Goal: Information Seeking & Learning: Compare options

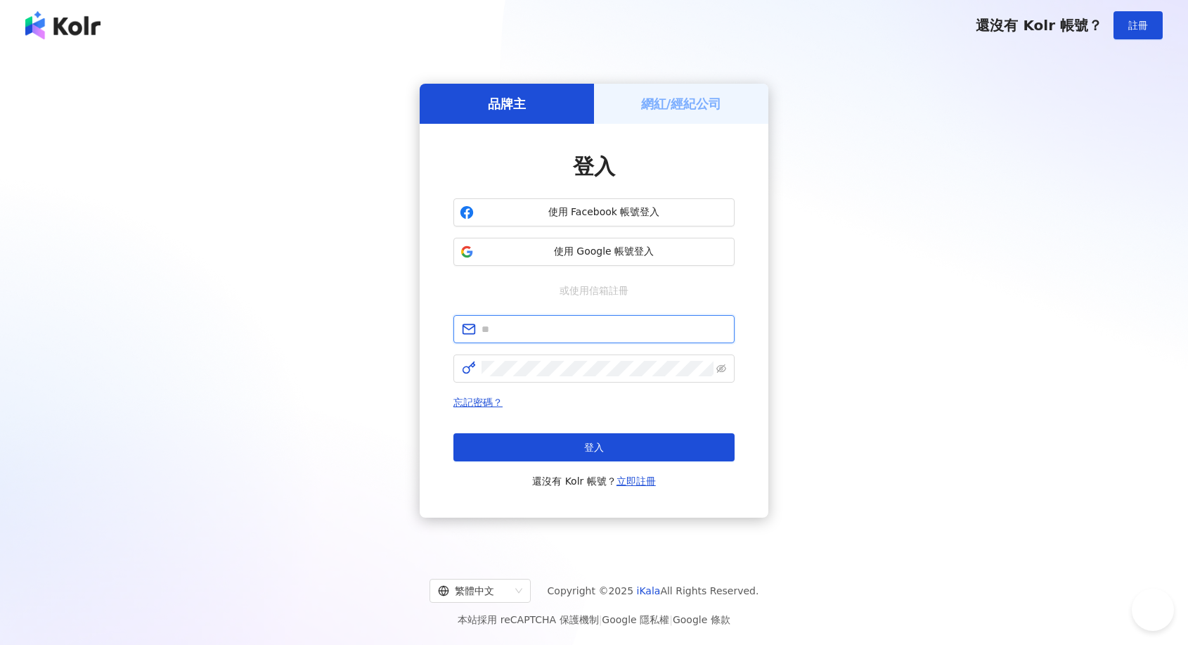
type input "**********"
drag, startPoint x: 0, startPoint y: 0, endPoint x: 649, endPoint y: 442, distance: 785.3
click at [649, 442] on button "登入" at bounding box center [593, 447] width 281 height 28
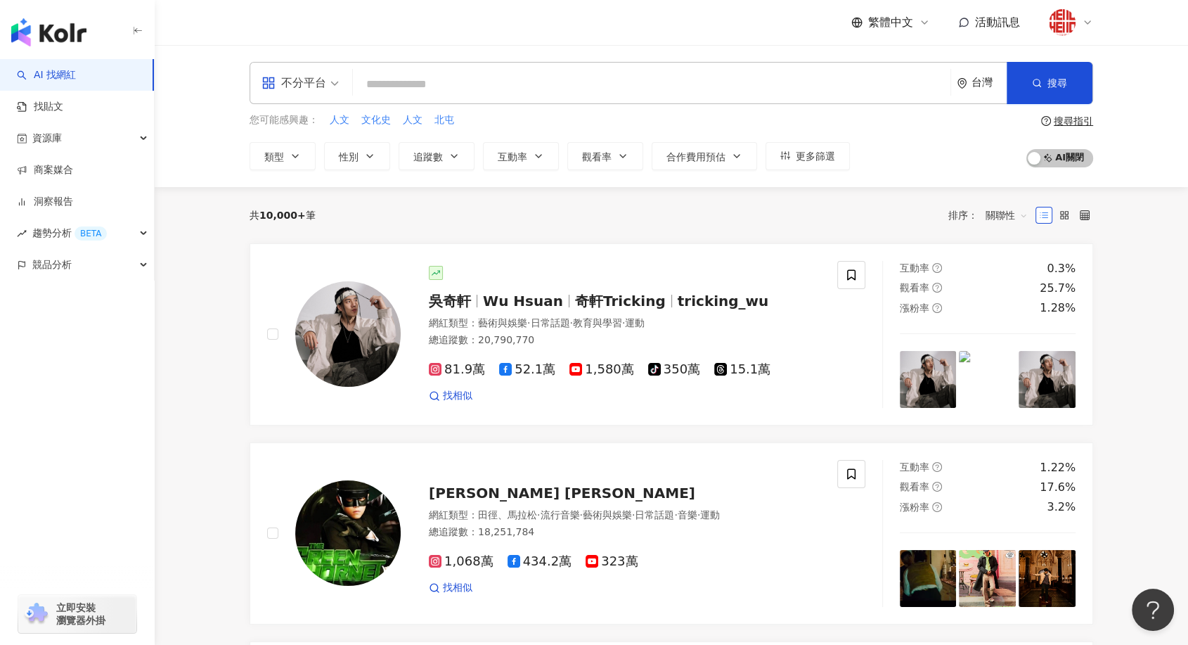
click at [1086, 24] on icon at bounding box center [1087, 22] width 11 height 11
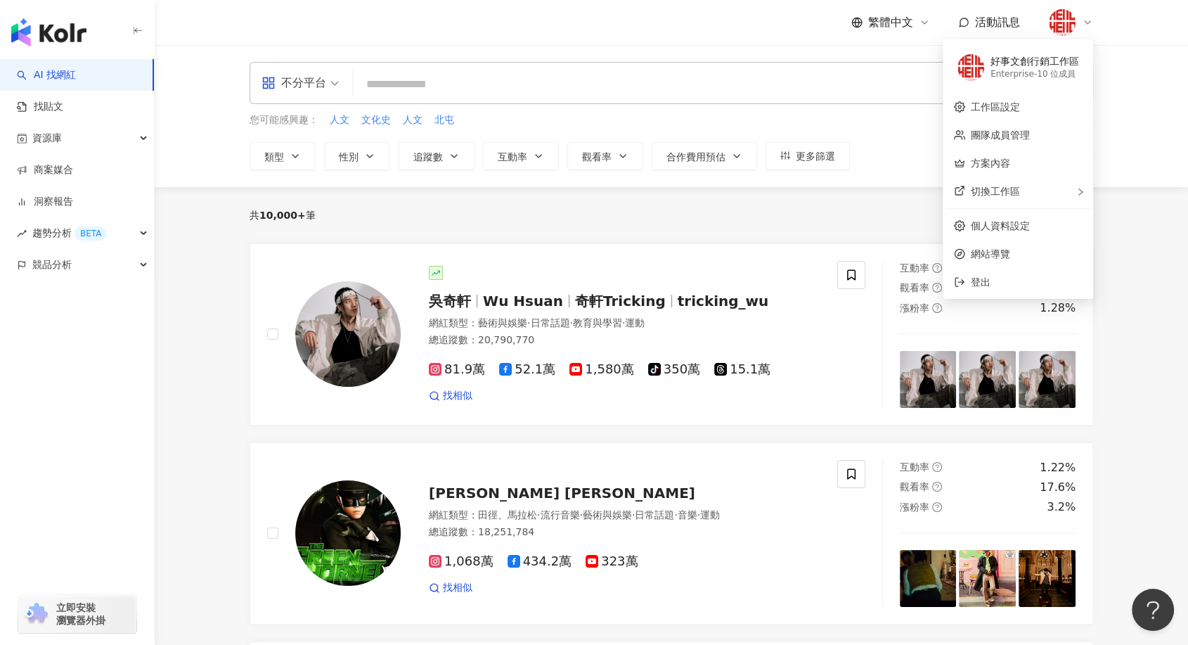
click at [999, 70] on div "Enterprise - 10 位成員" at bounding box center [1035, 74] width 89 height 12
click at [979, 63] on img at bounding box center [971, 67] width 27 height 27
click at [1003, 60] on div "好事文創行銷工作區" at bounding box center [1035, 62] width 89 height 14
click at [1054, 60] on div "好事文創行銷工作區" at bounding box center [1035, 62] width 89 height 14
click at [998, 134] on link "團隊成員管理" at bounding box center [1000, 134] width 59 height 11
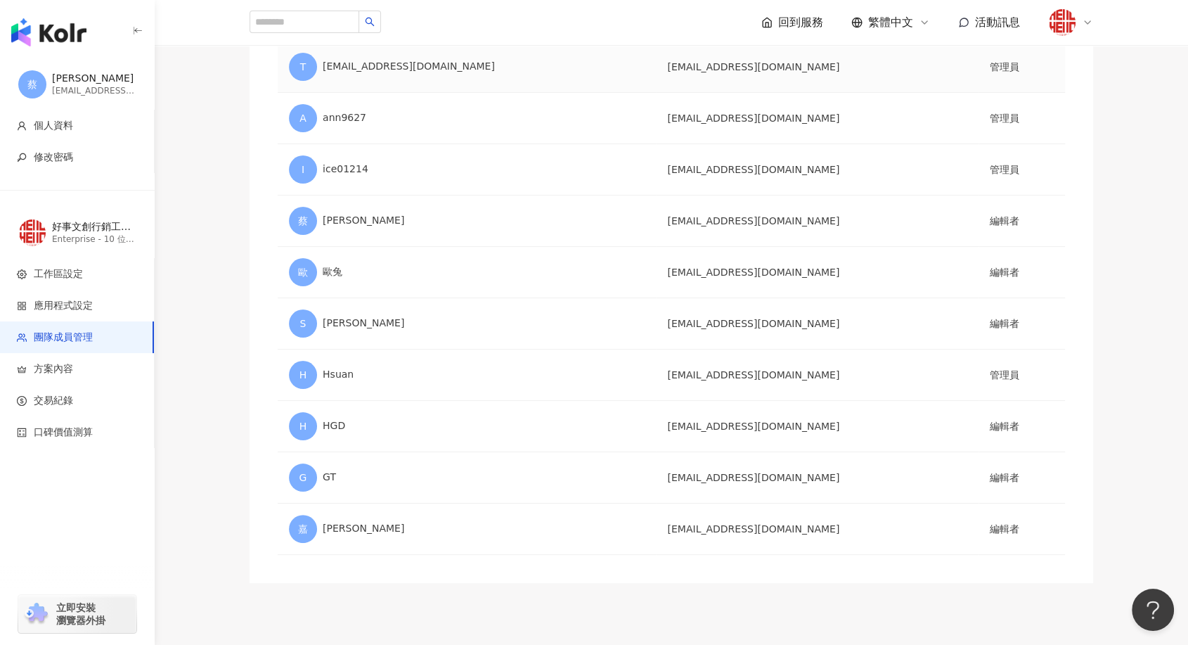
scroll to position [78, 0]
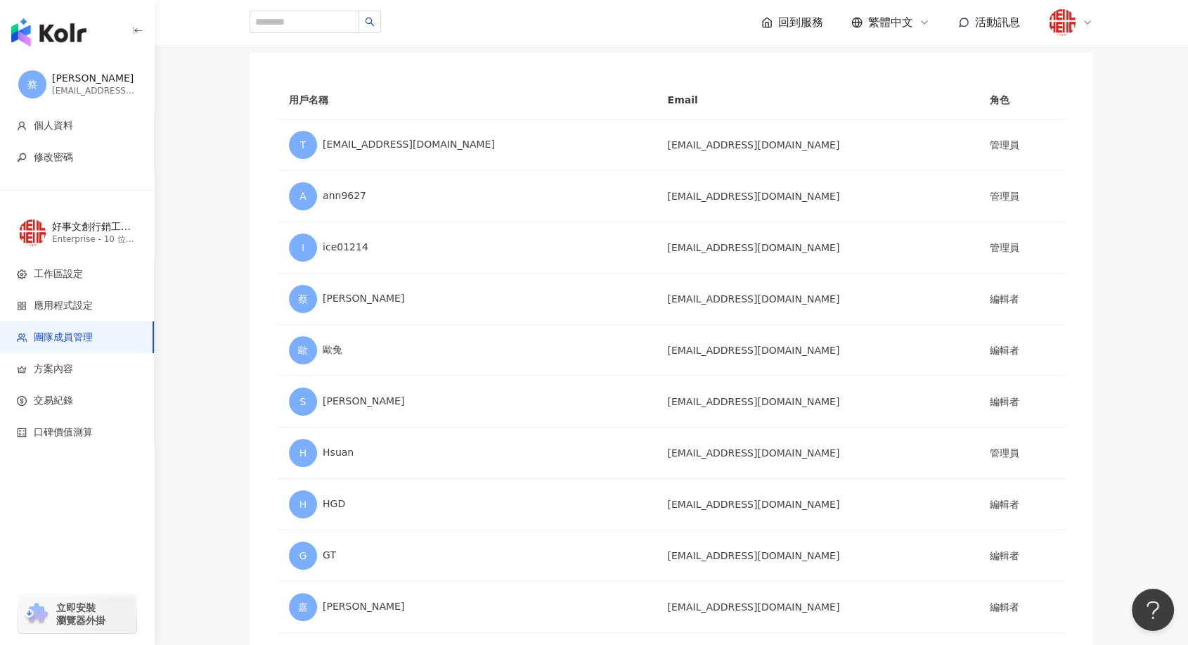
click at [23, 22] on img "button" at bounding box center [48, 32] width 75 height 28
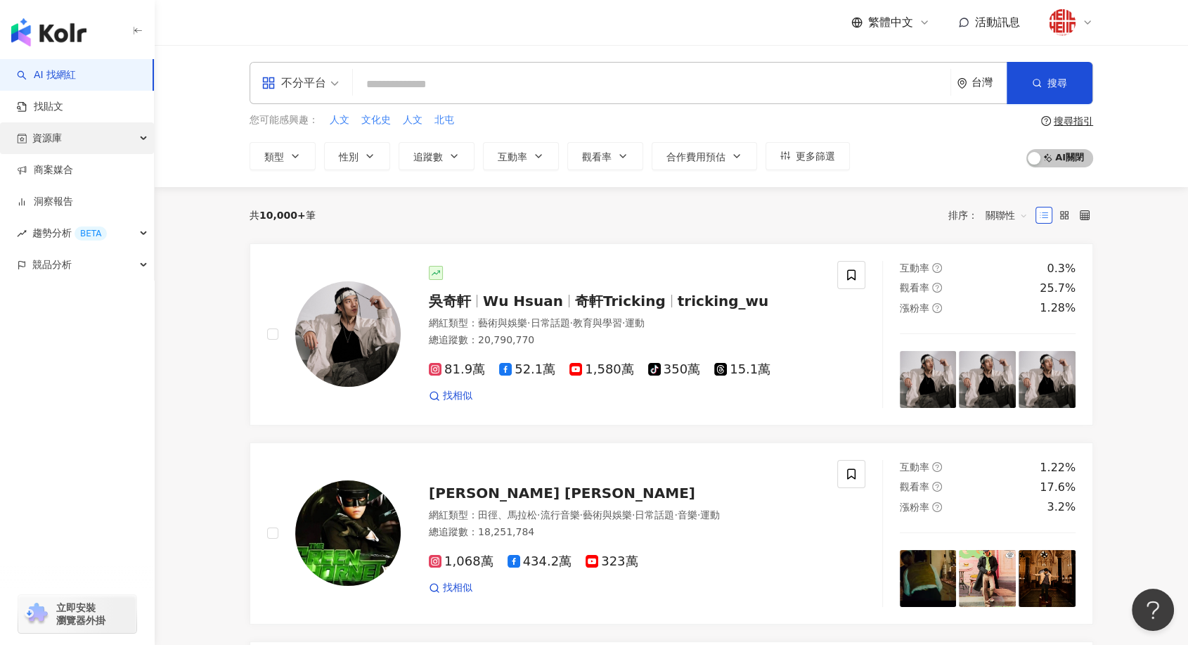
click at [106, 142] on div "資源庫" at bounding box center [77, 138] width 154 height 32
click at [481, 80] on input "search" at bounding box center [652, 84] width 586 height 27
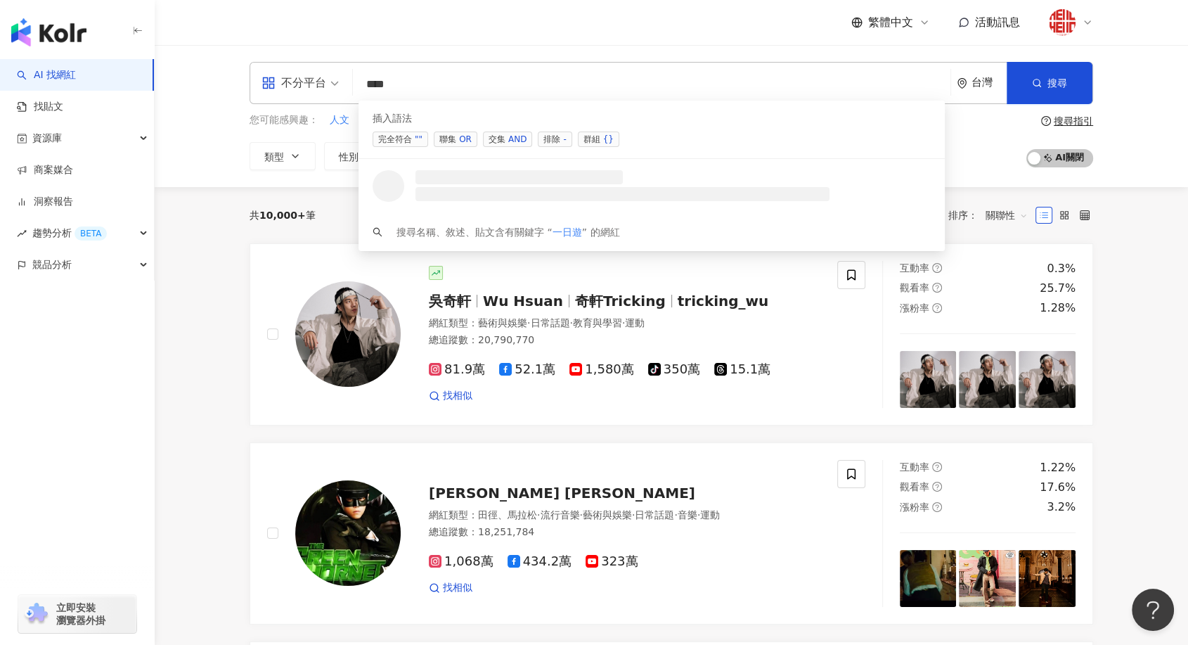
click at [456, 139] on span "聯集 OR" at bounding box center [456, 138] width 44 height 15
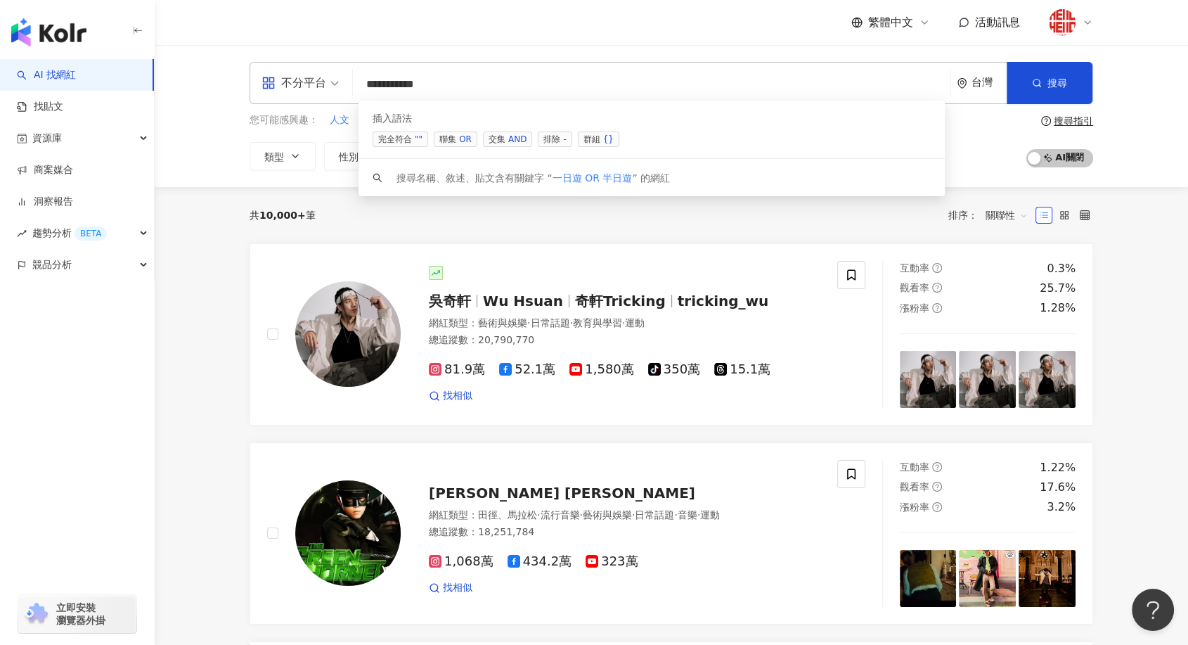
click at [450, 139] on span "聯集 OR" at bounding box center [456, 138] width 44 height 15
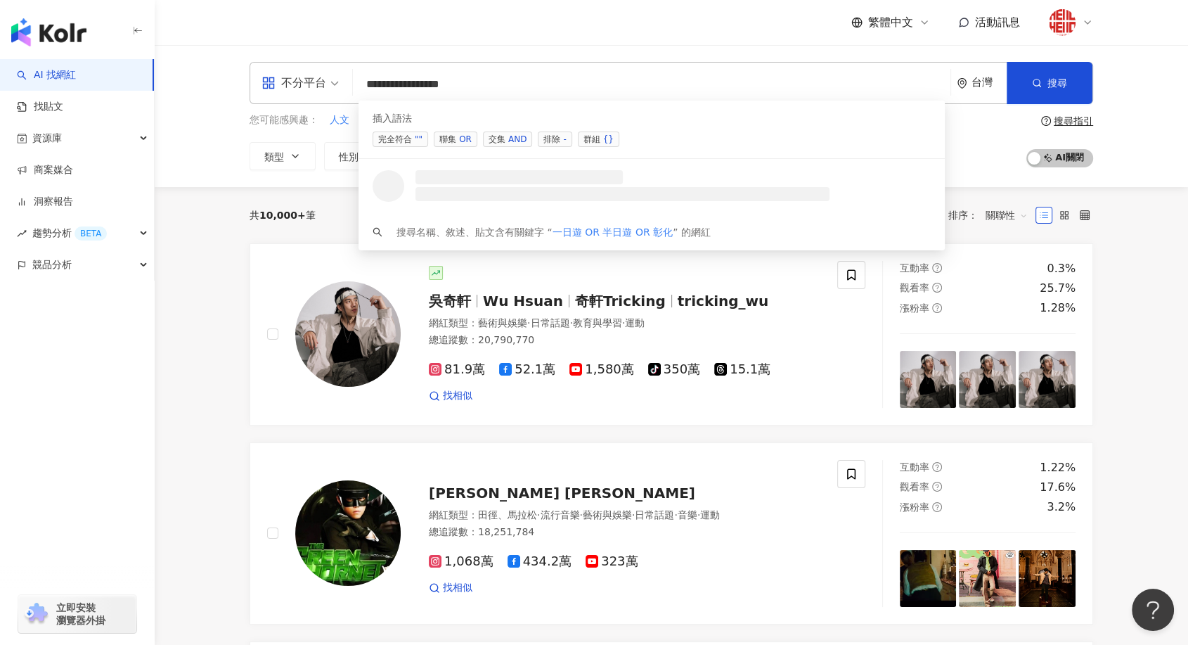
click at [450, 139] on span "聯集 OR" at bounding box center [456, 138] width 44 height 15
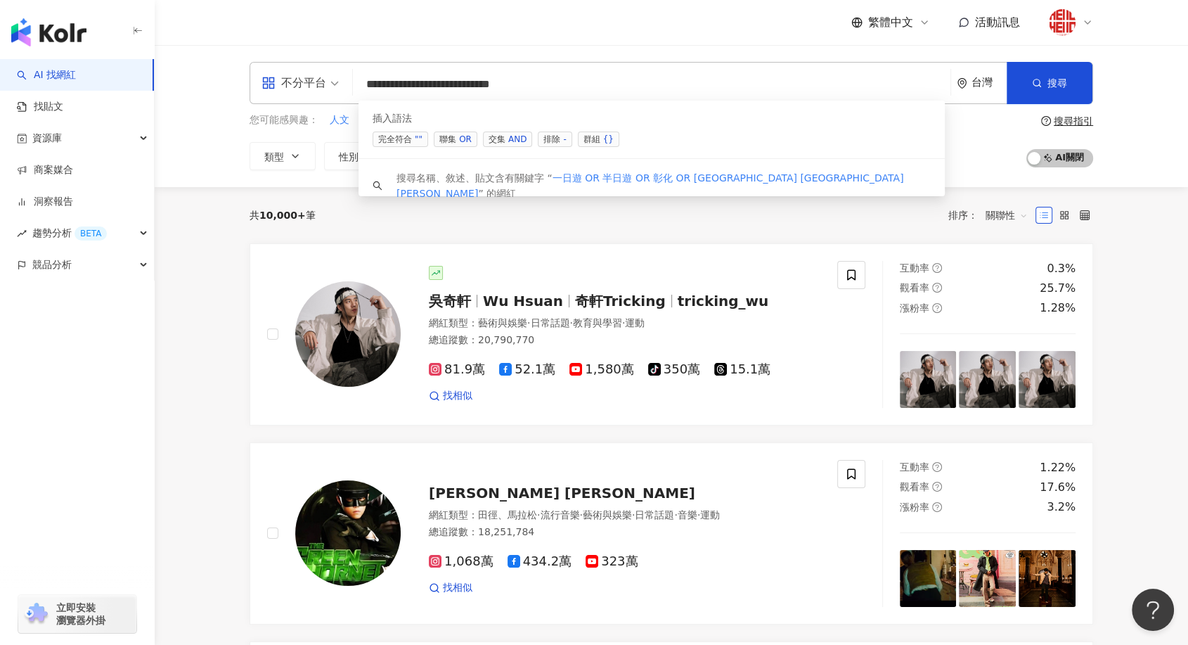
click at [450, 139] on span "聯集 OR" at bounding box center [456, 138] width 44 height 15
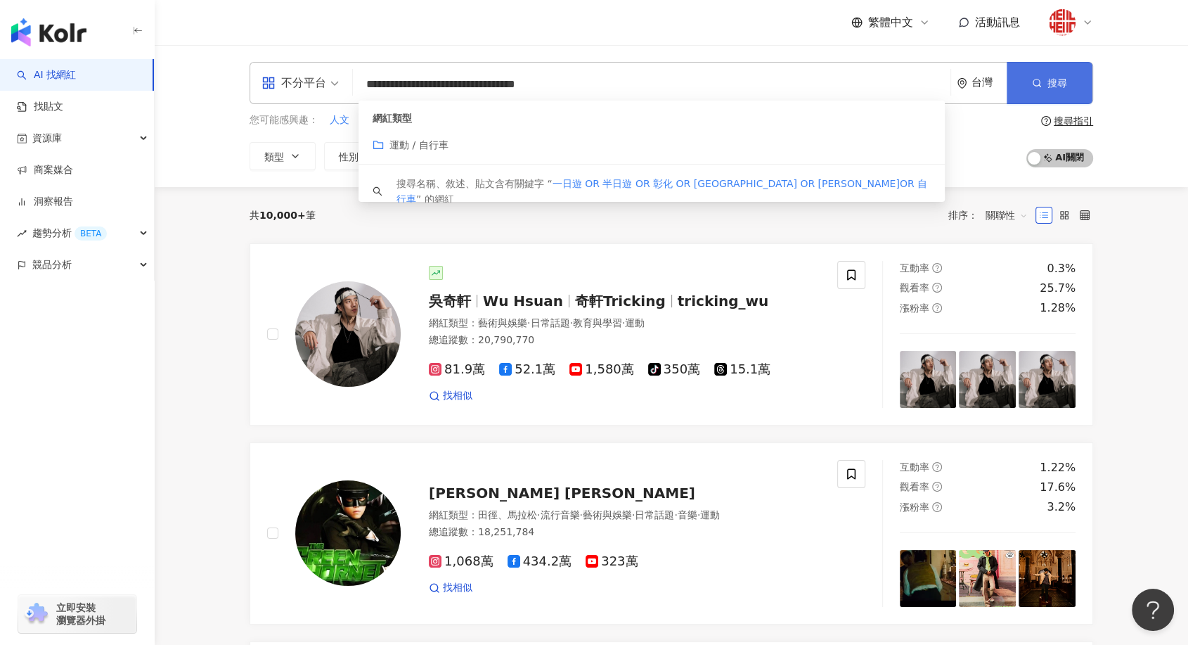
type input "**********"
click at [1057, 90] on button "搜尋" at bounding box center [1050, 83] width 86 height 42
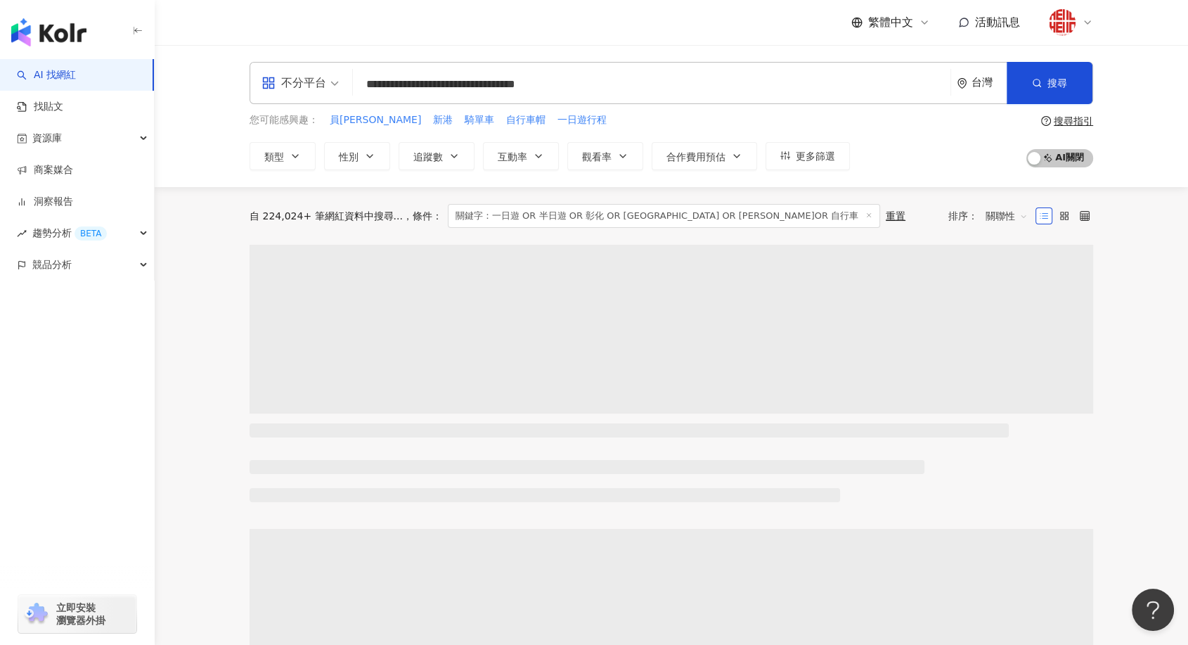
click at [313, 80] on div "不分平台" at bounding box center [294, 83] width 65 height 22
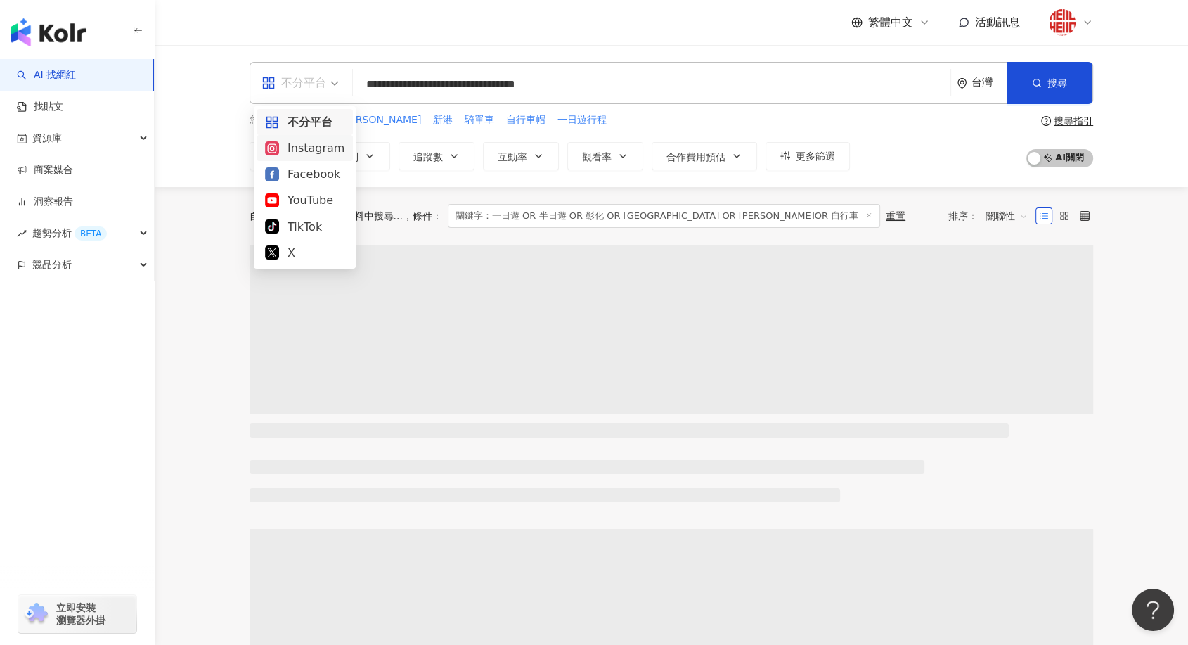
click at [326, 152] on div "Instagram" at bounding box center [304, 148] width 79 height 18
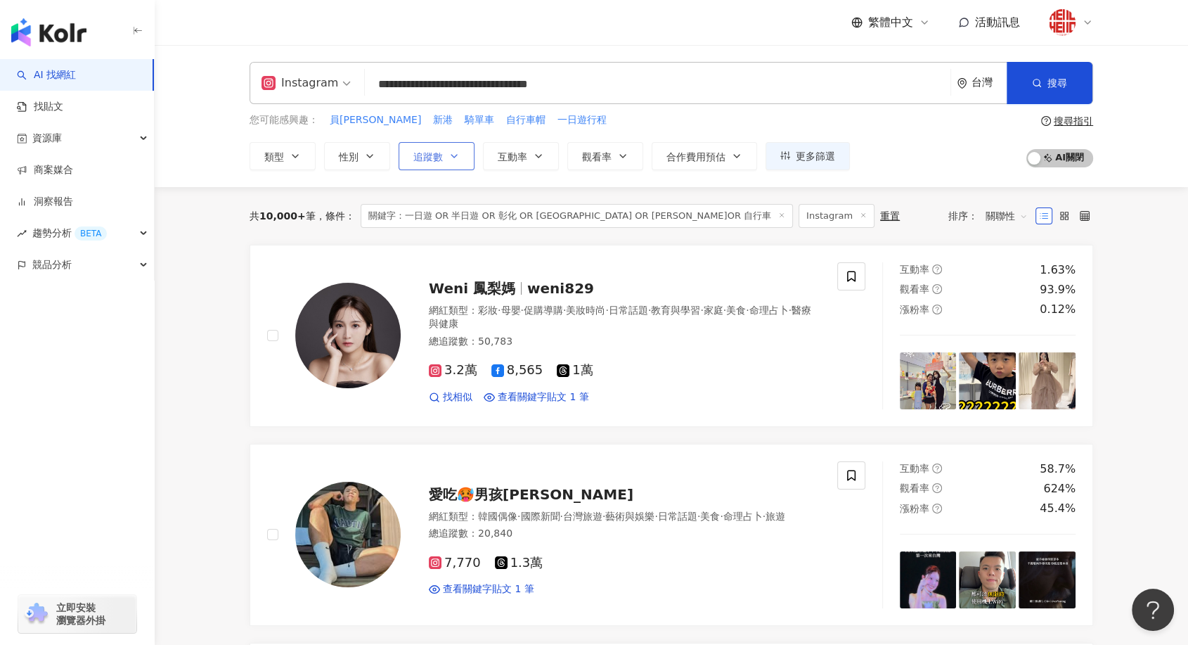
click at [444, 158] on button "追蹤數" at bounding box center [437, 156] width 76 height 28
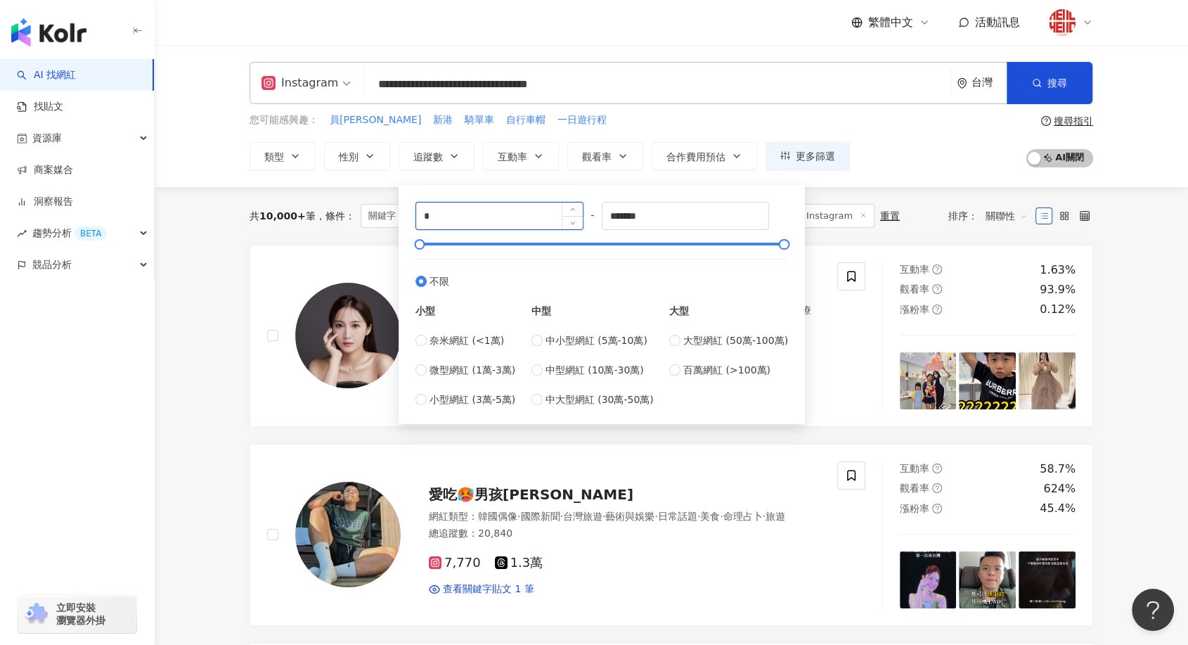
click at [430, 210] on input "*" at bounding box center [499, 215] width 167 height 27
type input "****"
click at [665, 221] on input "*******" at bounding box center [686, 215] width 167 height 27
drag, startPoint x: 673, startPoint y: 215, endPoint x: 602, endPoint y: 217, distance: 71.0
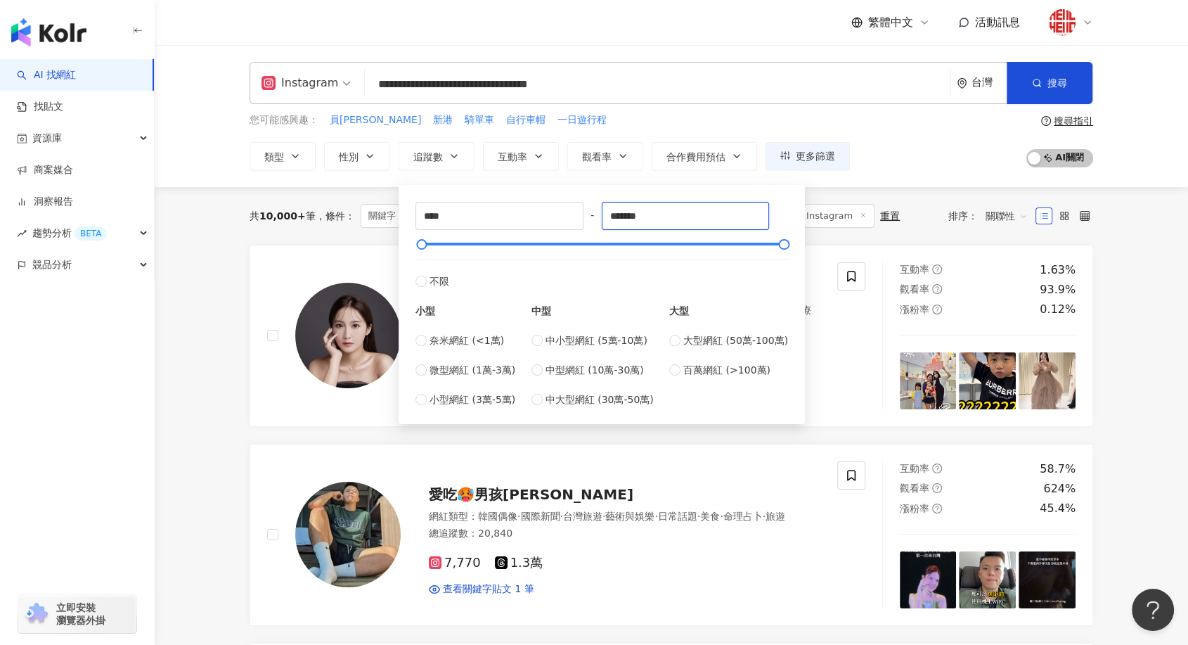
click at [602, 217] on div "**** - ******* 不限 小型 奈米網紅 (<1萬) 微型網紅 (1萬-3萬) 小型網紅 (3萬-5萬) 中型 中小型網紅 (5萬-10萬) 中型網…" at bounding box center [602, 304] width 373 height 205
type input "*****"
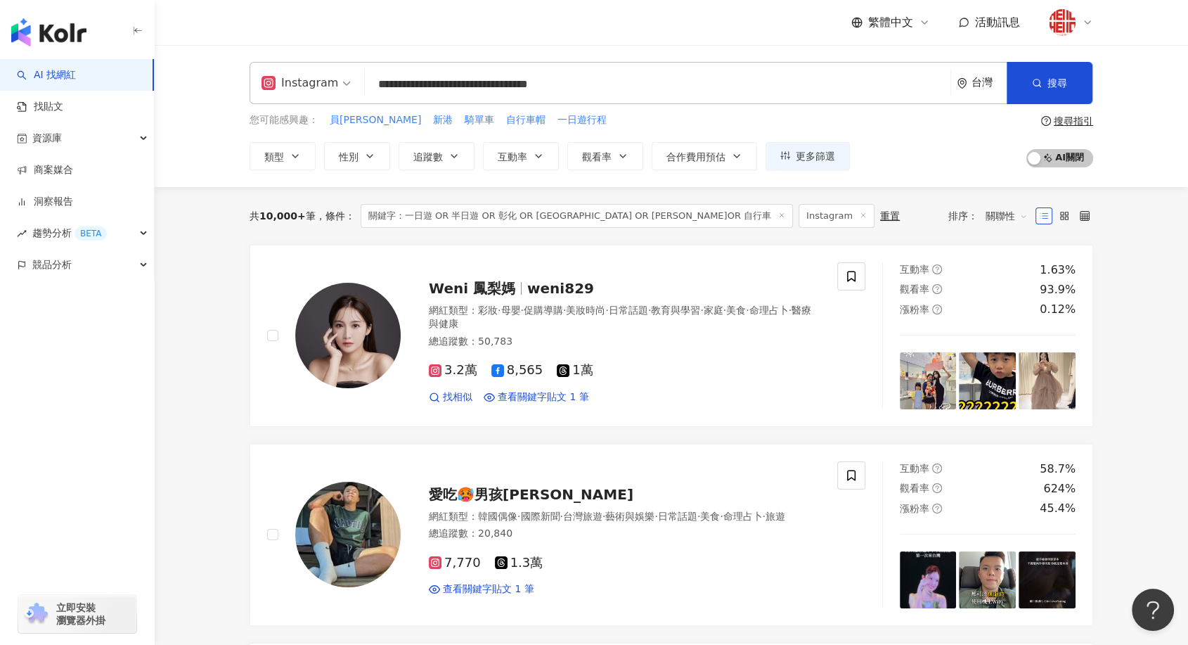
click at [984, 158] on div "您可能感興趣： 員林 新港 騎單車 自行車帽 一日遊行程 類型 性別 追蹤數 互動率 觀看率 合作費用預估 更多篩選 **** - ***** 不限 小型 奈…" at bounding box center [672, 141] width 844 height 58
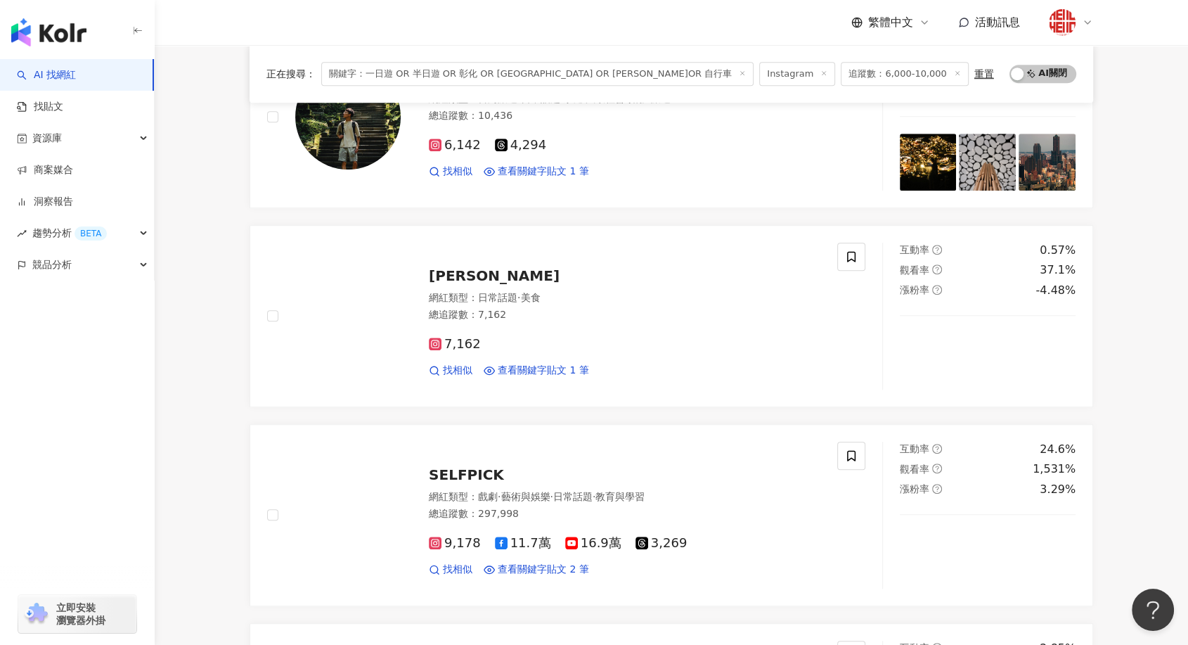
scroll to position [1015, 0]
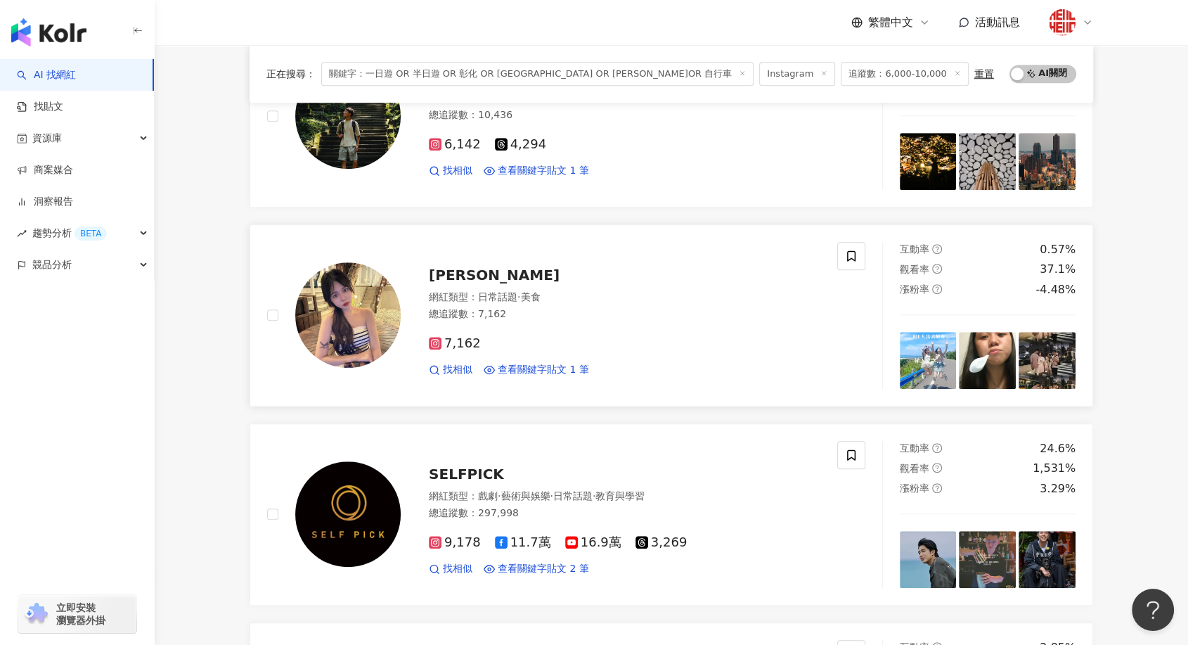
click at [496, 273] on span "米卡 Hsianh Yin" at bounding box center [494, 274] width 131 height 17
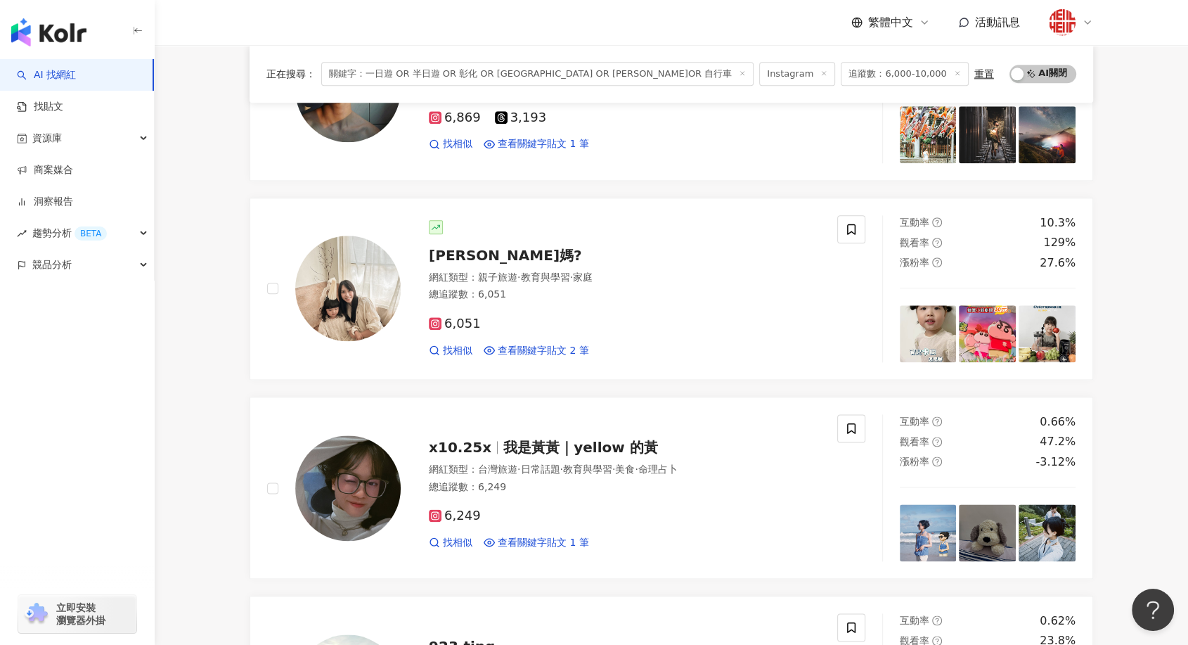
scroll to position [1640, 0]
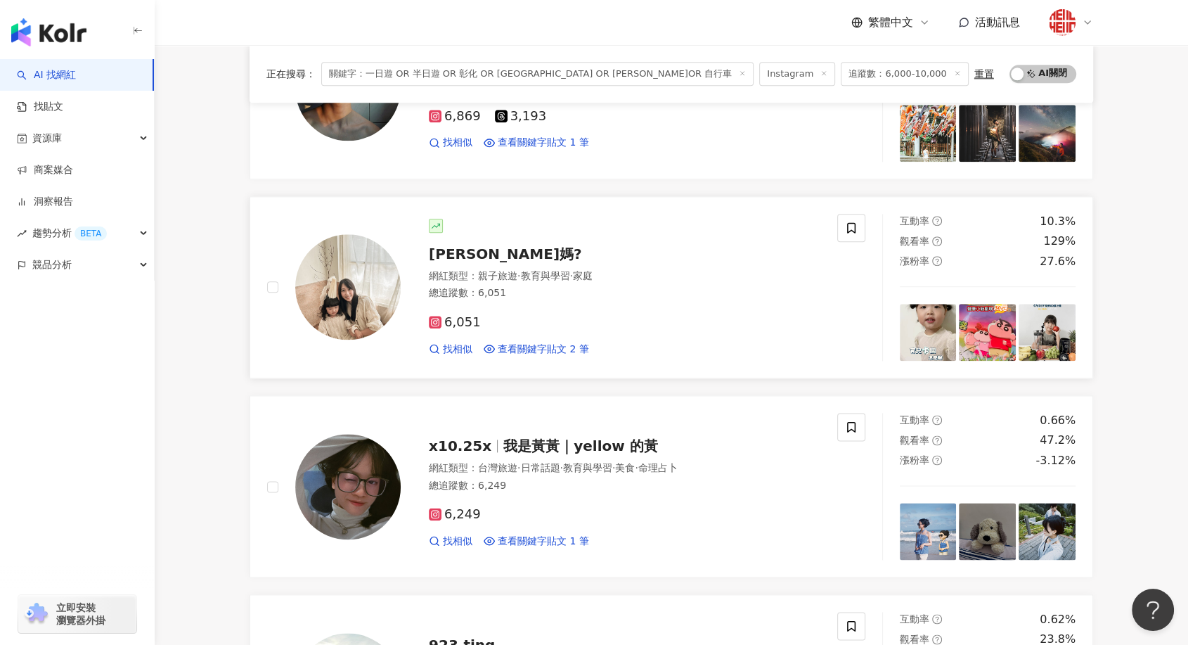
click at [454, 249] on span "萱媽?" at bounding box center [505, 253] width 153 height 17
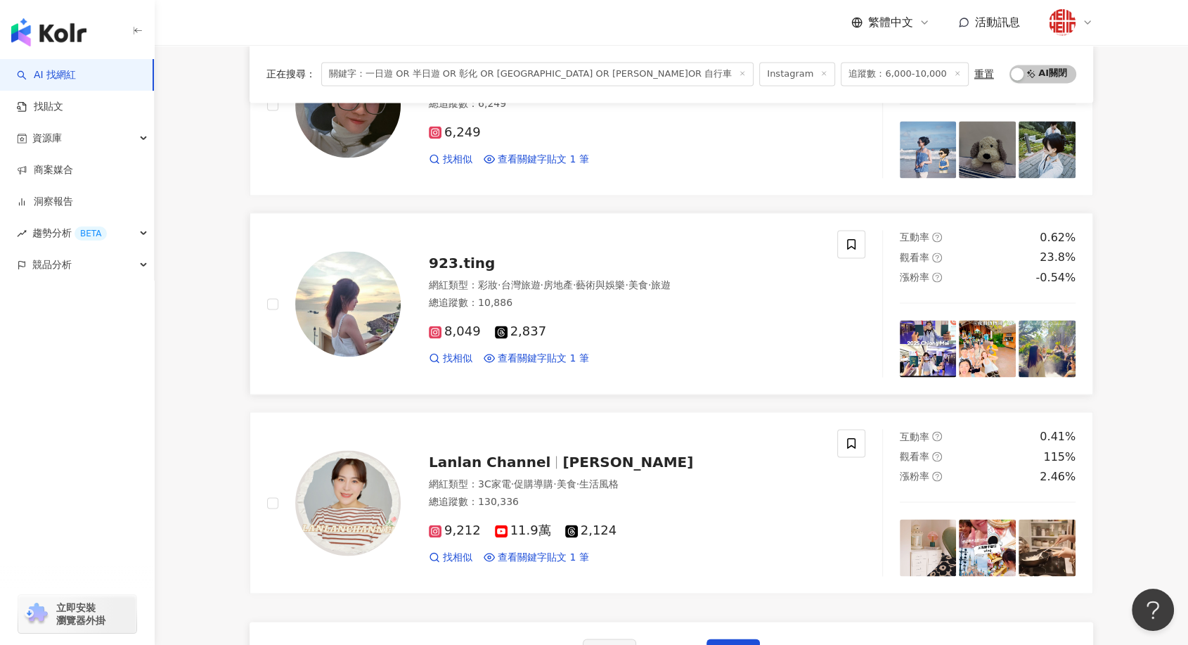
scroll to position [2030, 0]
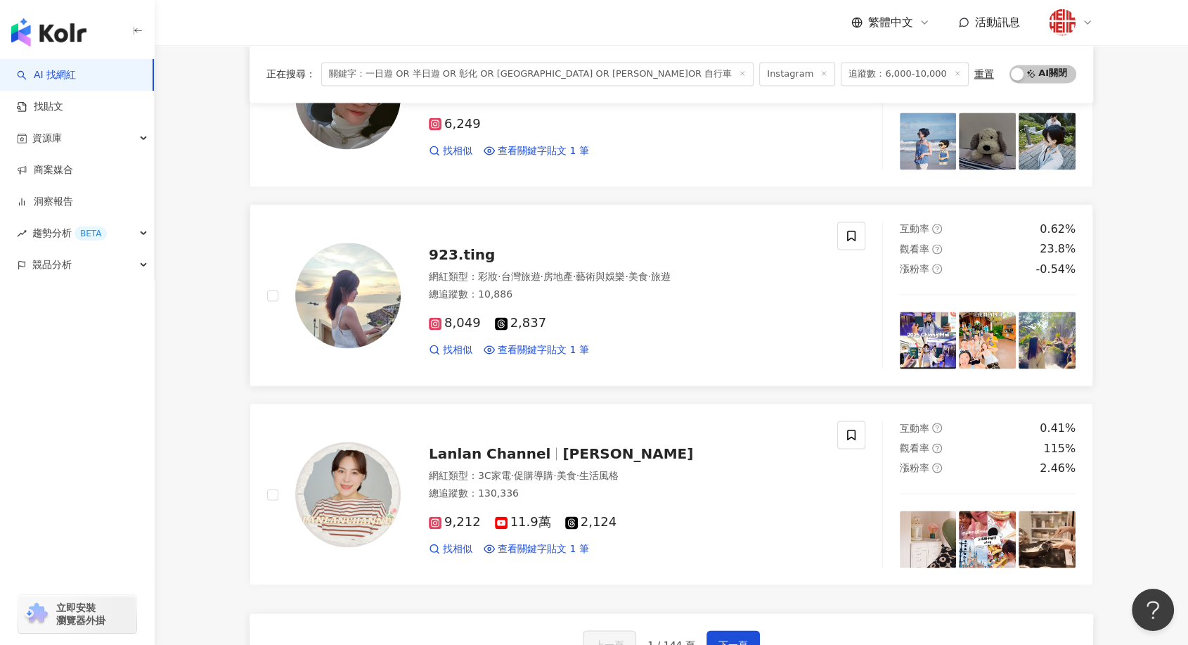
click at [488, 249] on div "923.ting" at bounding box center [625, 255] width 392 height 20
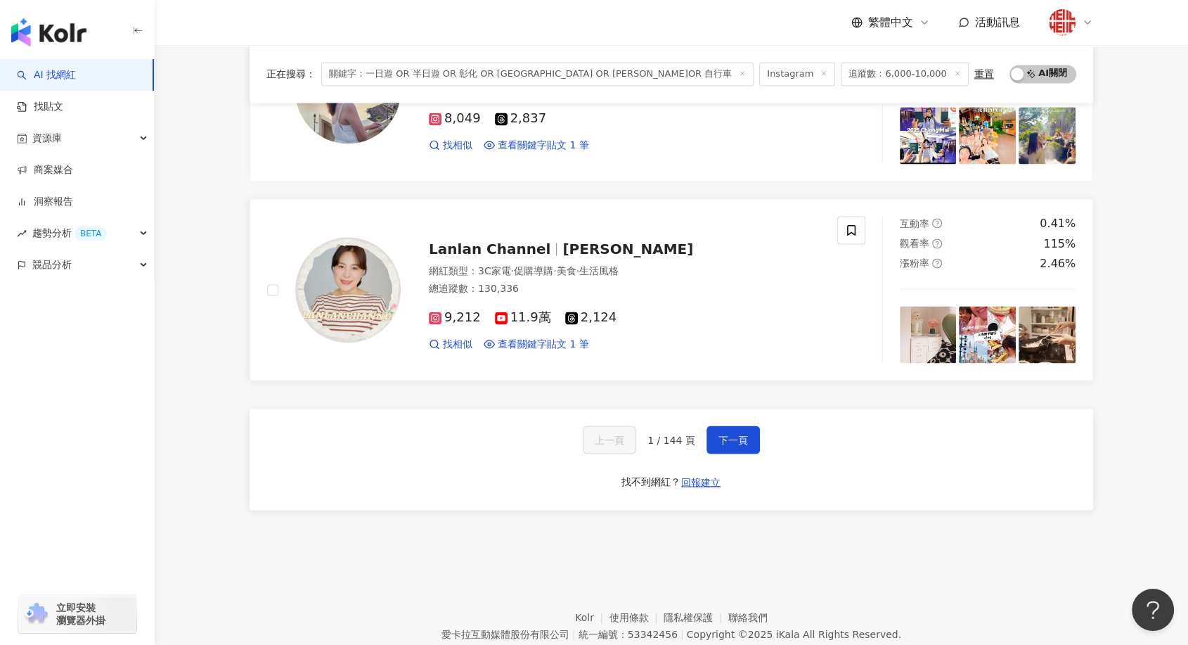
scroll to position [2265, 0]
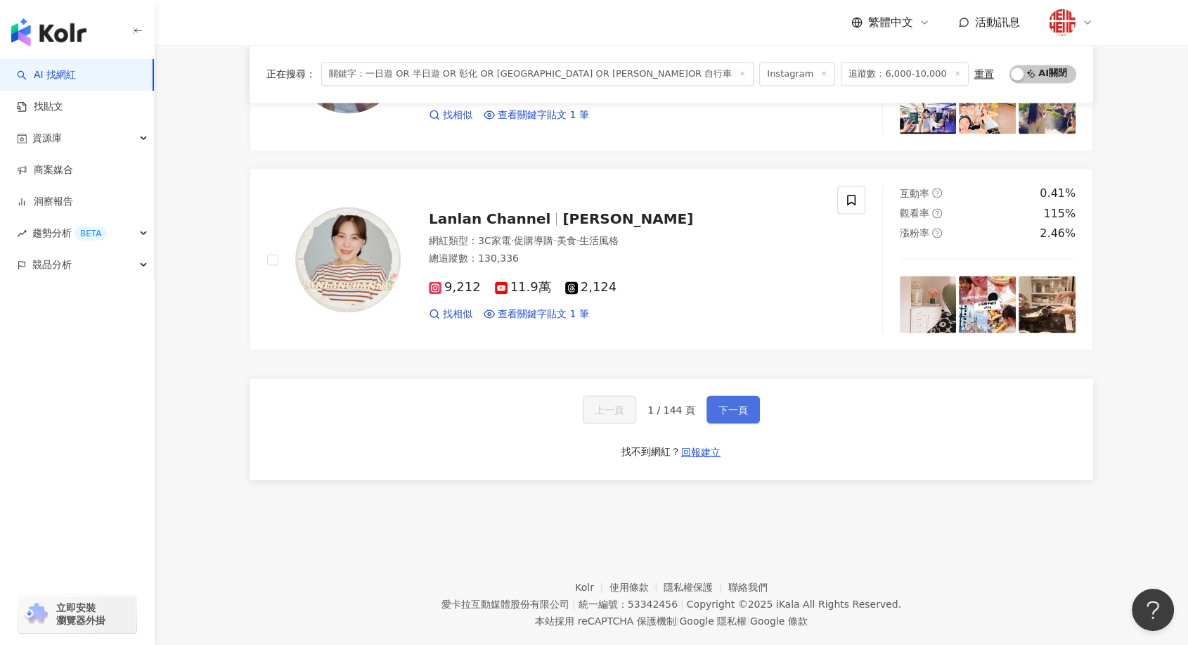
click at [744, 397] on button "下一頁" at bounding box center [733, 409] width 53 height 28
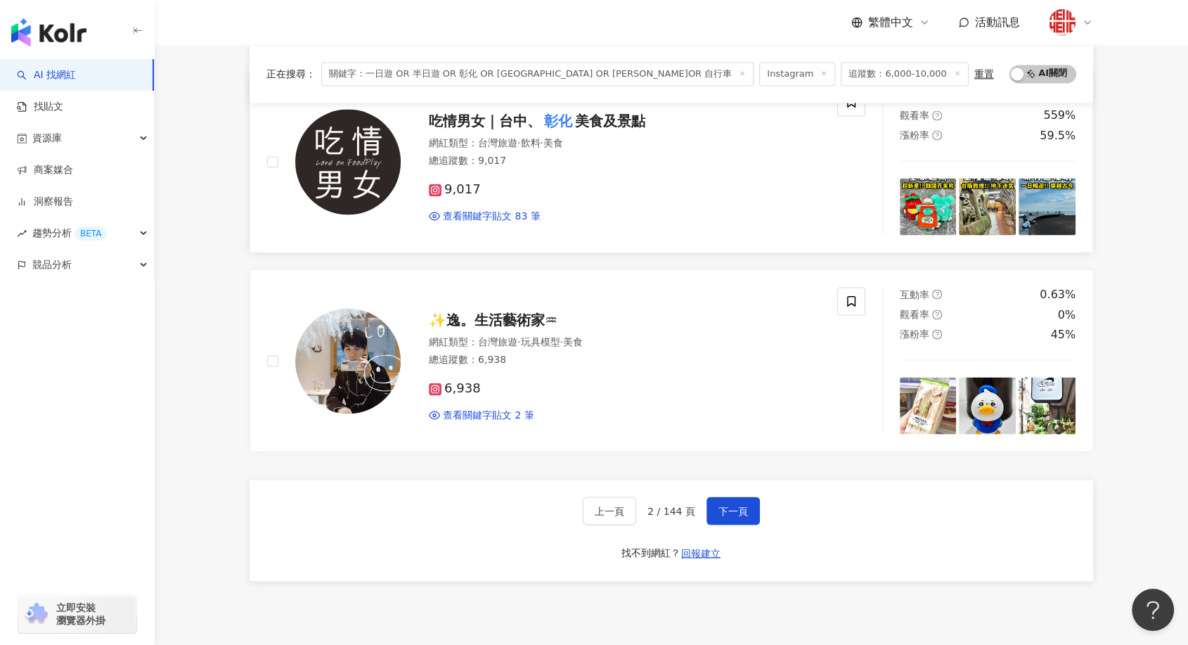
scroll to position [2030, 0]
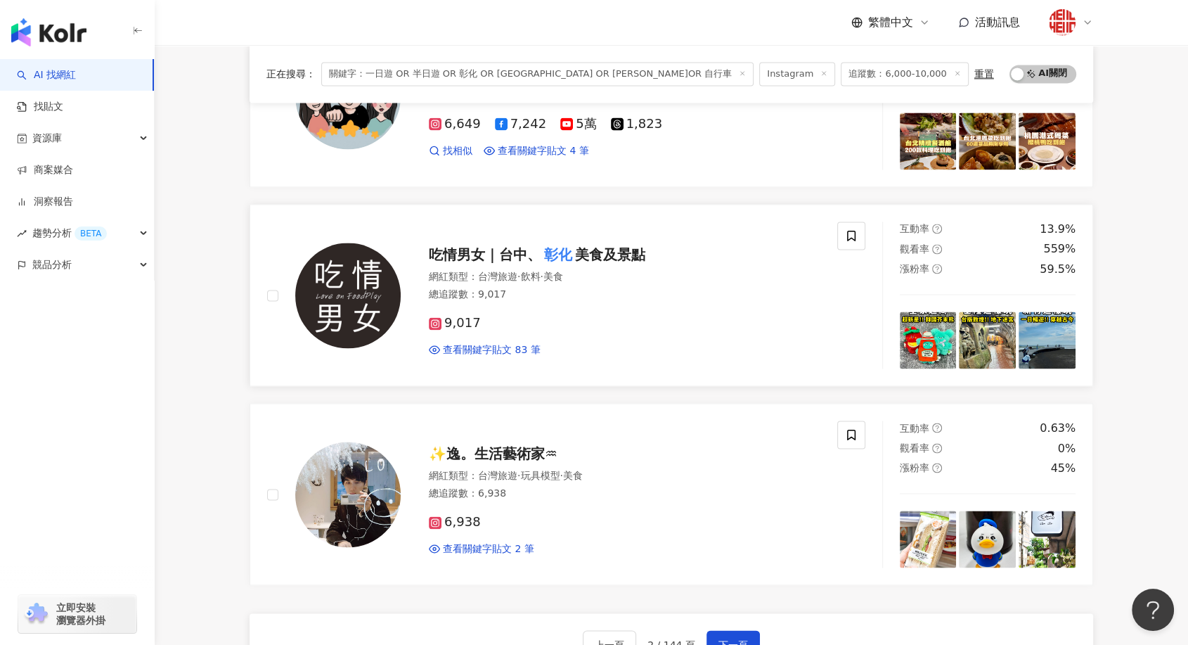
click at [558, 250] on mark "彰化" at bounding box center [558, 254] width 34 height 22
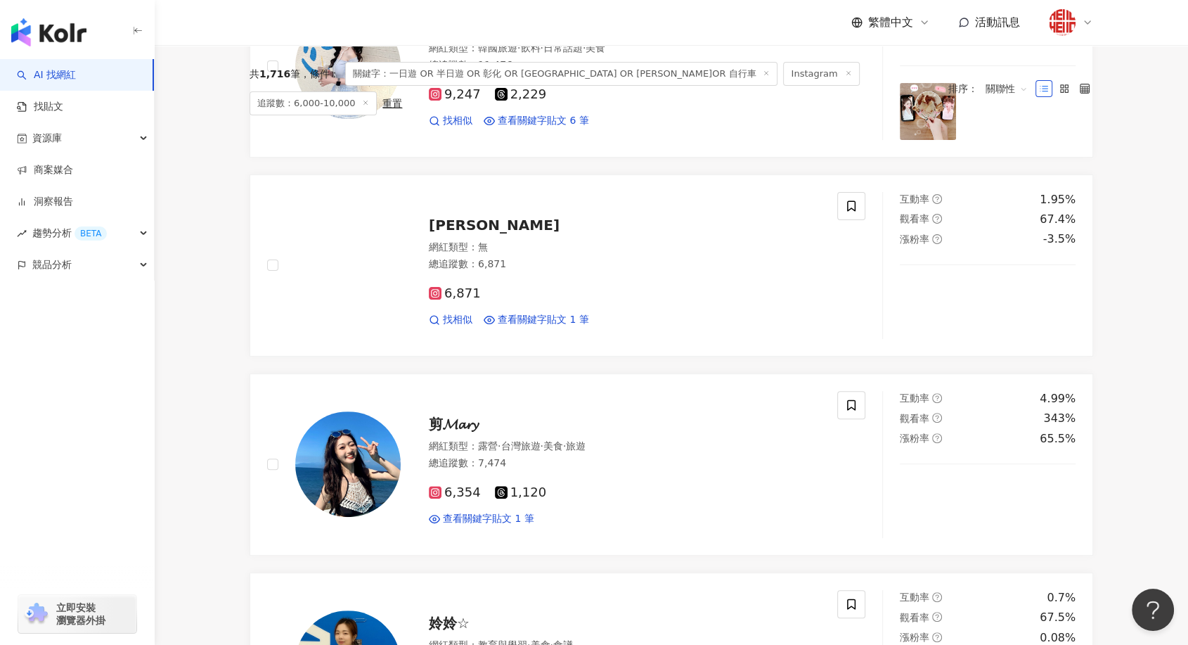
scroll to position [0, 0]
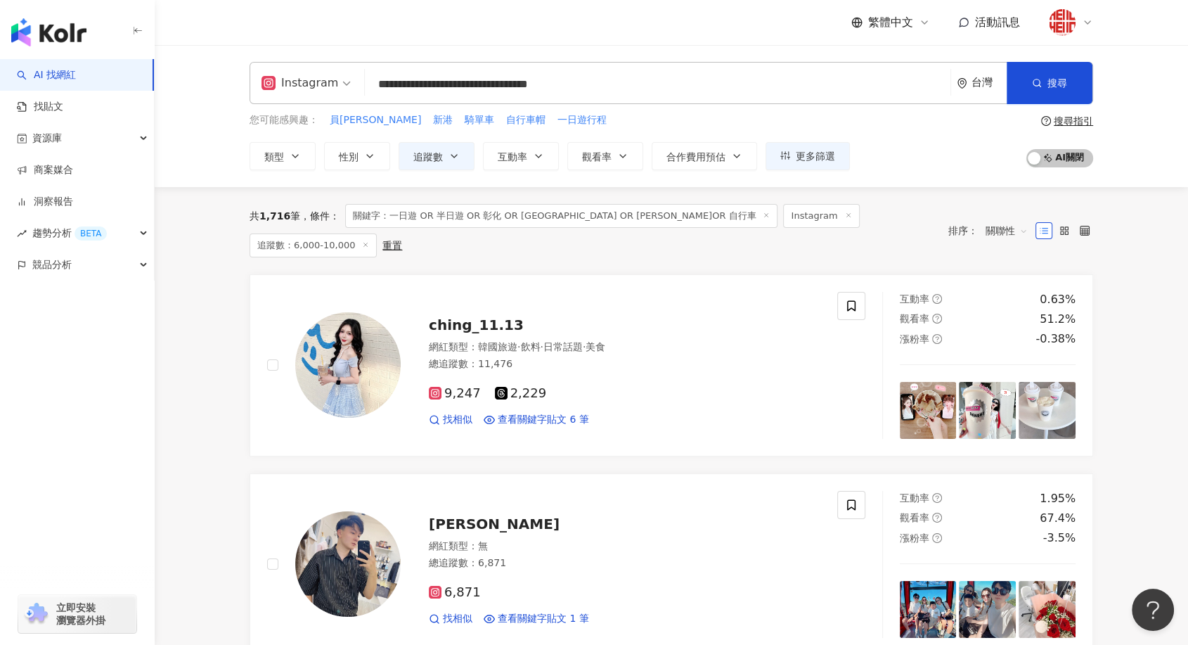
click at [716, 80] on input "**********" at bounding box center [658, 84] width 574 height 27
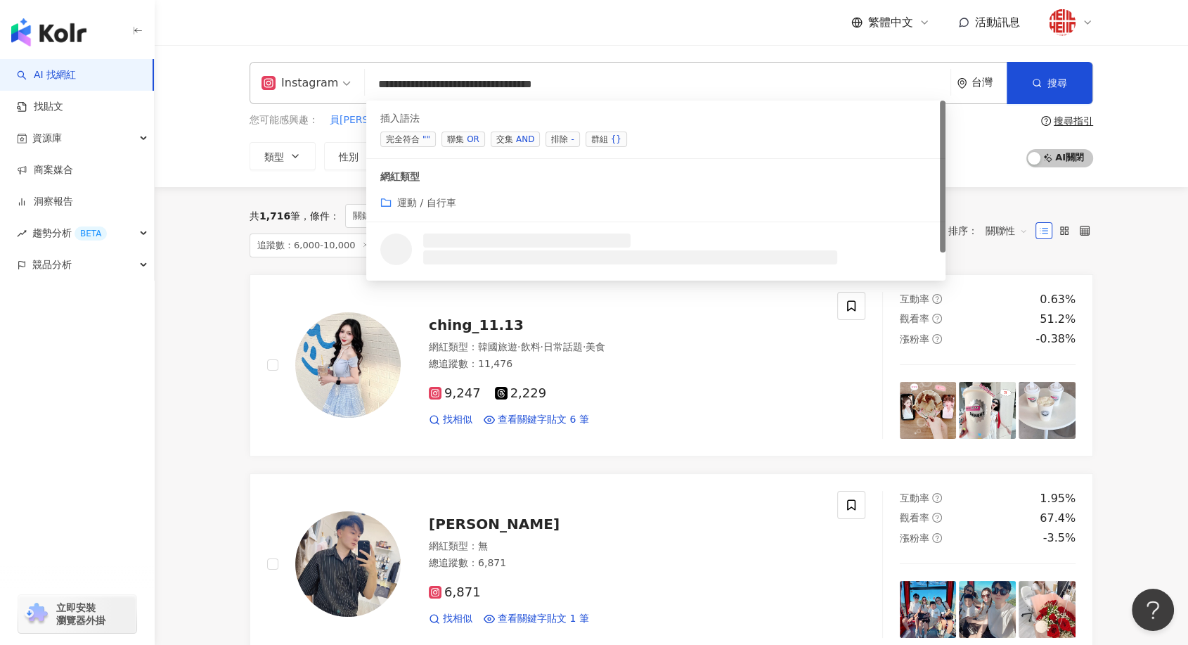
click at [463, 142] on span "聯集 OR" at bounding box center [464, 138] width 44 height 15
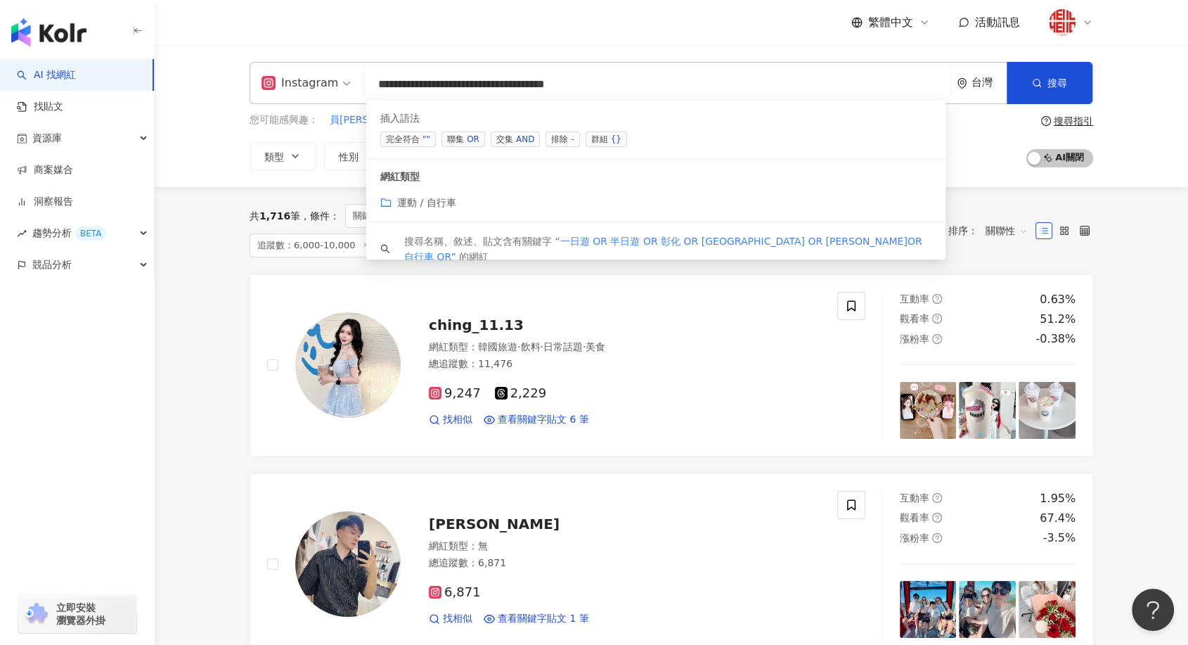
drag, startPoint x: 456, startPoint y: 84, endPoint x: 413, endPoint y: 79, distance: 43.8
click at [413, 79] on input "**********" at bounding box center [658, 84] width 574 height 27
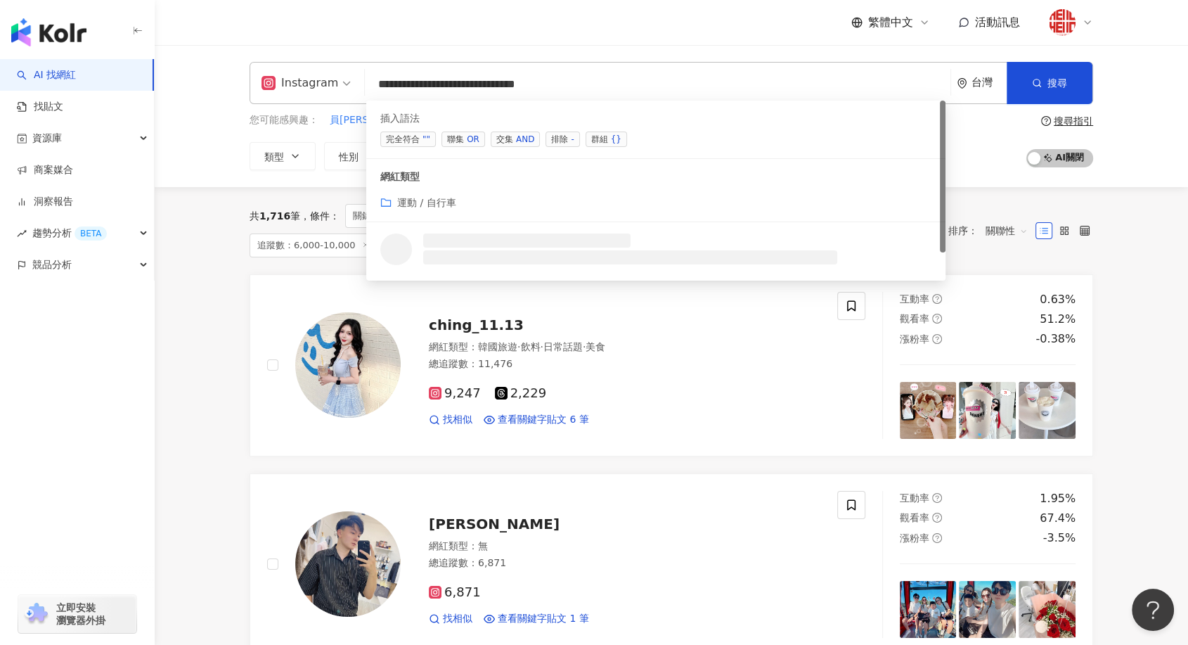
click at [657, 82] on input "**********" at bounding box center [658, 84] width 574 height 27
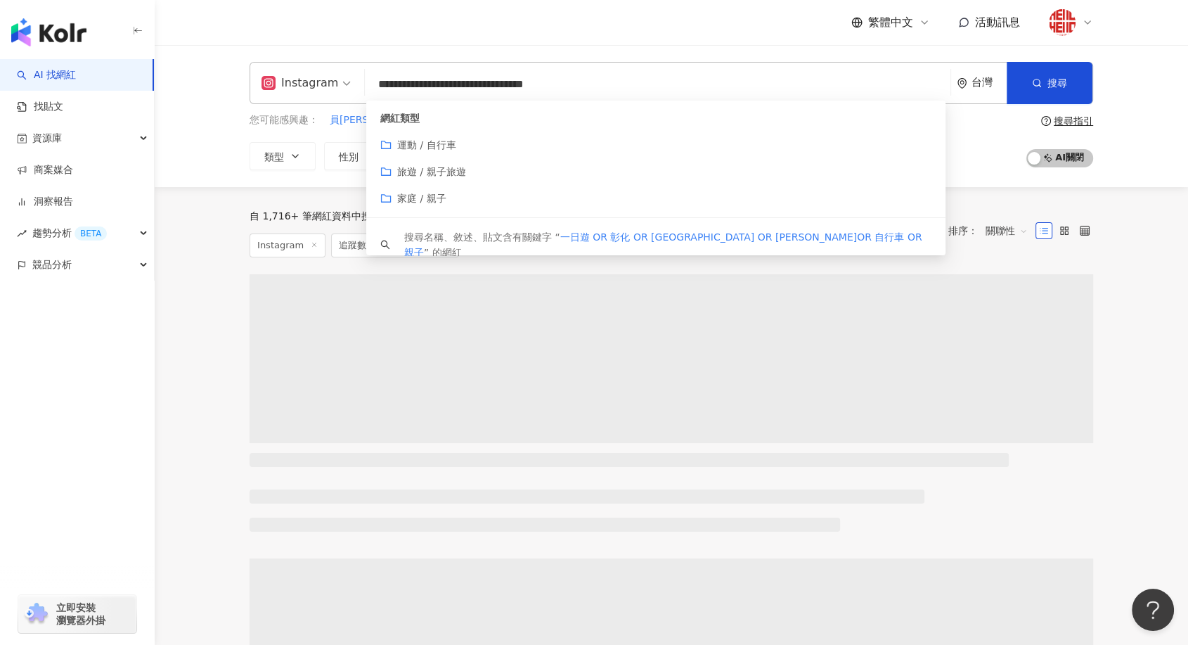
click at [793, 34] on div "繁體中文 活動訊息" at bounding box center [672, 22] width 844 height 45
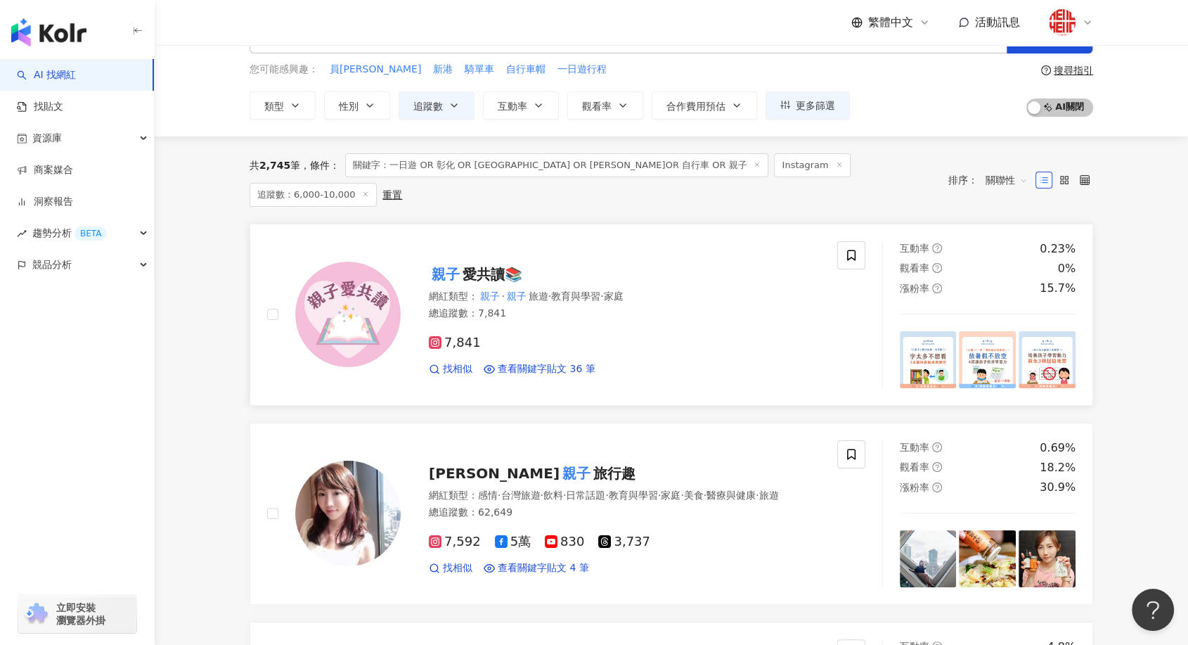
scroll to position [78, 0]
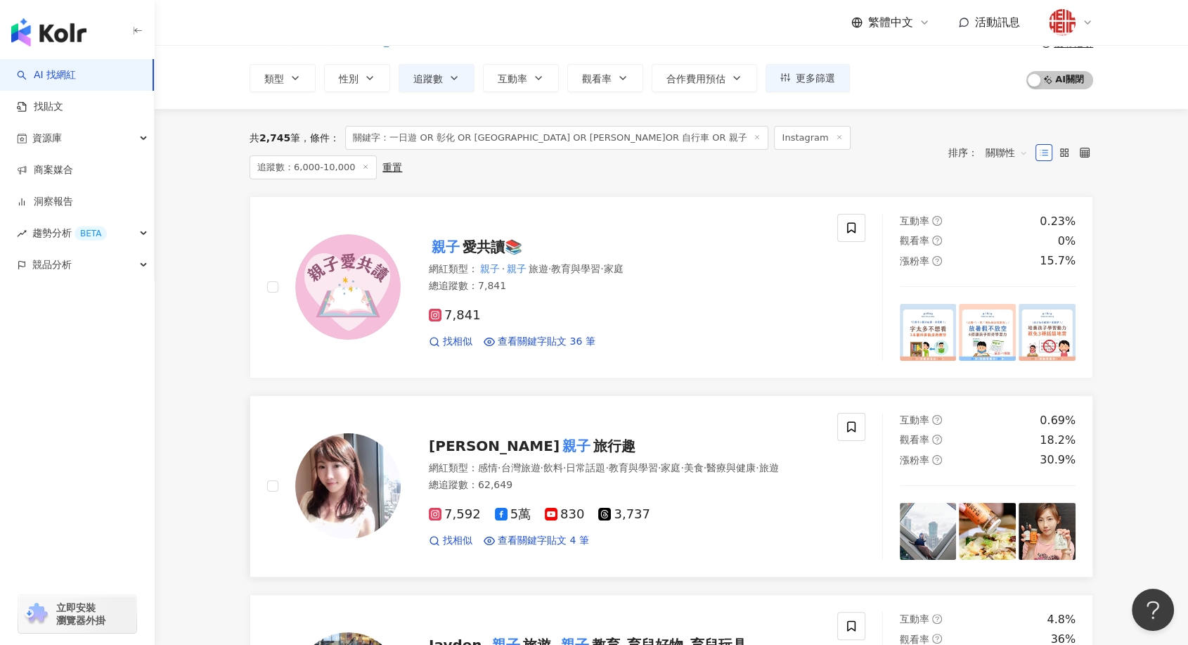
click at [593, 437] on span "旅行趣" at bounding box center [614, 445] width 42 height 17
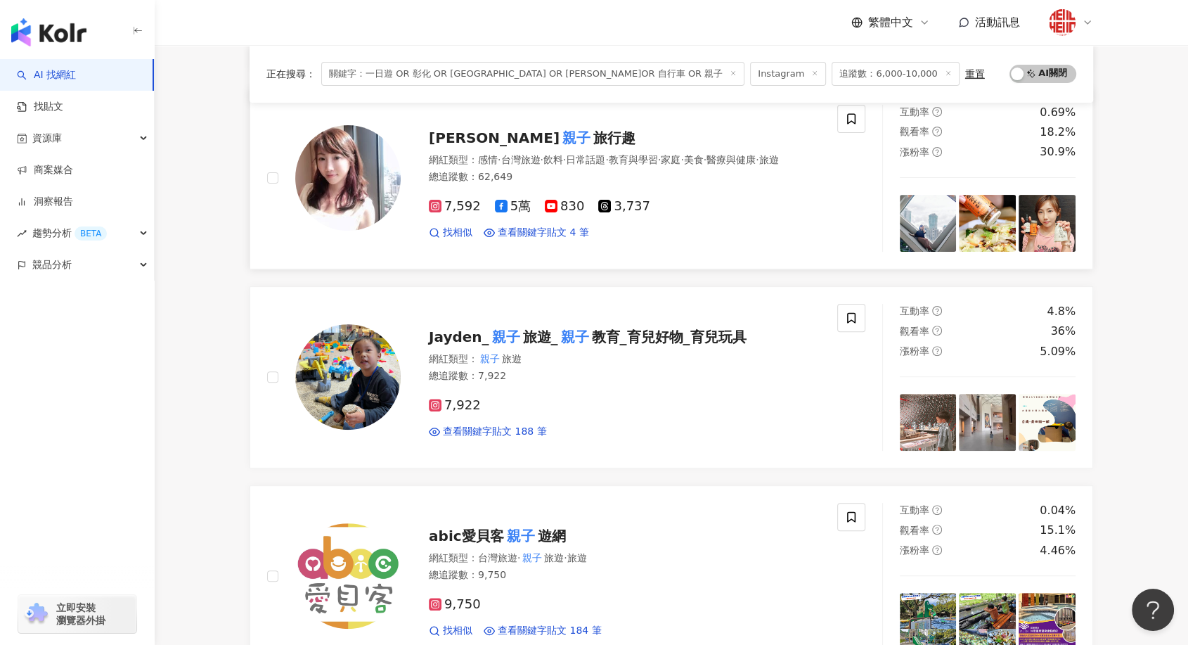
scroll to position [390, 0]
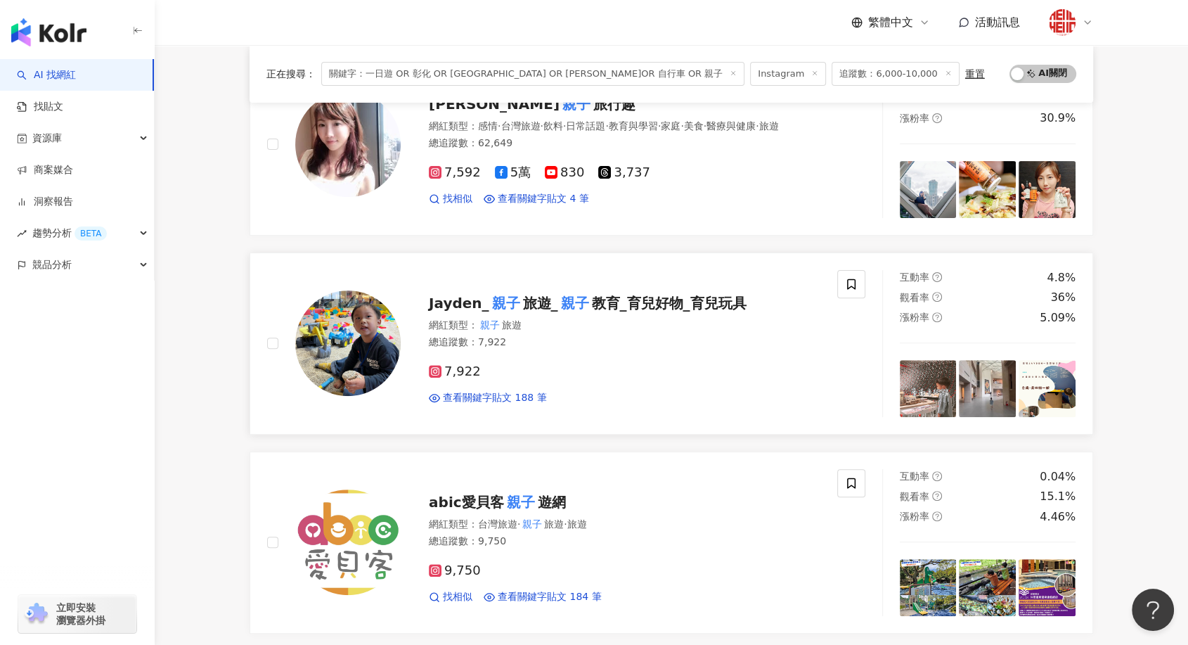
click at [494, 302] on mark "親子" at bounding box center [506, 303] width 34 height 22
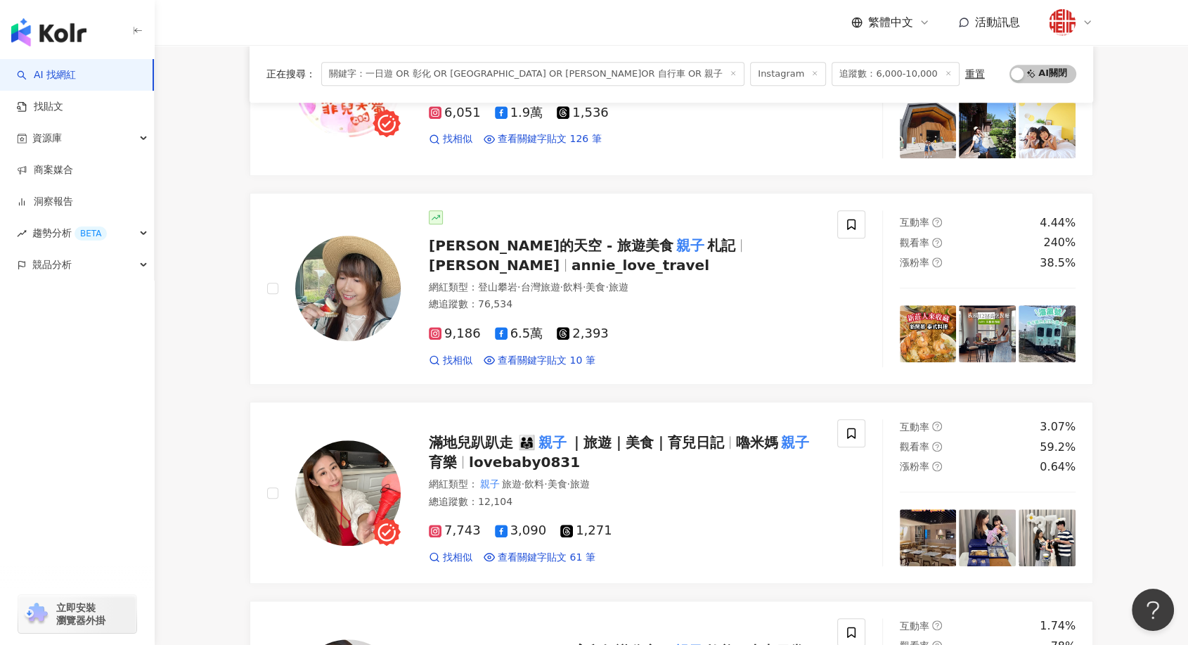
scroll to position [1249, 0]
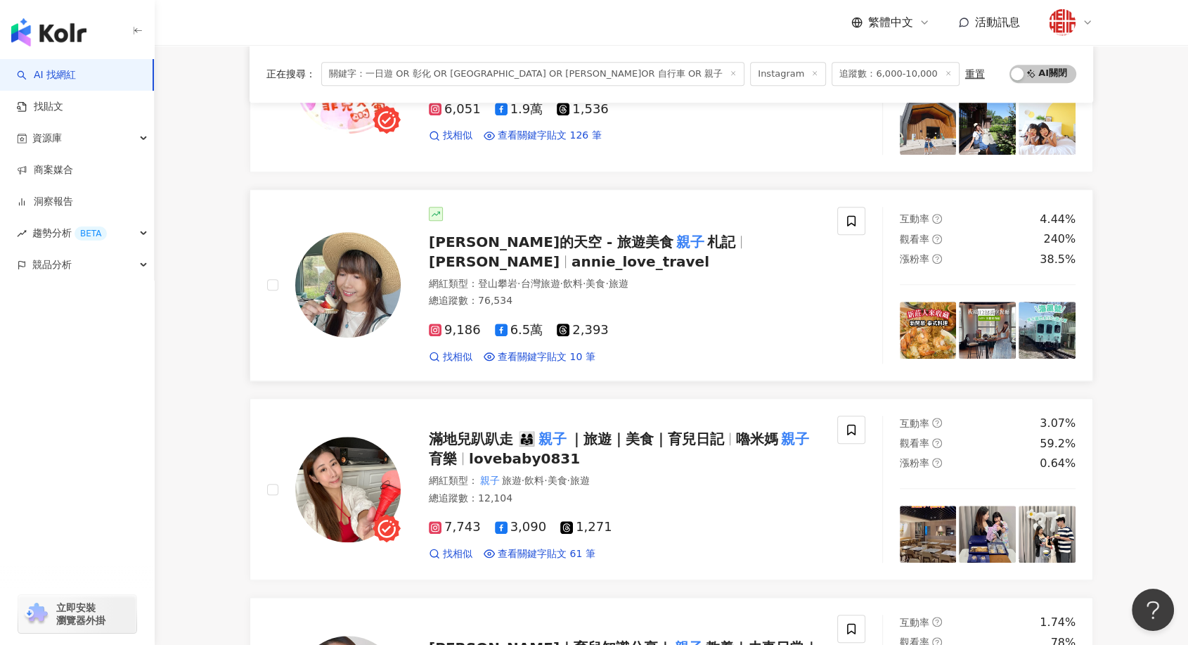
click at [472, 247] on span "安妮的天空 - 旅遊美食" at bounding box center [551, 241] width 245 height 17
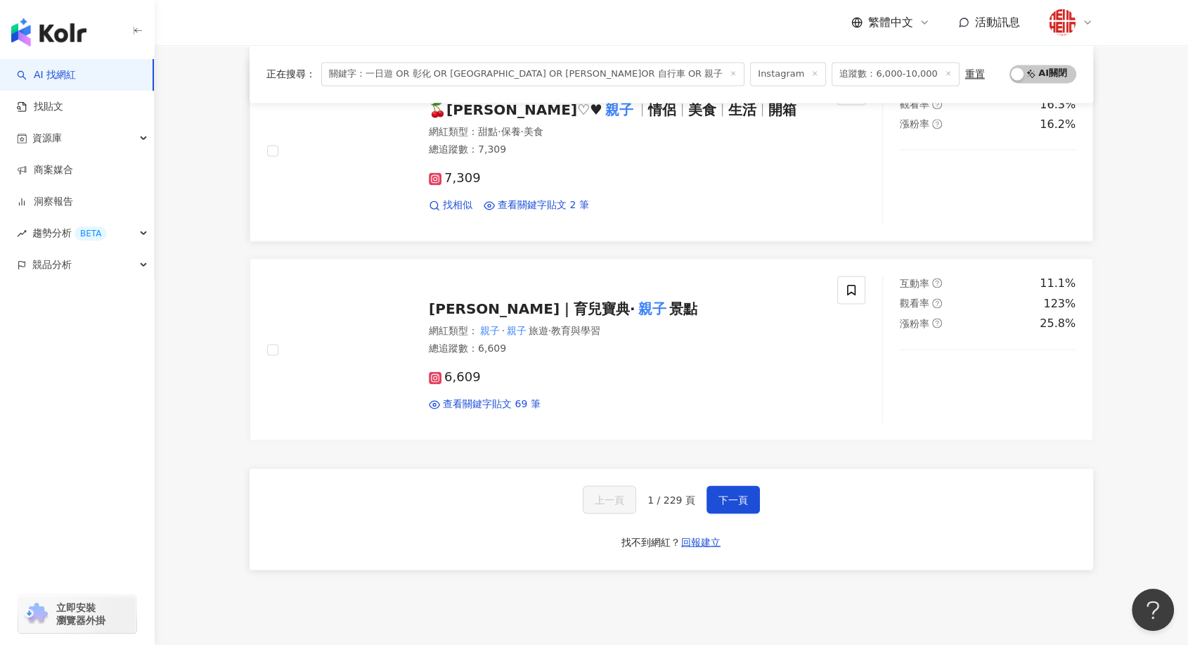
scroll to position [2187, 0]
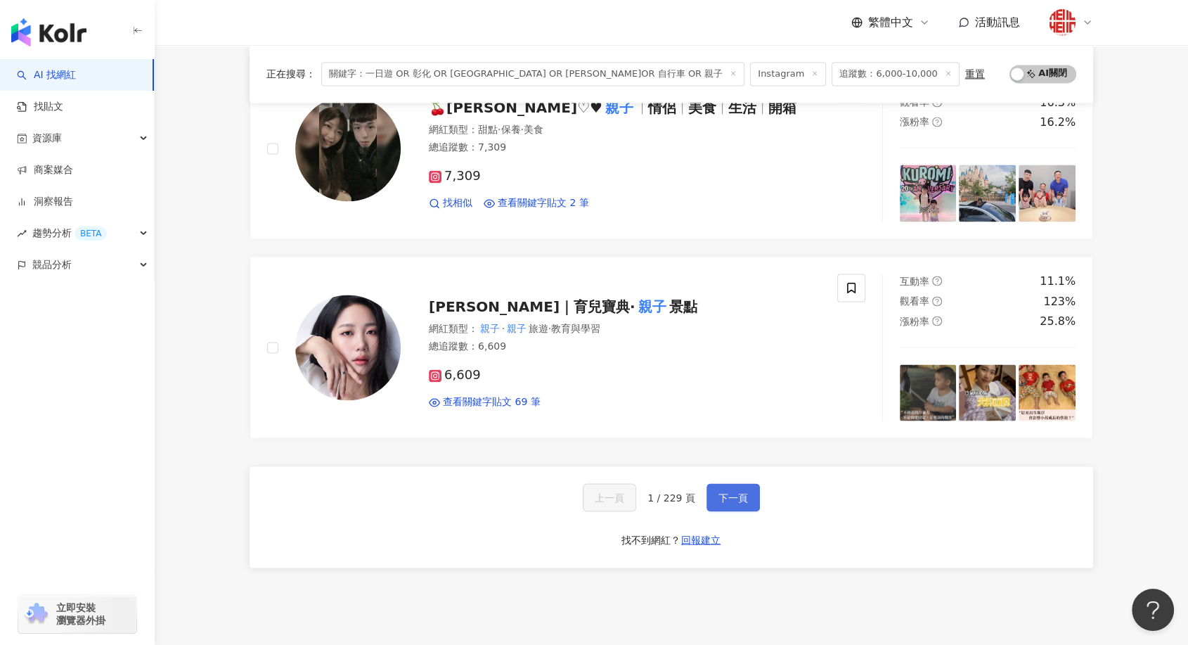
click at [712, 485] on button "下一頁" at bounding box center [733, 497] width 53 height 28
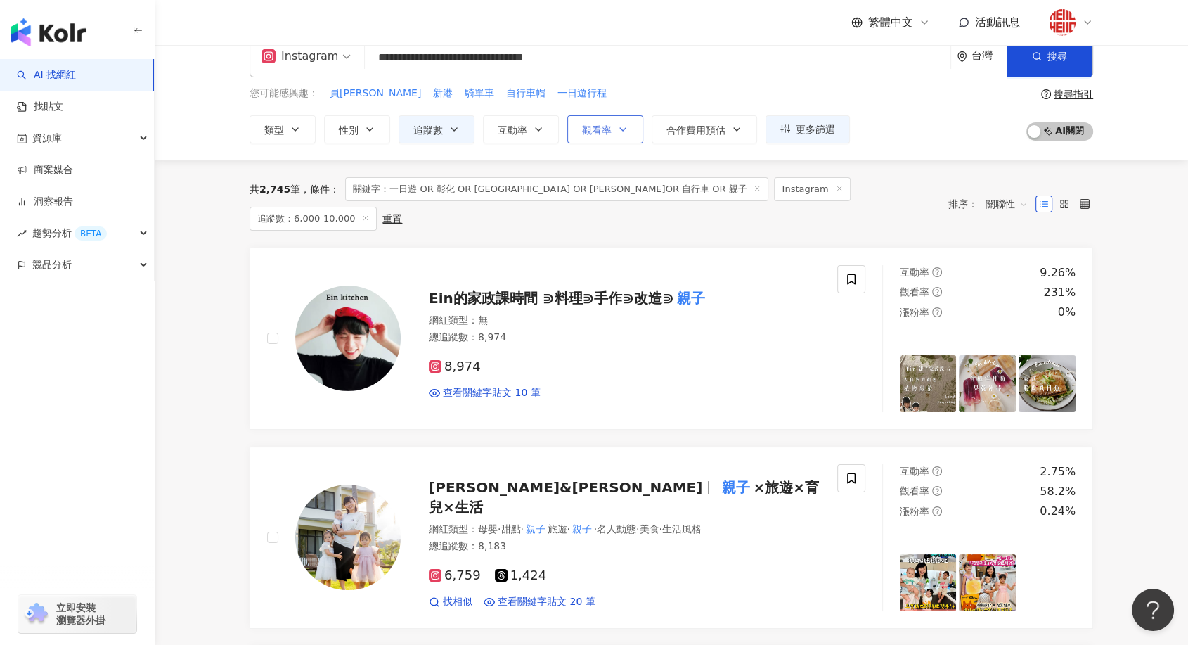
scroll to position [0, 0]
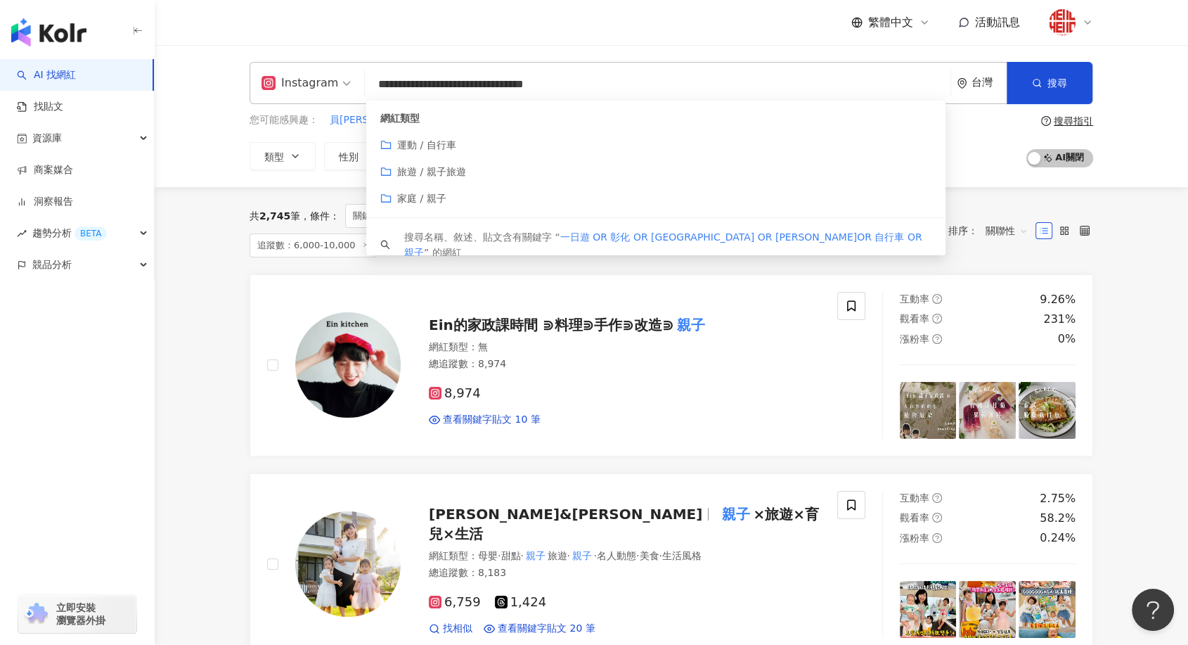
drag, startPoint x: 645, startPoint y: 85, endPoint x: 452, endPoint y: 90, distance: 192.7
click at [452, 90] on input "**********" at bounding box center [658, 84] width 574 height 27
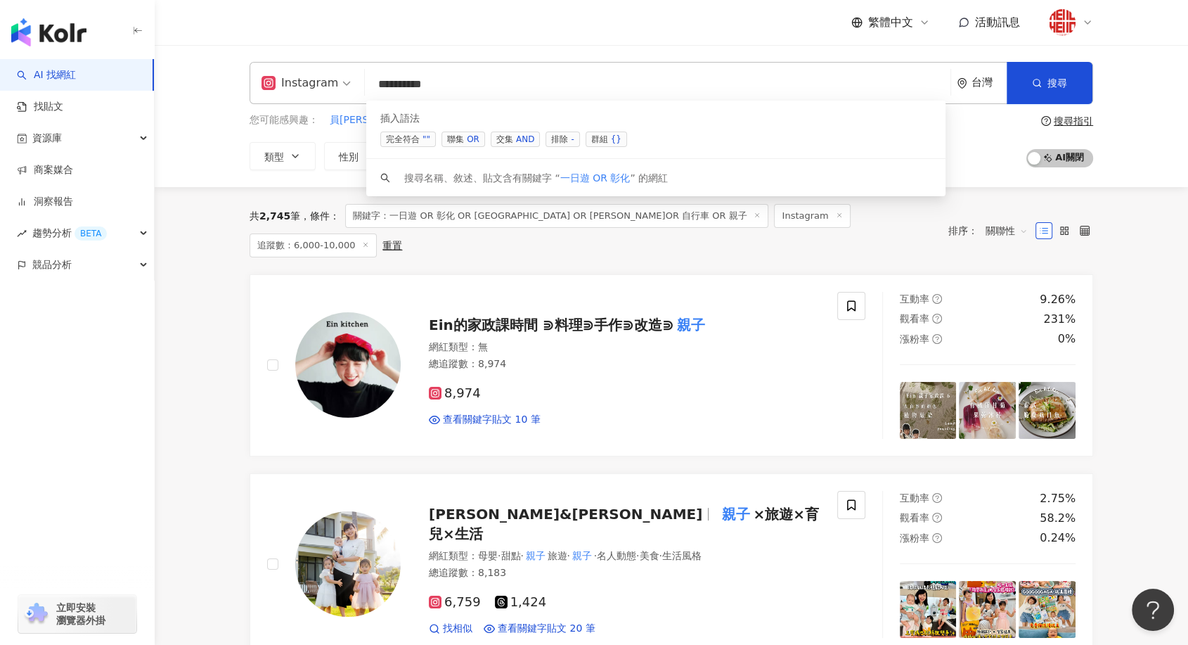
drag, startPoint x: 427, startPoint y: 82, endPoint x: 357, endPoint y: 86, distance: 69.7
click at [357, 86] on div "Instagram ********* 台灣 搜尋 searchOperator 插入語法 完全符合 "" 聯集 OR 交集 AND 排除 - 群組 {} 搜…" at bounding box center [672, 83] width 844 height 42
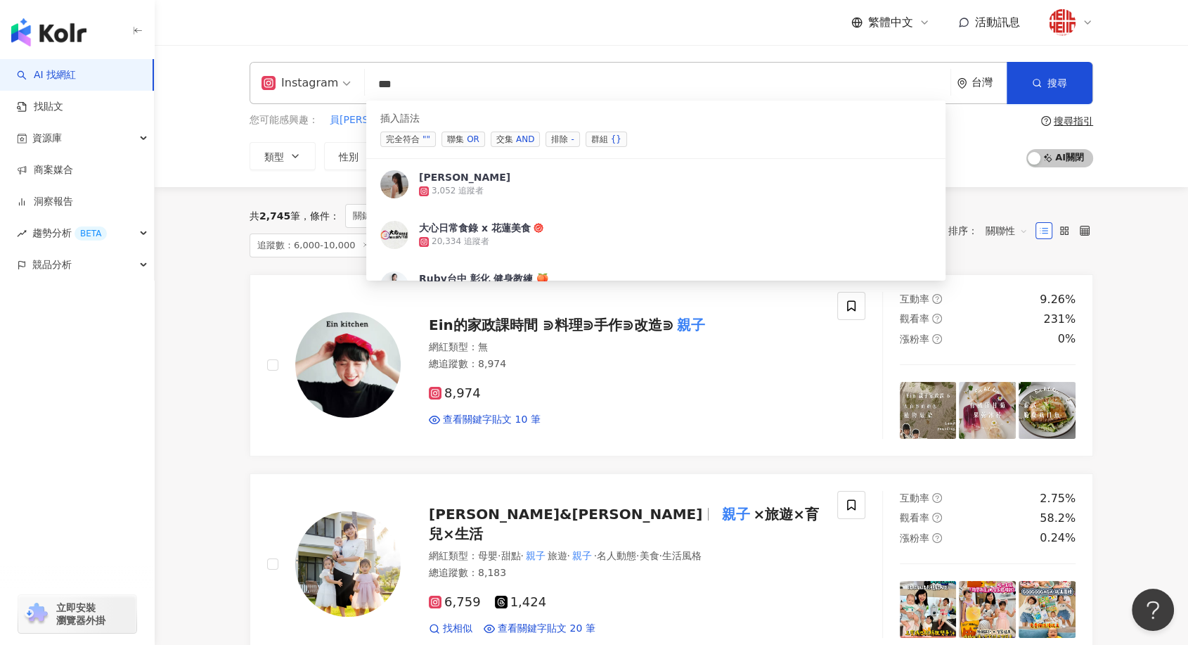
click at [420, 88] on input "**" at bounding box center [658, 84] width 574 height 27
click at [455, 141] on span "聯集 OR" at bounding box center [464, 138] width 44 height 15
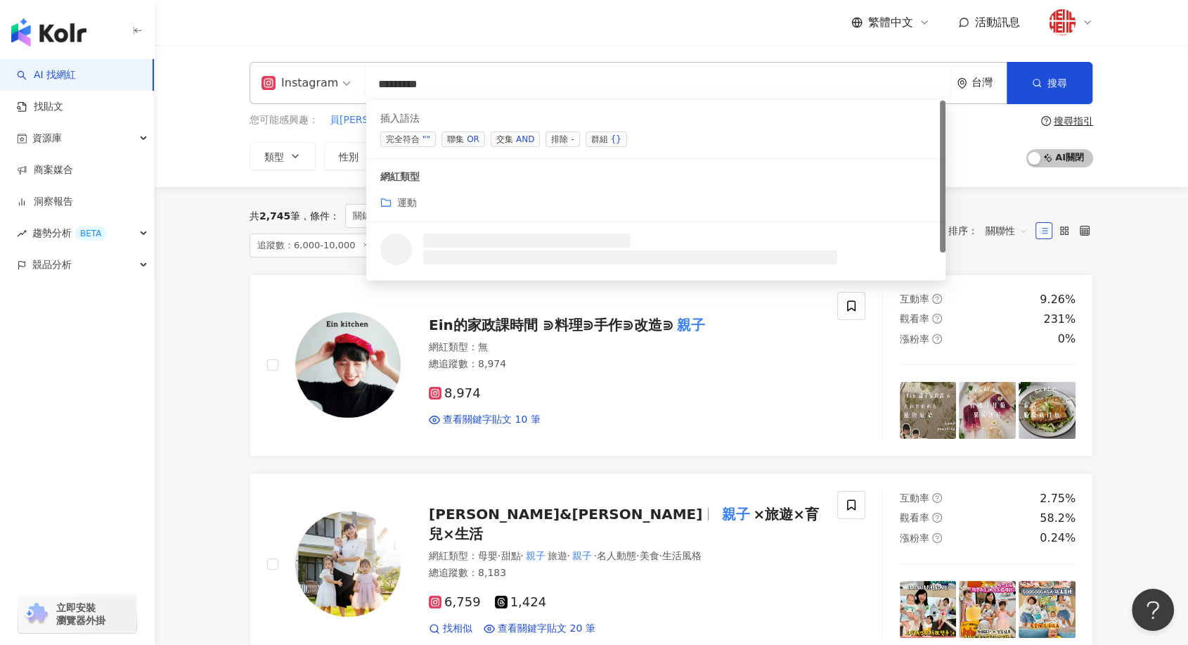
click at [456, 142] on span "聯集 OR" at bounding box center [464, 138] width 44 height 15
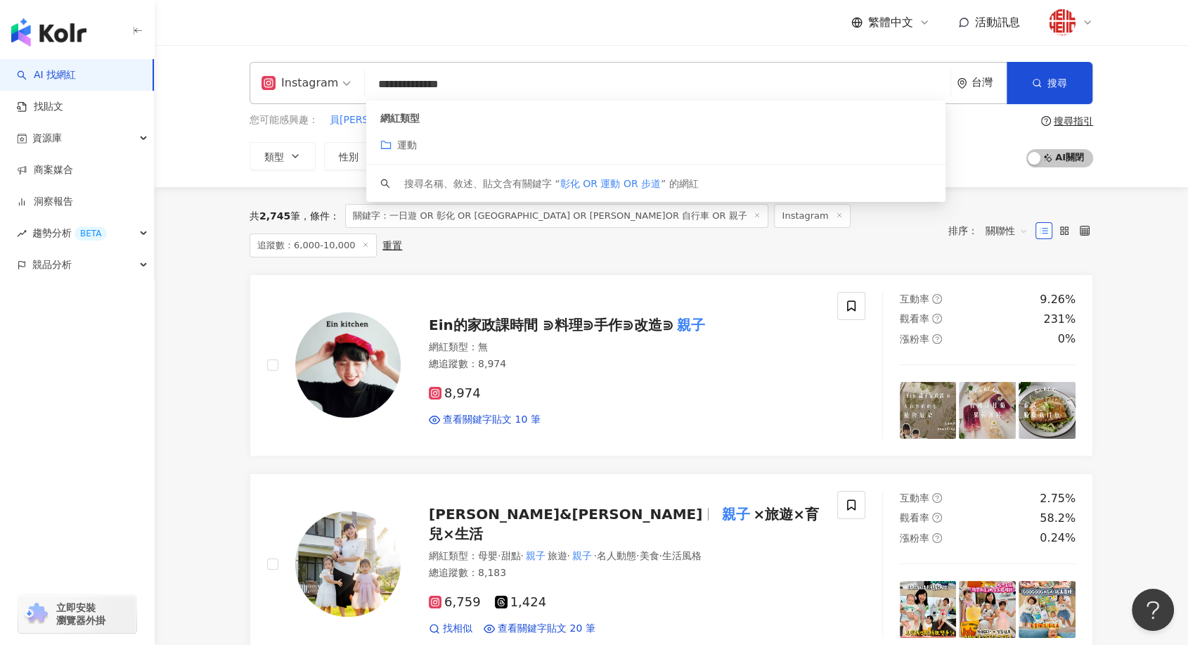
click at [456, 142] on div "運動" at bounding box center [655, 144] width 551 height 15
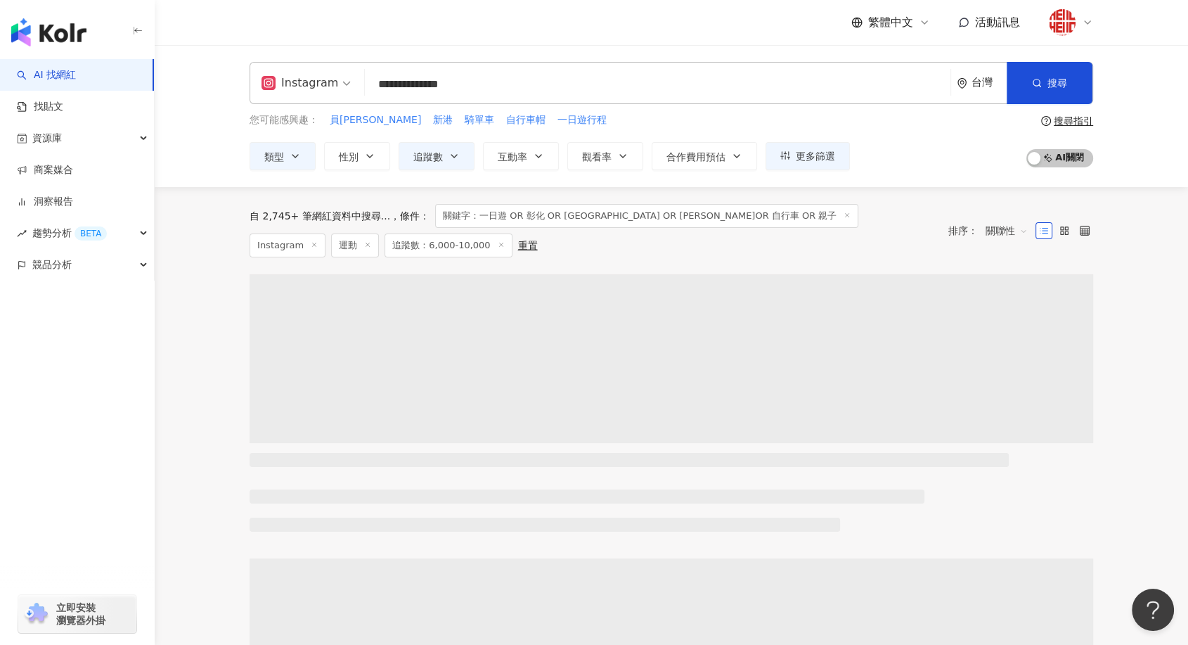
click at [549, 85] on input "**********" at bounding box center [658, 84] width 574 height 27
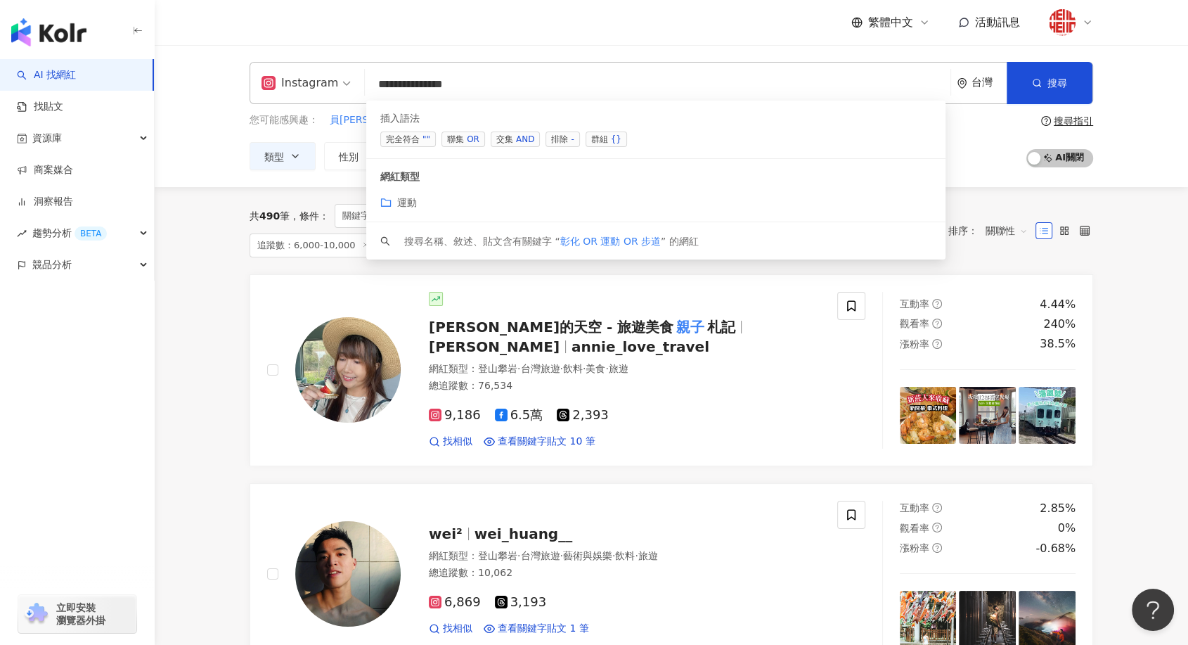
click at [463, 137] on span "聯集 OR" at bounding box center [464, 138] width 44 height 15
click at [456, 139] on span "聯集 OR" at bounding box center [464, 138] width 44 height 15
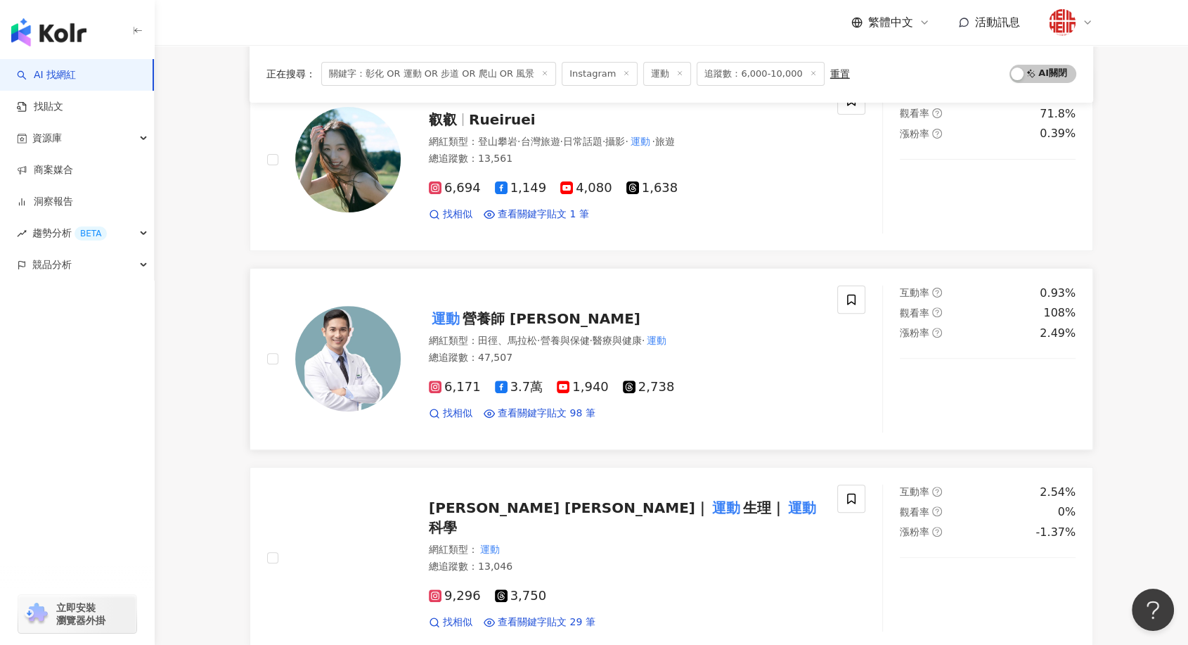
scroll to position [312, 0]
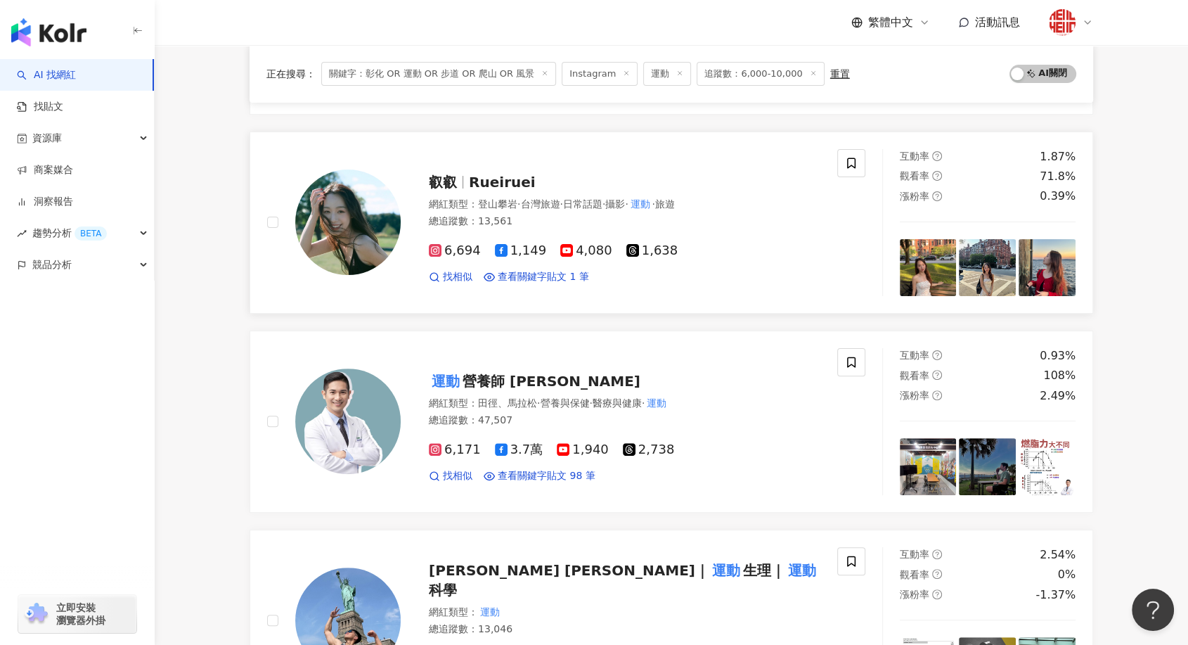
click at [447, 176] on span "叡叡" at bounding box center [443, 182] width 28 height 17
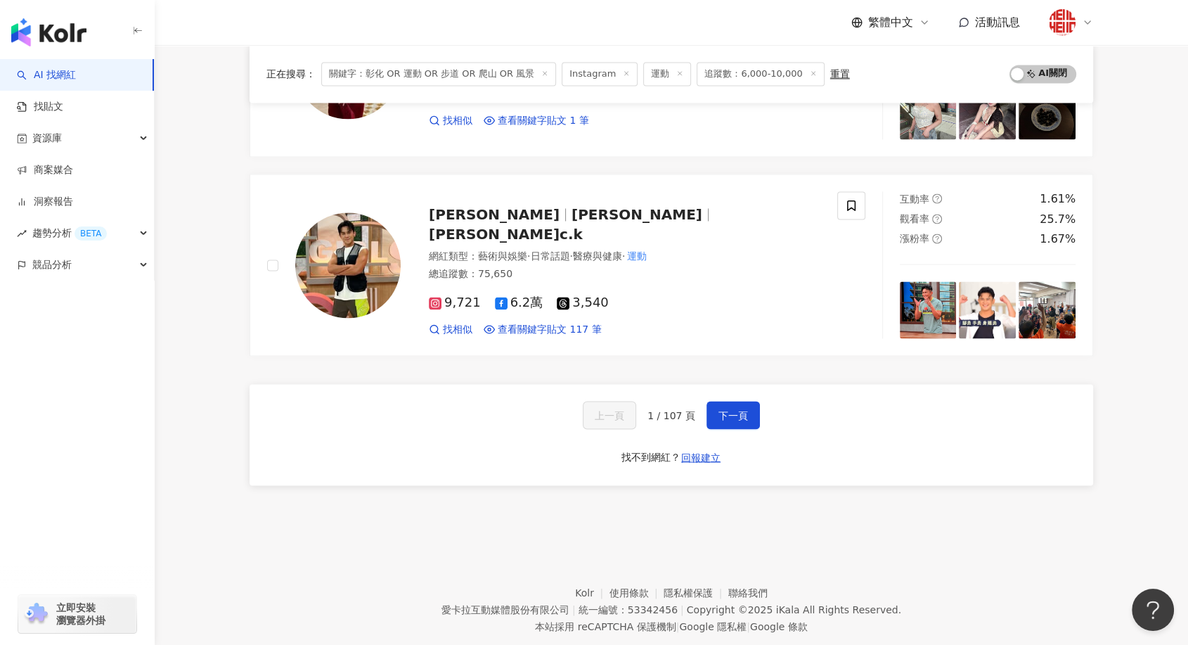
scroll to position [2265, 0]
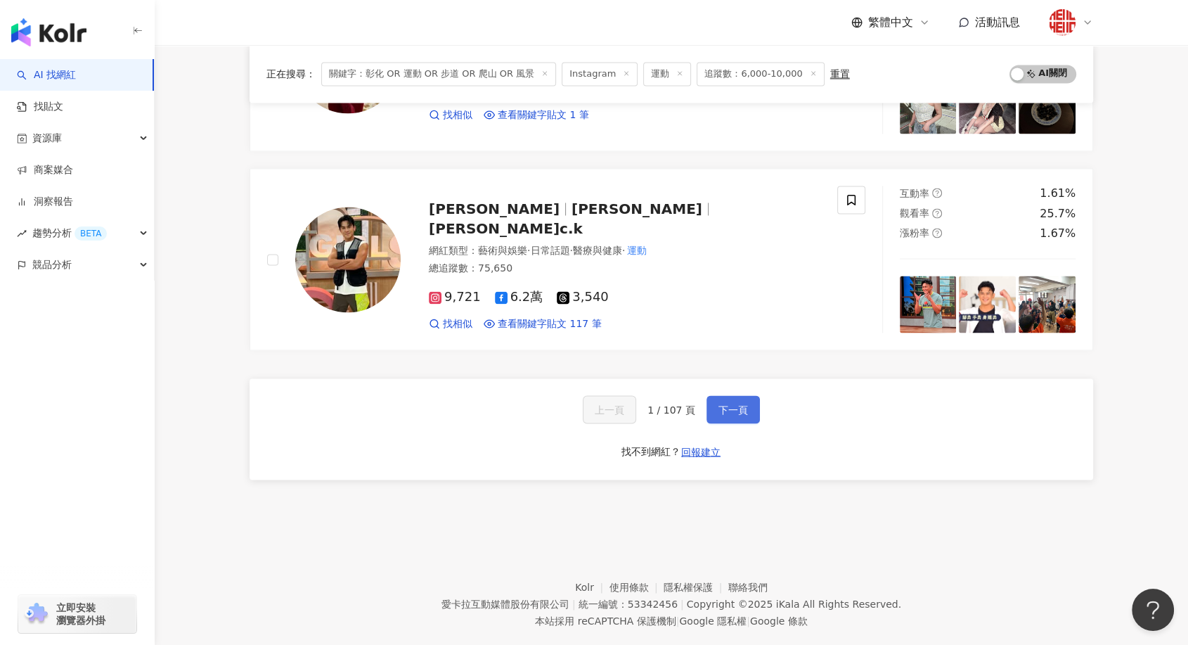
click at [737, 406] on span "下一頁" at bounding box center [734, 409] width 30 height 11
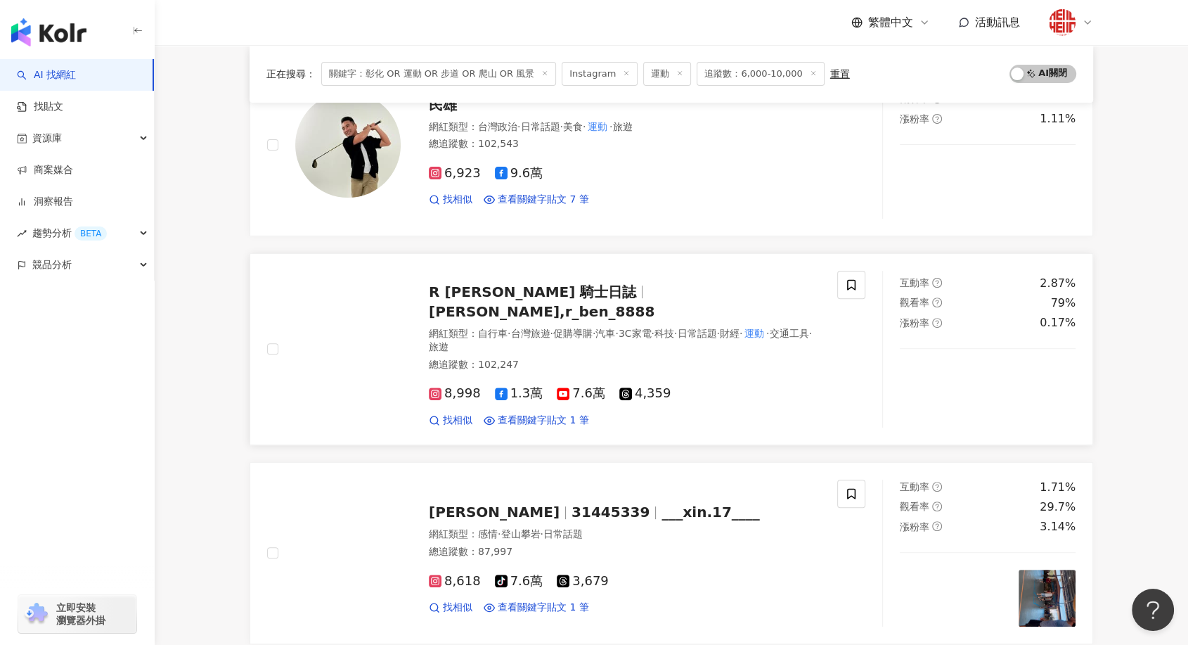
scroll to position [0, 0]
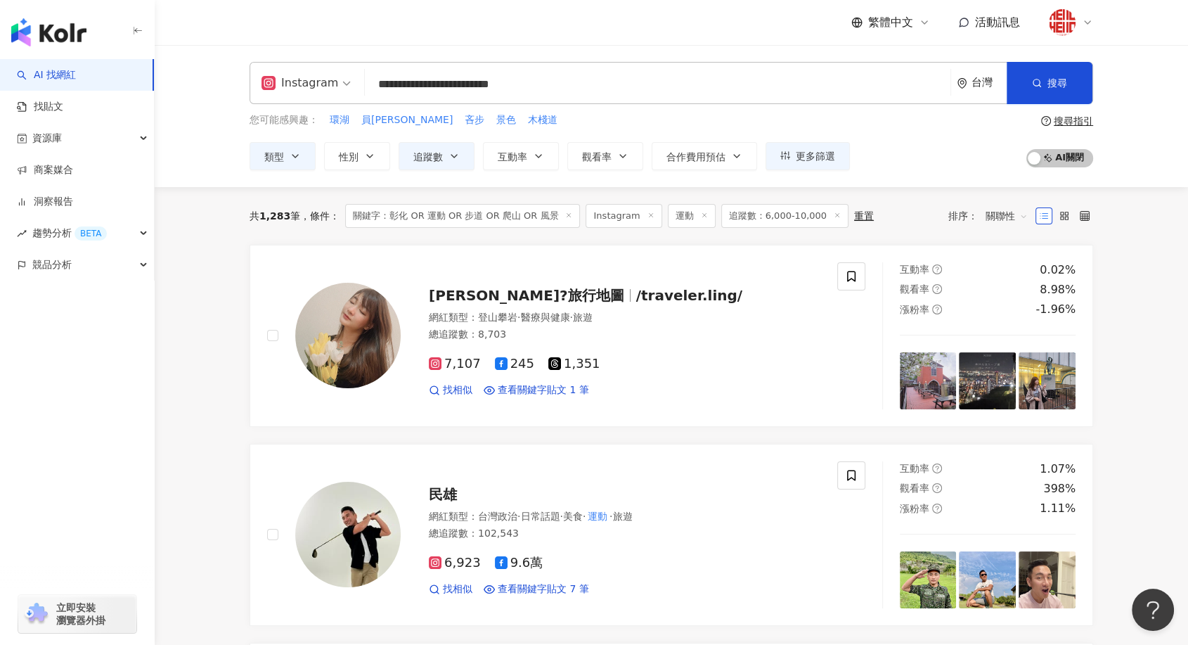
click at [701, 214] on icon at bounding box center [704, 215] width 7 height 7
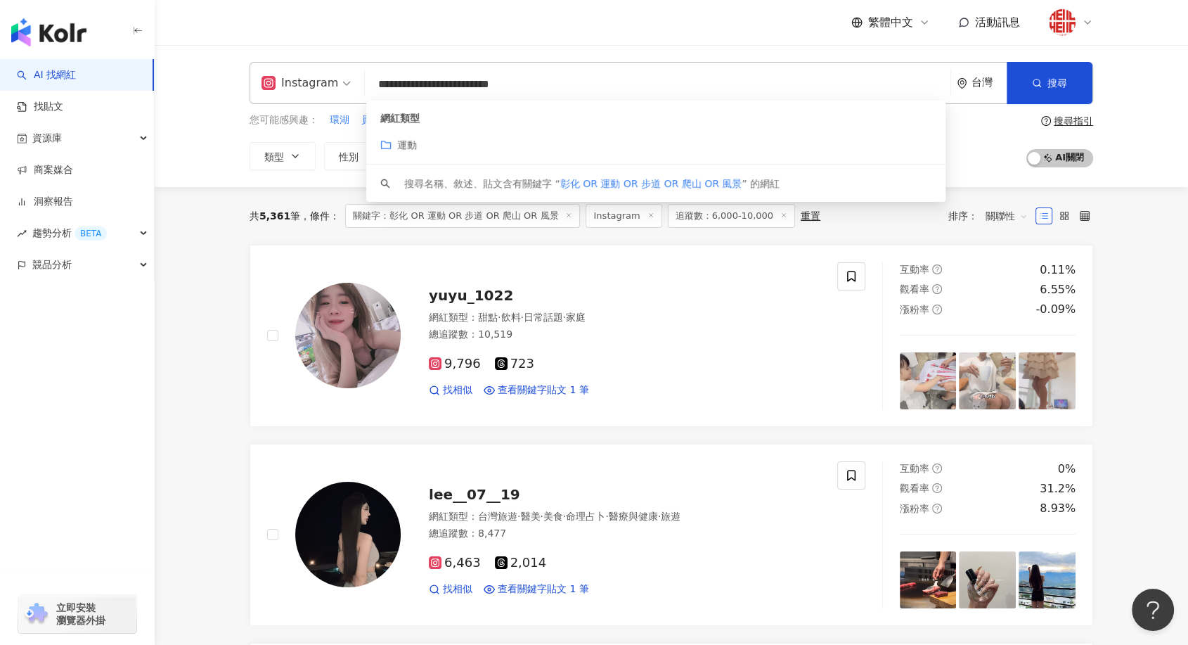
drag, startPoint x: 584, startPoint y: 83, endPoint x: 349, endPoint y: 89, distance: 235.6
click at [348, 89] on div "**********" at bounding box center [672, 83] width 844 height 42
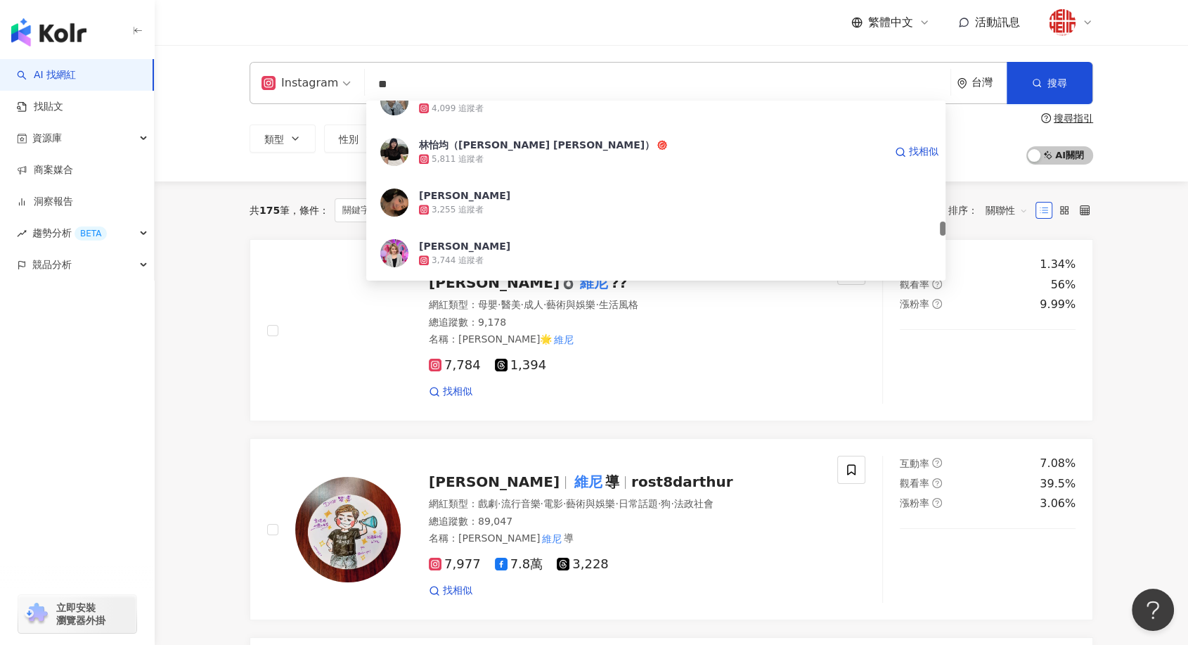
scroll to position [2030, 0]
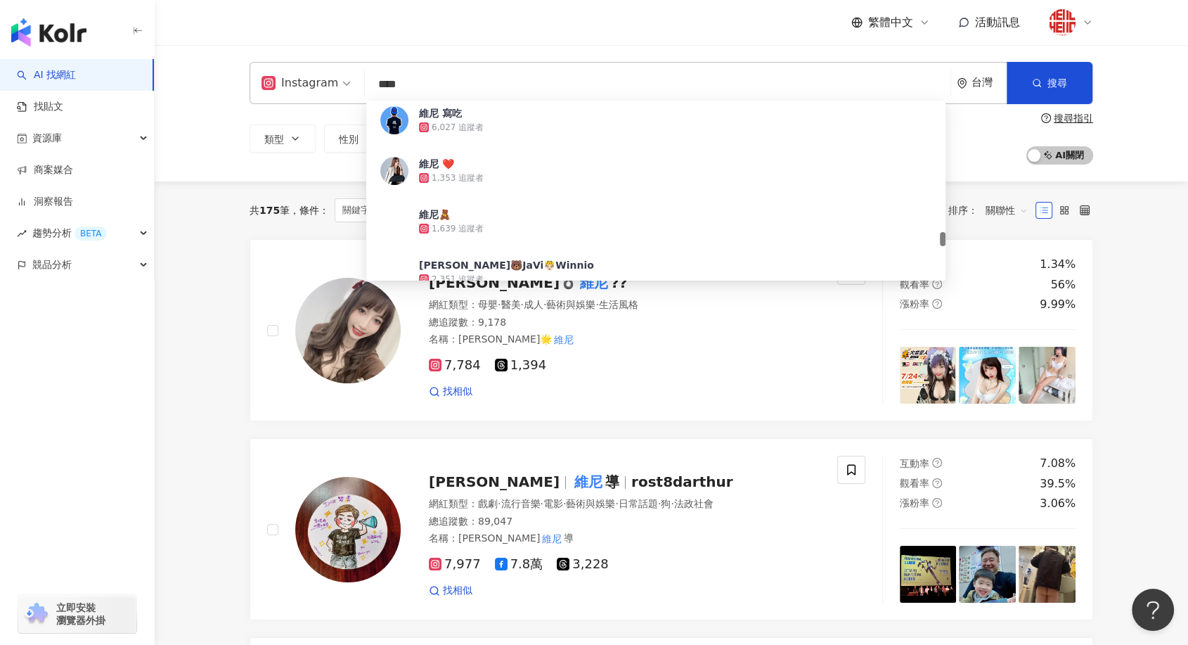
type input "****"
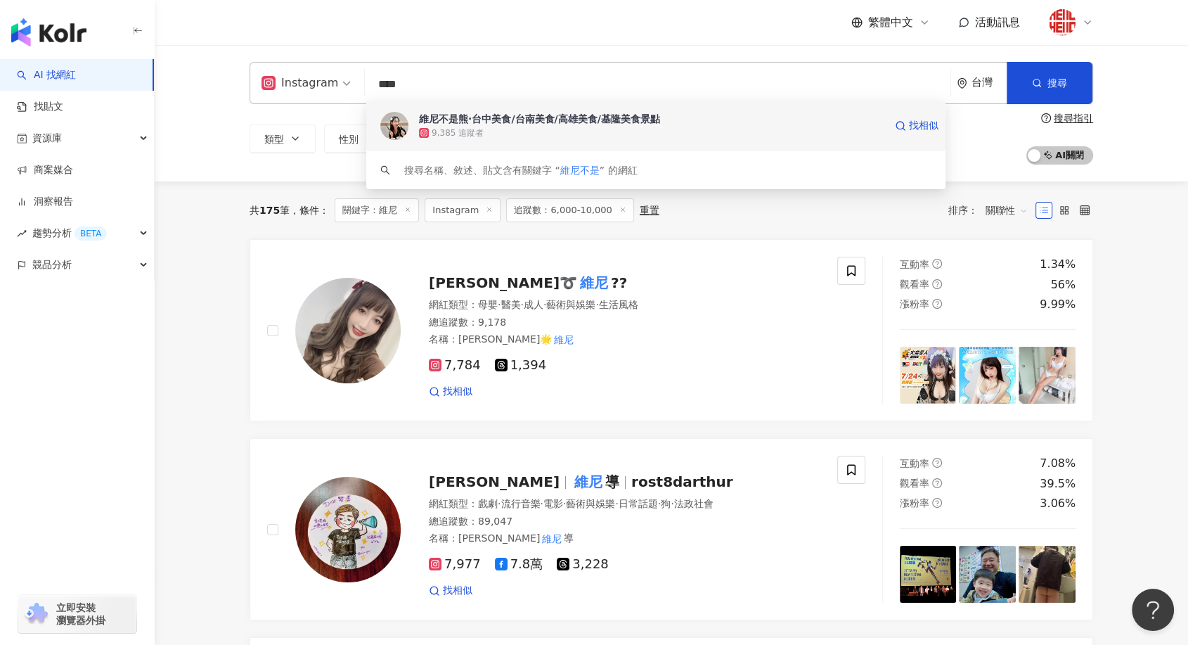
click at [598, 121] on div "維尼不是熊·台中美食/台南美食/高雄美食/基隆美食景點" at bounding box center [539, 119] width 241 height 14
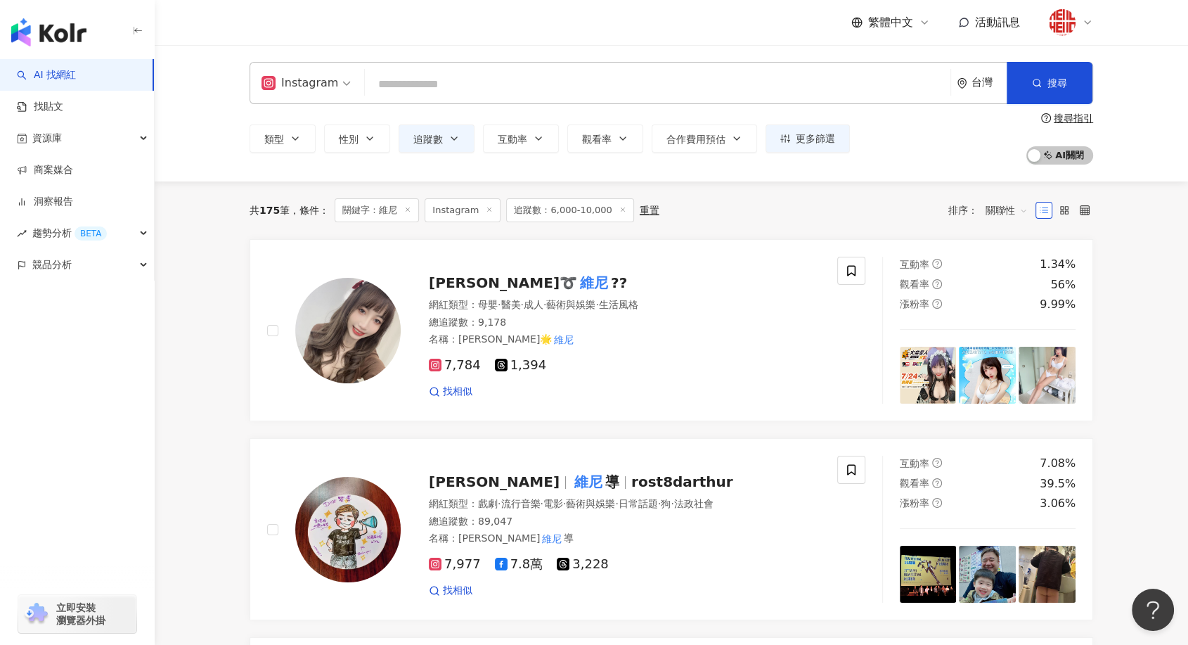
click at [391, 91] on input "search" at bounding box center [658, 84] width 574 height 27
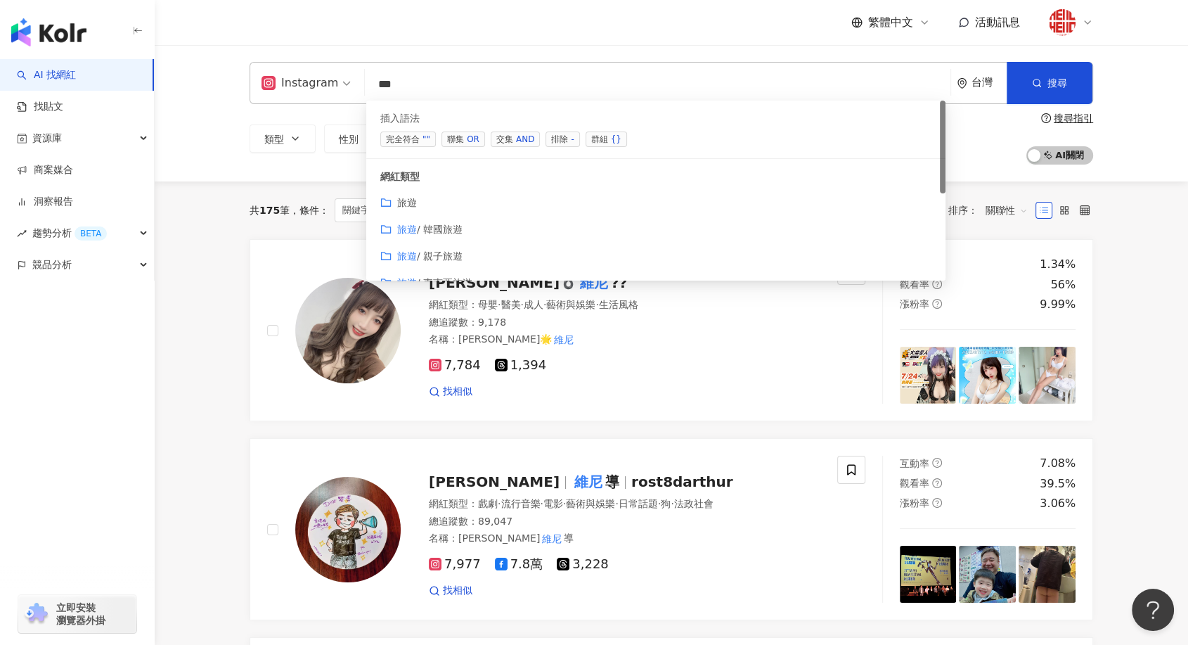
click at [463, 141] on span "聯集 OR" at bounding box center [464, 138] width 44 height 15
click at [456, 141] on span "聯集 OR" at bounding box center [464, 138] width 44 height 15
click at [461, 140] on span "聯集 OR" at bounding box center [464, 138] width 44 height 15
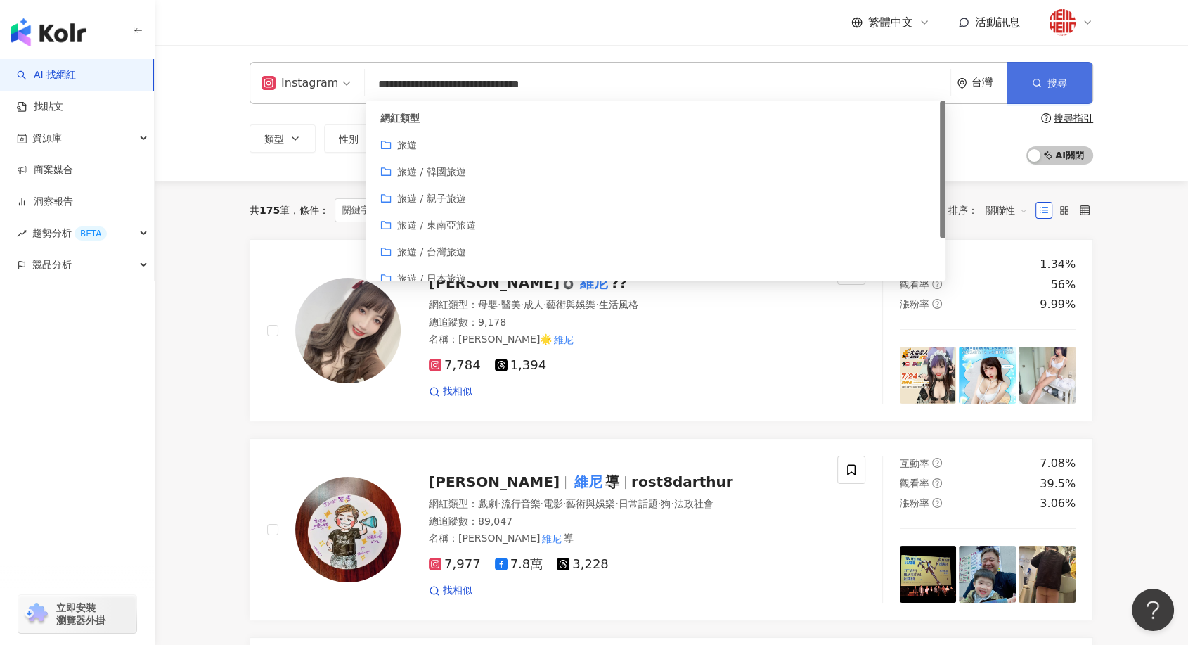
type input "**********"
click at [1043, 90] on button "搜尋" at bounding box center [1050, 83] width 86 height 42
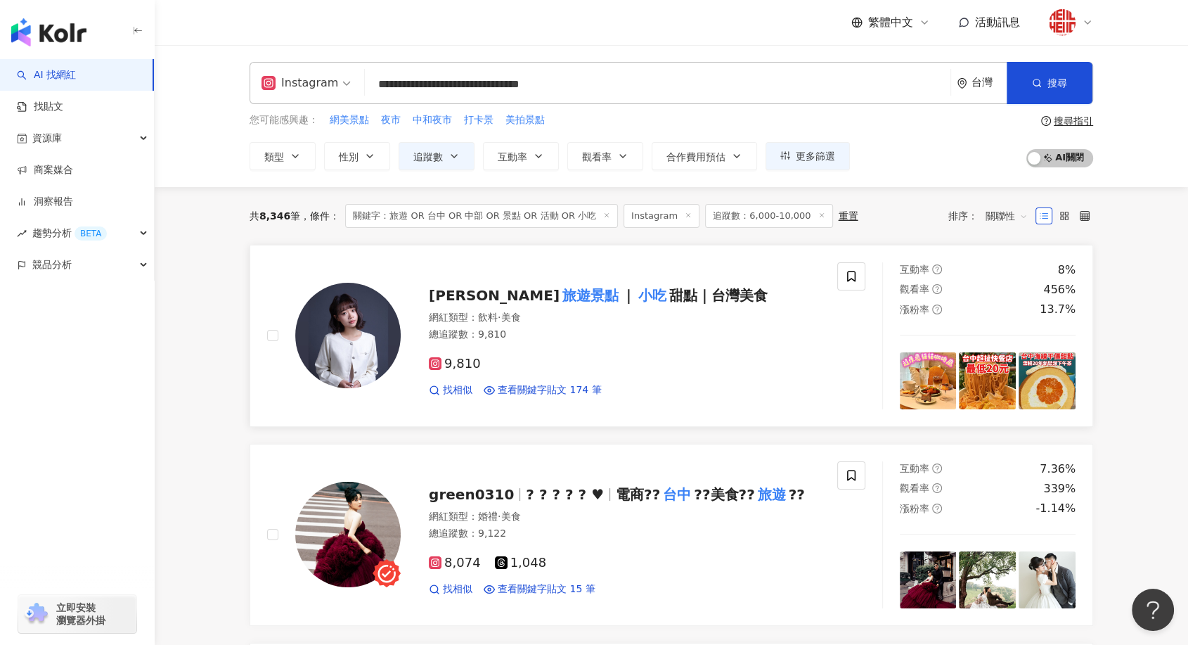
click at [560, 297] on mark "旅遊景點" at bounding box center [591, 295] width 62 height 22
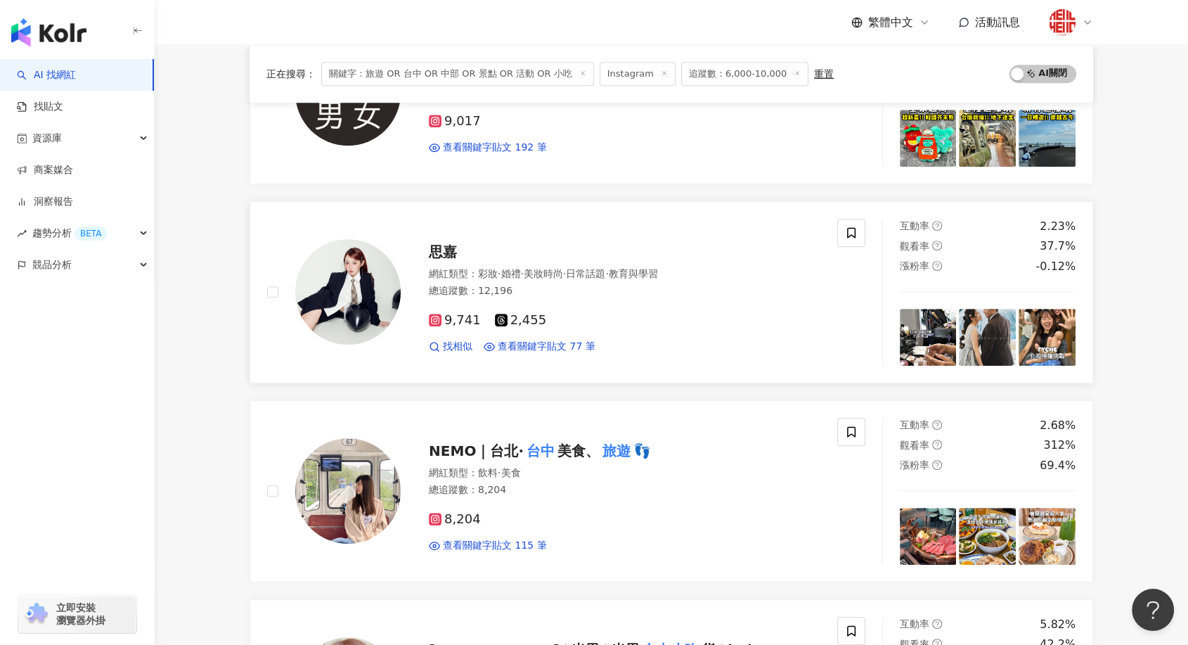
scroll to position [859, 0]
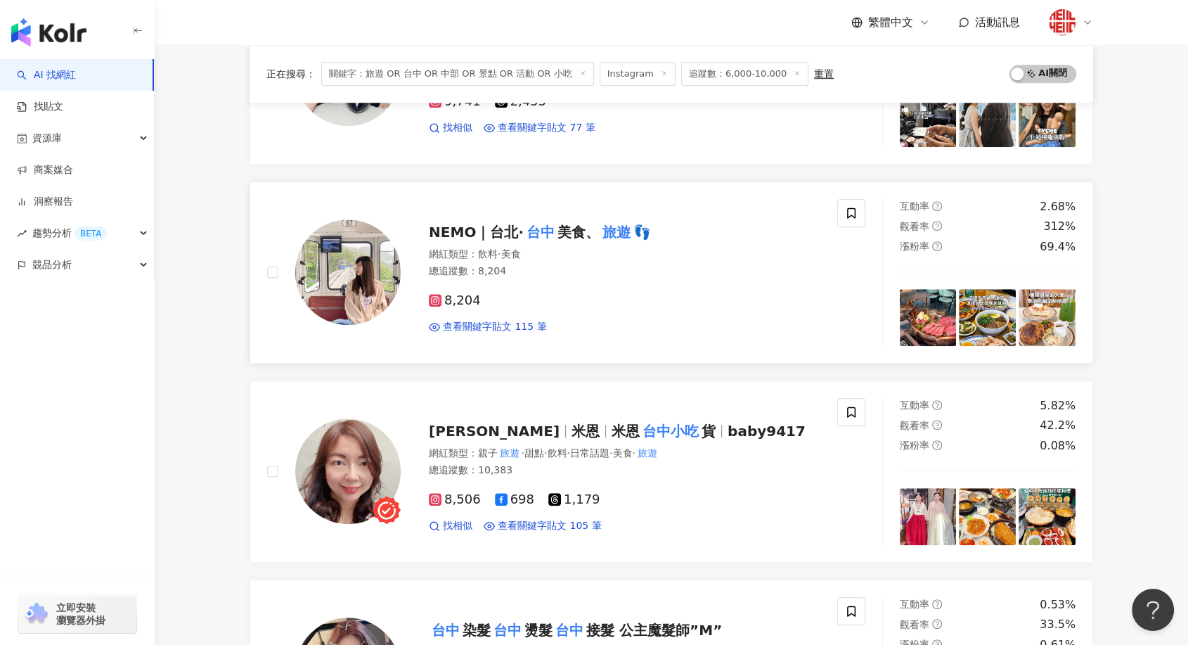
click at [480, 236] on span "NEMO｜台北·" at bounding box center [476, 232] width 95 height 17
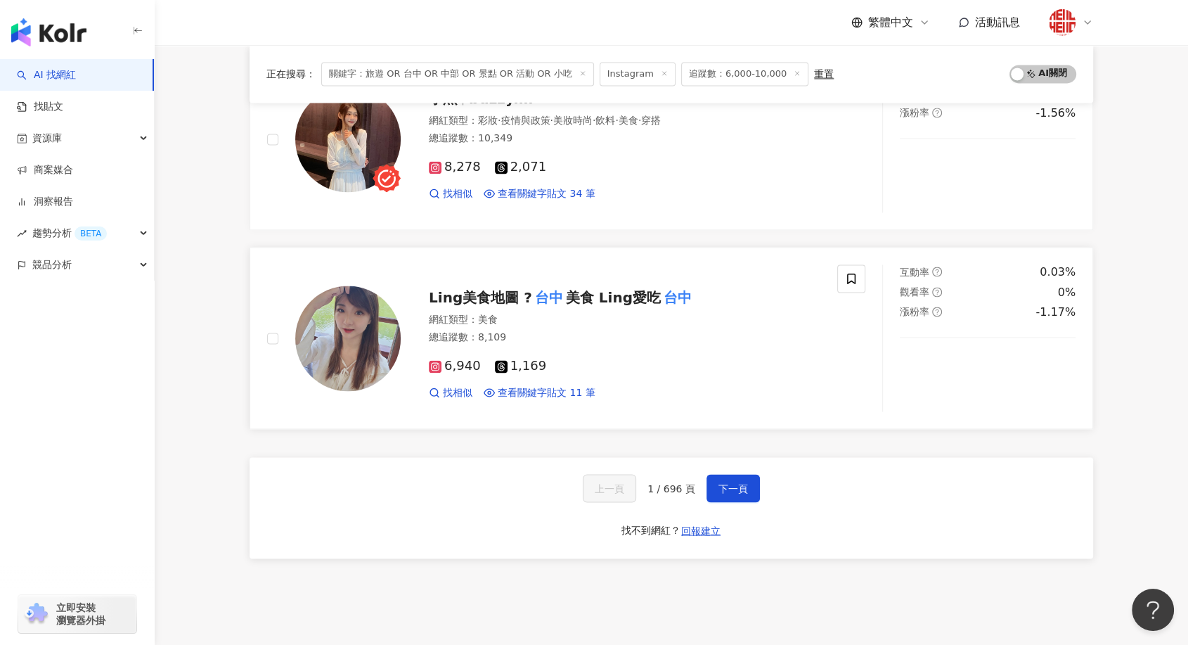
scroll to position [2187, 0]
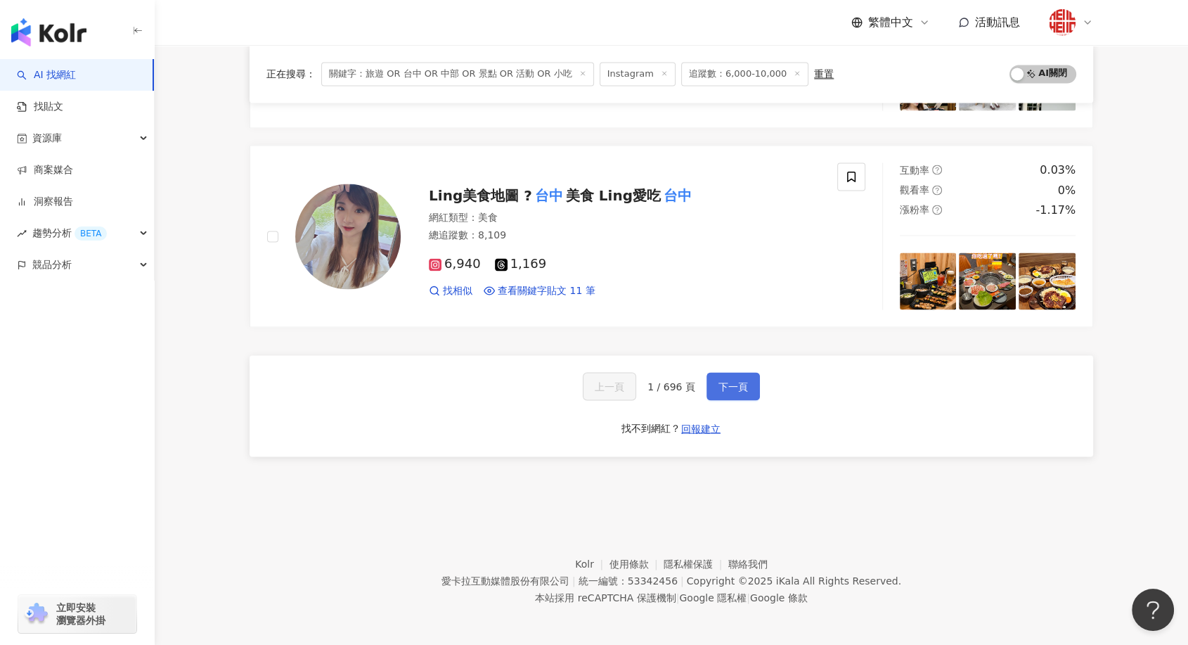
click at [746, 380] on button "下一頁" at bounding box center [733, 386] width 53 height 28
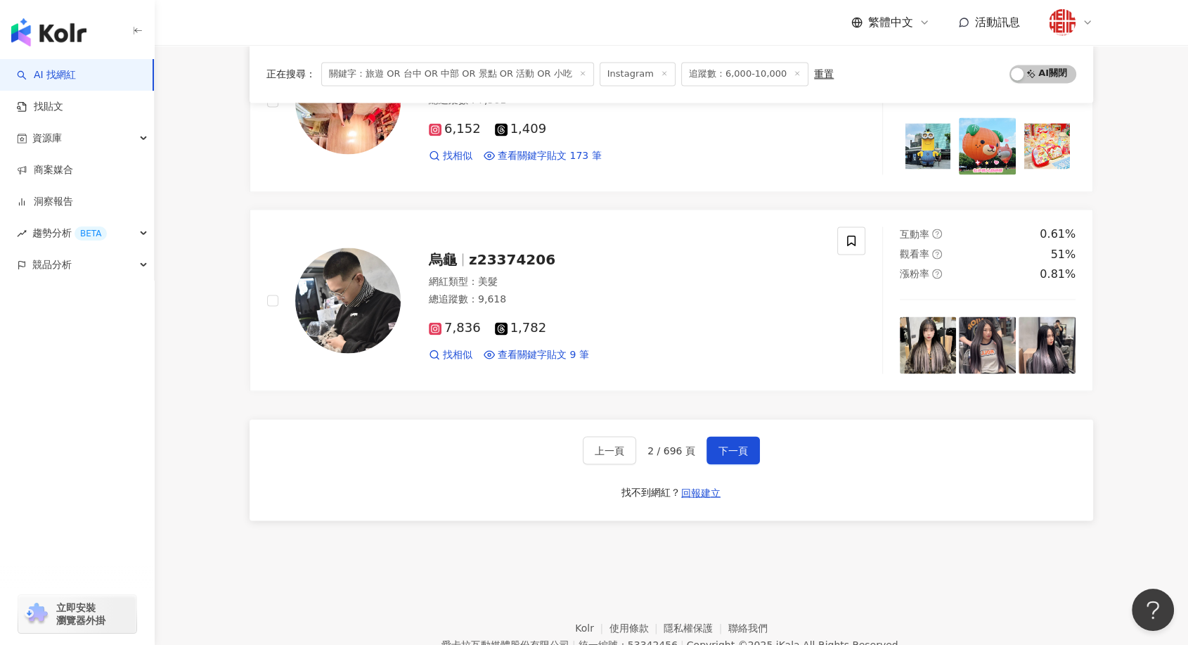
scroll to position [2288, 0]
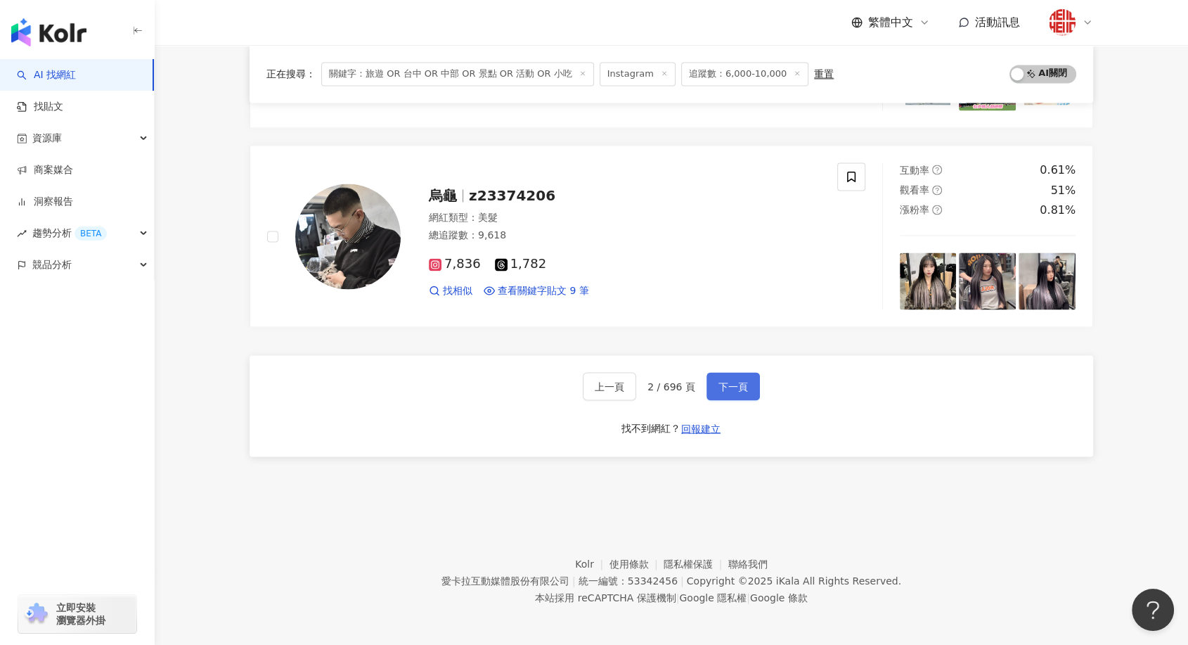
click at [751, 386] on button "下一頁" at bounding box center [733, 386] width 53 height 28
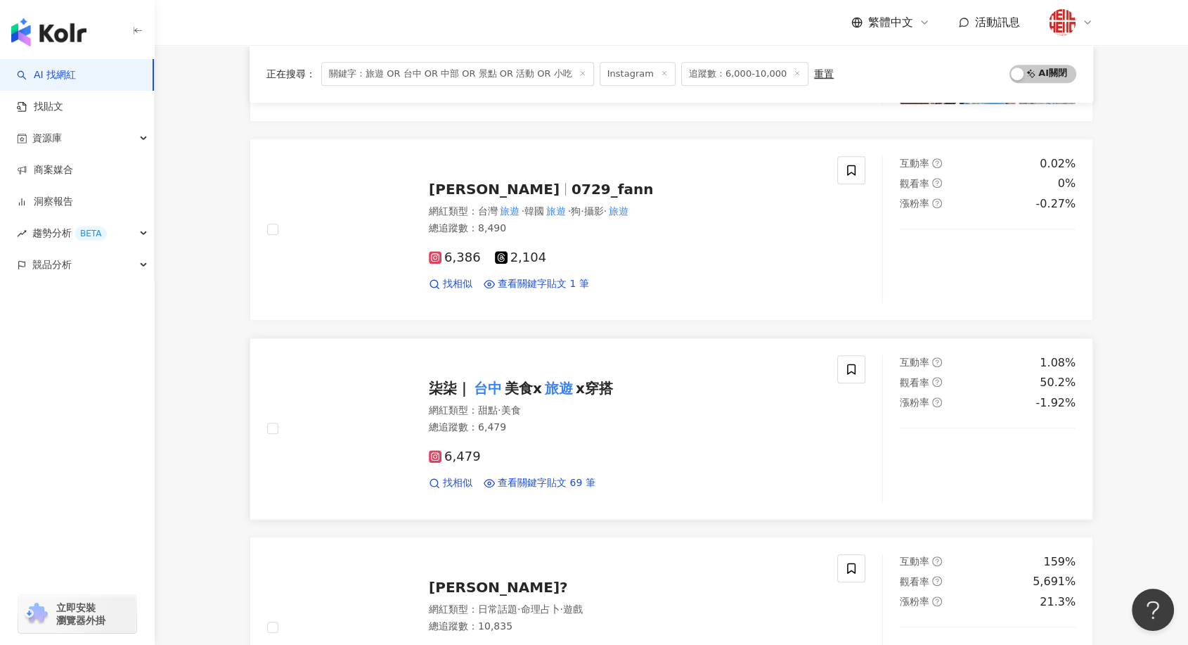
scroll to position [937, 0]
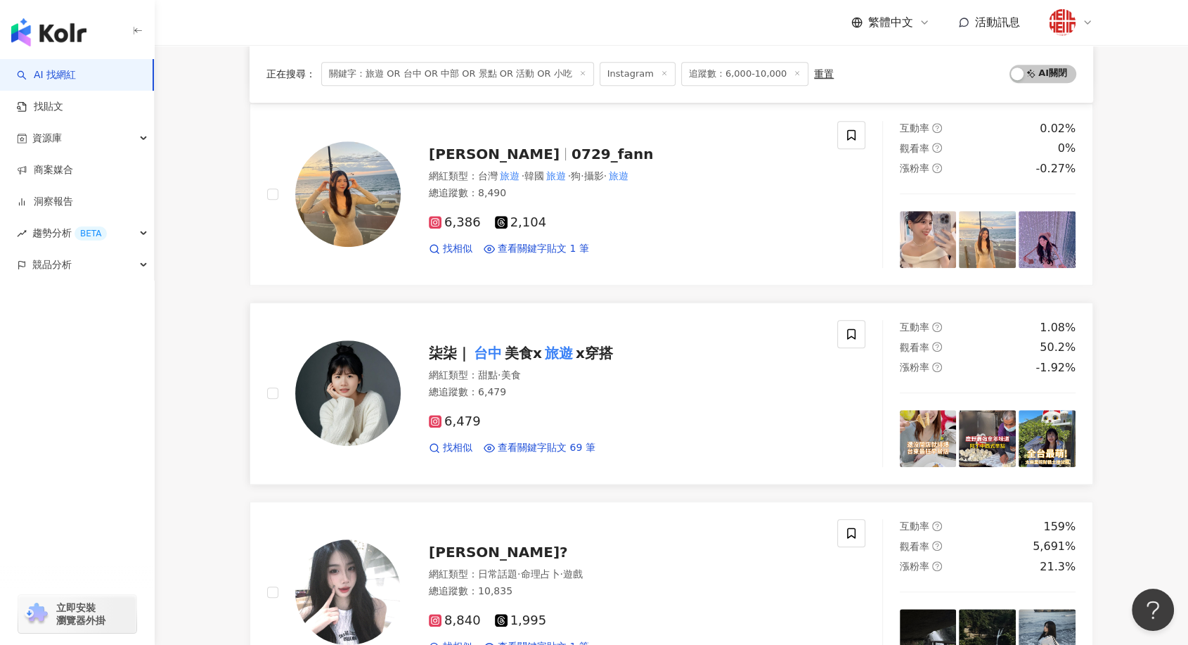
click at [534, 354] on span "美食x" at bounding box center [523, 352] width 37 height 17
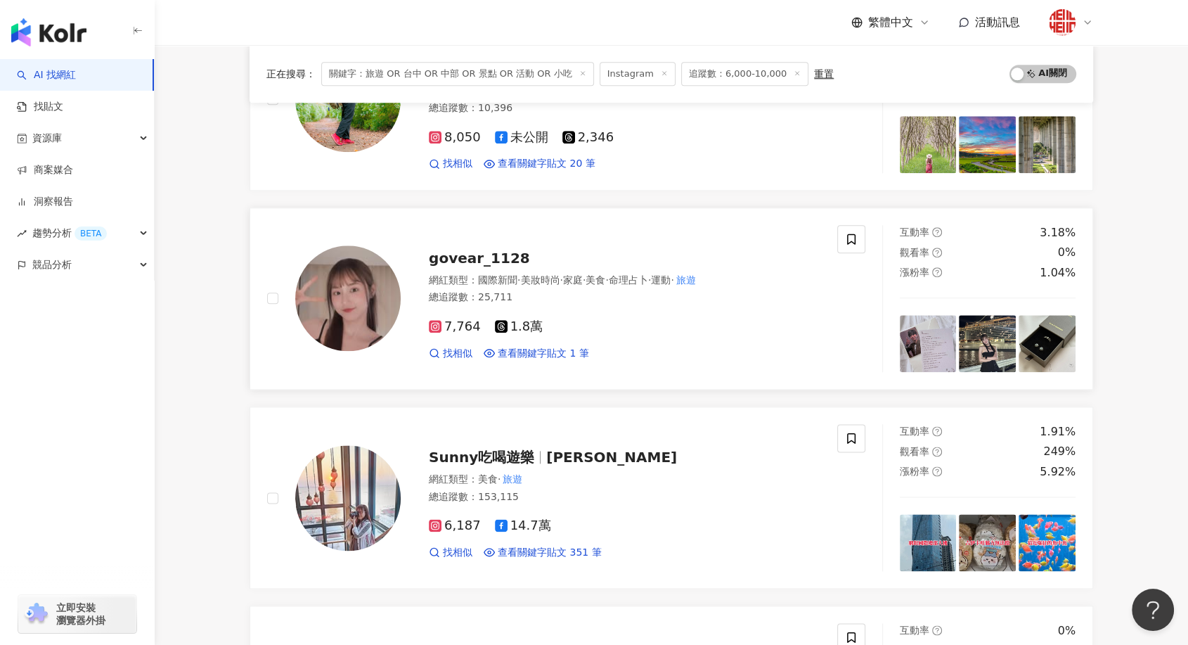
scroll to position [1796, 0]
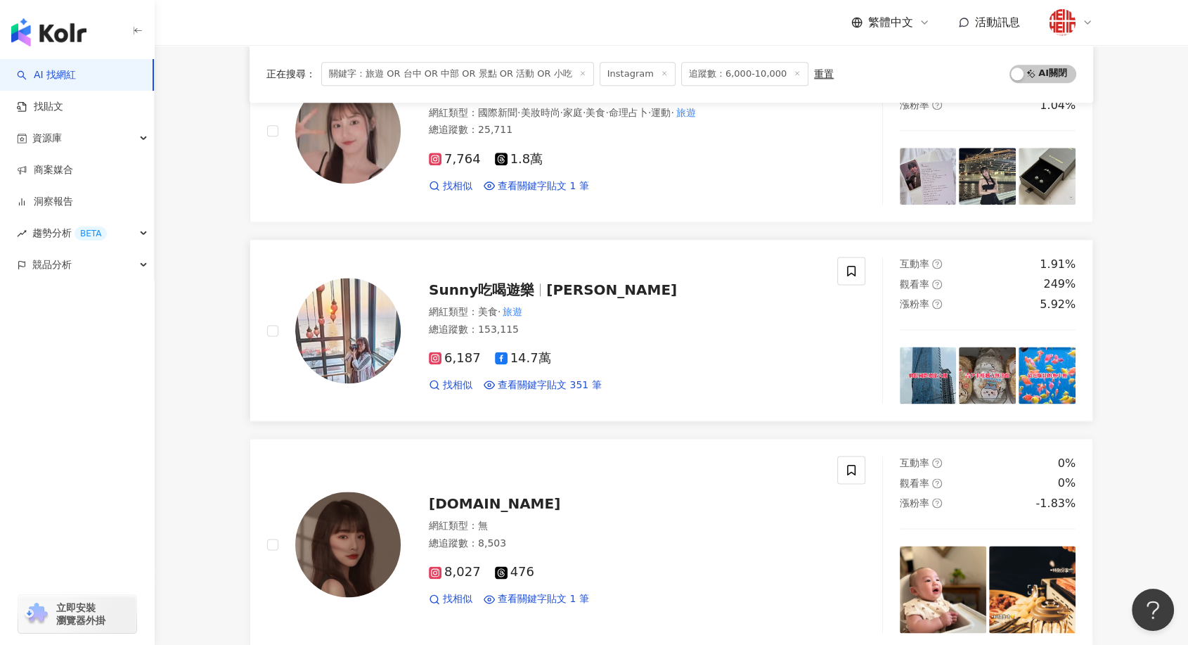
click at [444, 286] on span "Sunny吃喝遊樂" at bounding box center [481, 289] width 105 height 17
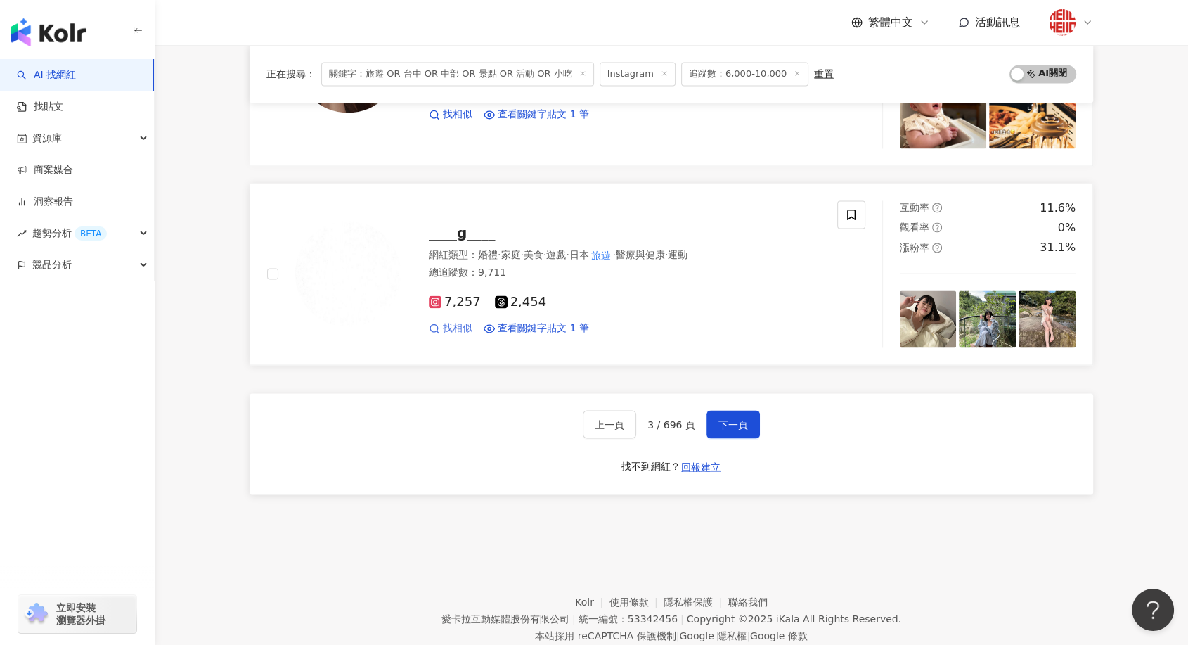
scroll to position [2318, 0]
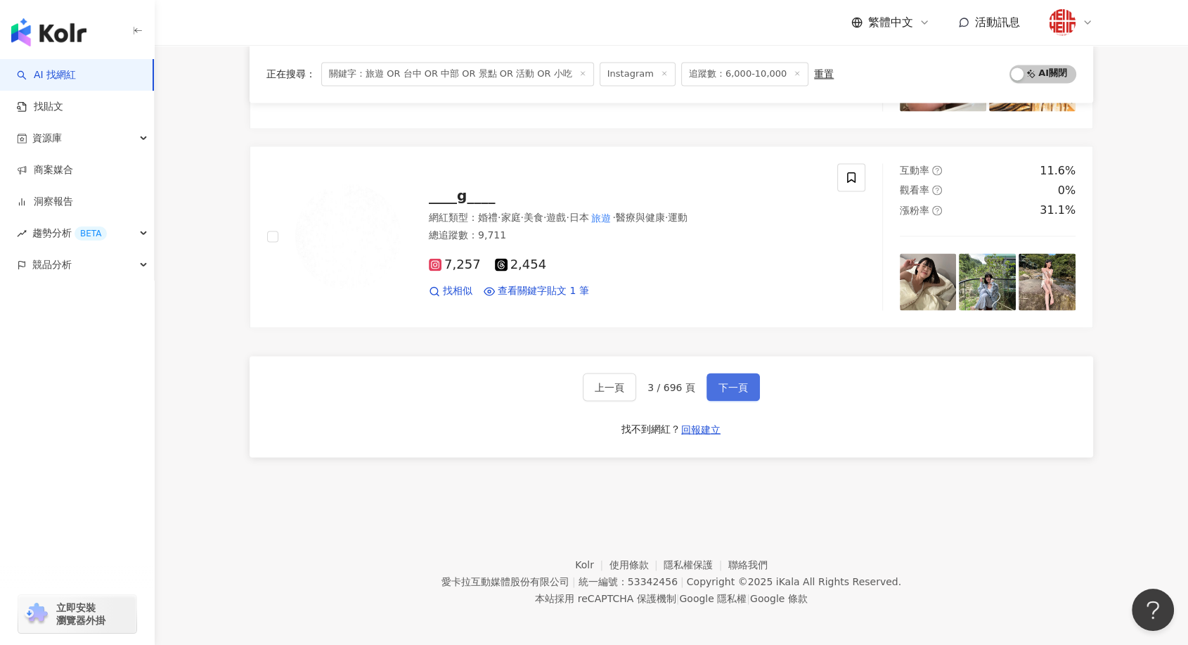
click at [735, 381] on span "下一頁" at bounding box center [734, 386] width 30 height 11
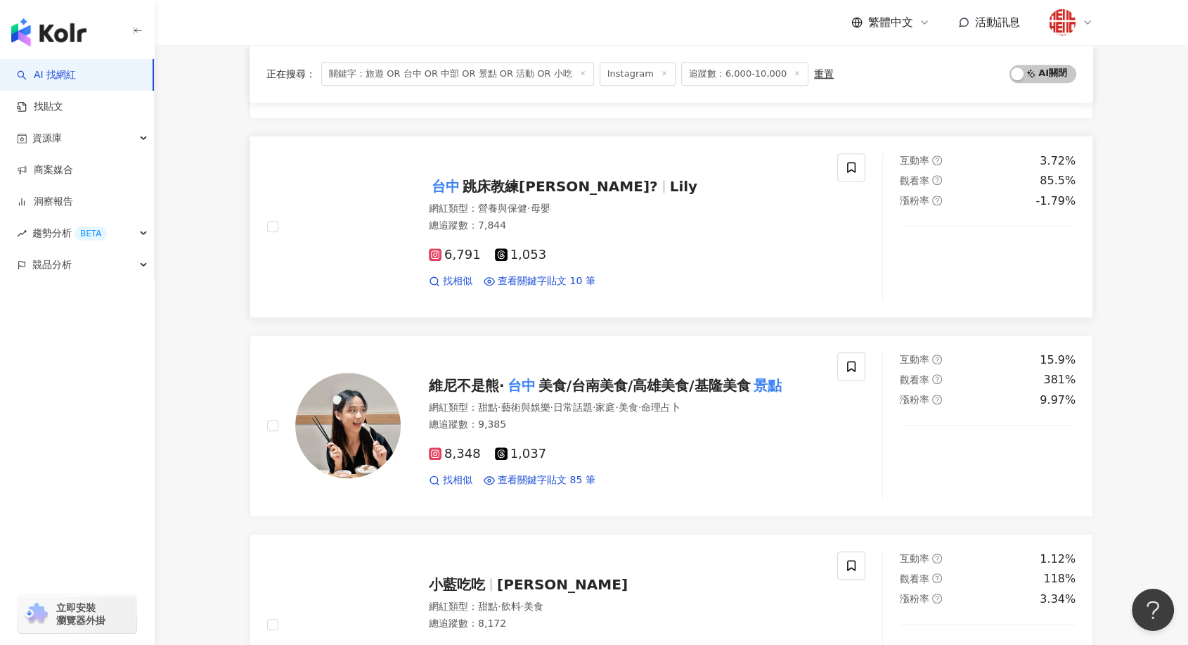
scroll to position [1171, 0]
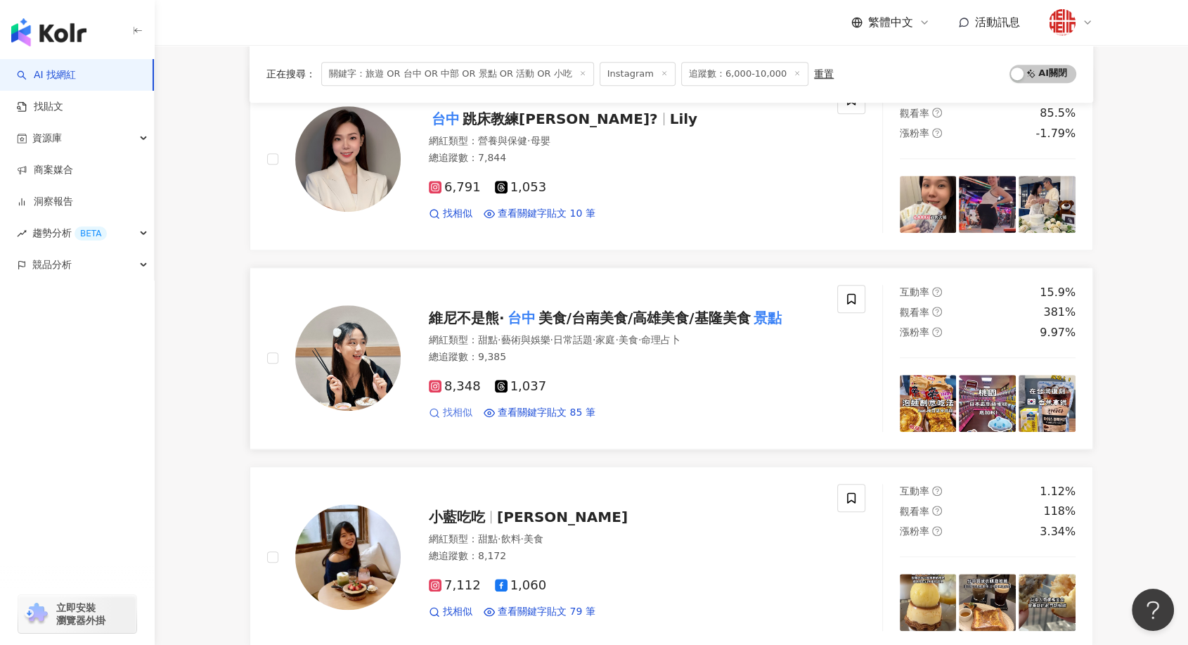
click at [450, 408] on span "找相似" at bounding box center [458, 413] width 30 height 14
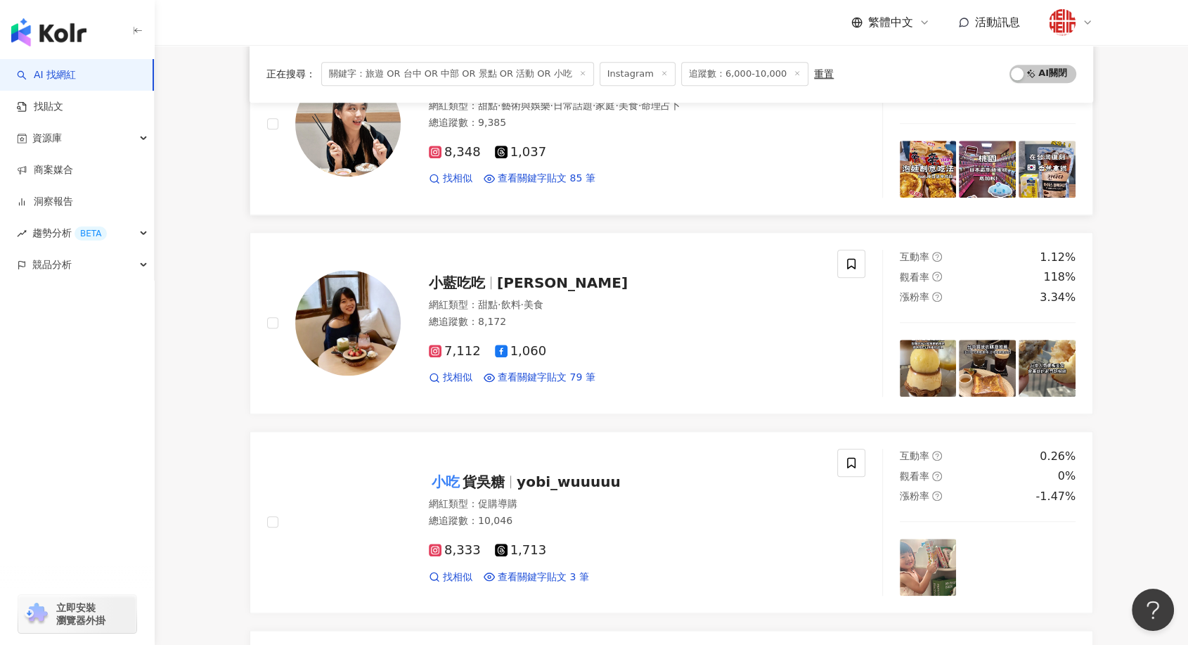
scroll to position [1406, 0]
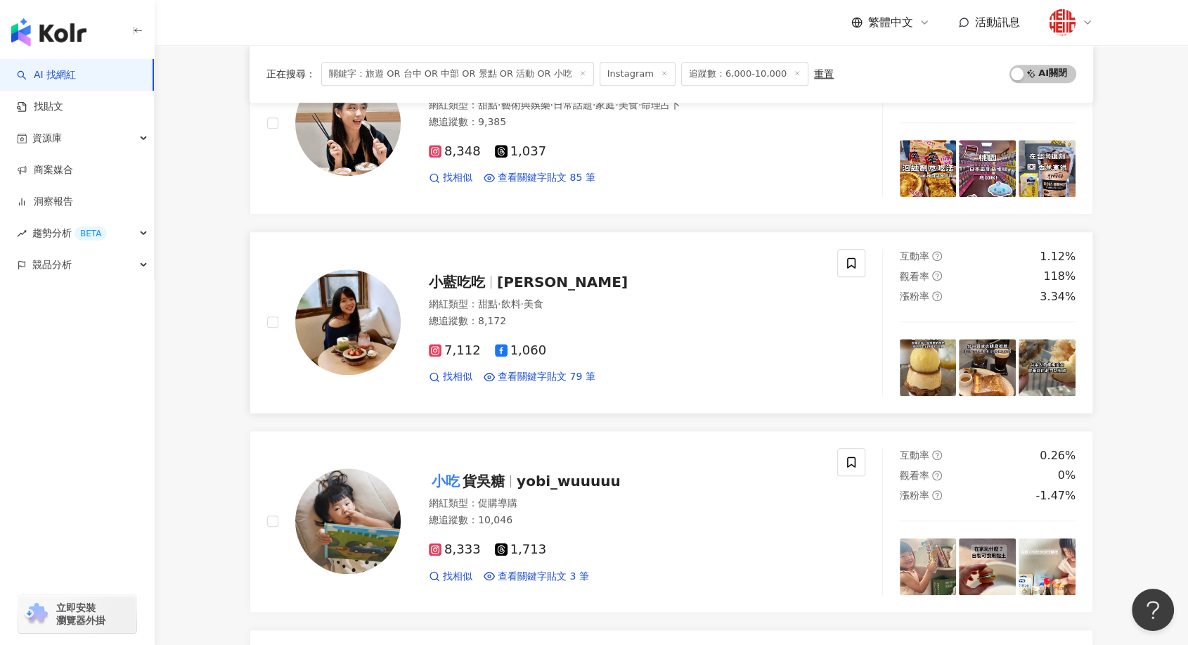
click at [487, 284] on span "小藍吃吃" at bounding box center [463, 281] width 68 height 17
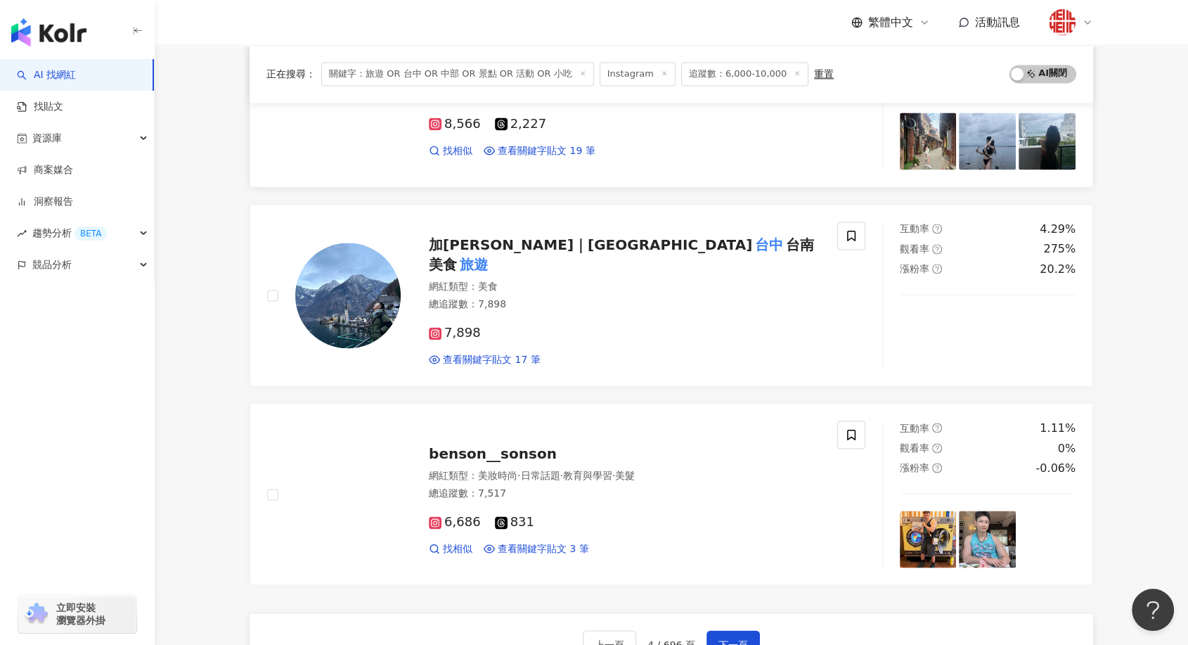
scroll to position [2288, 0]
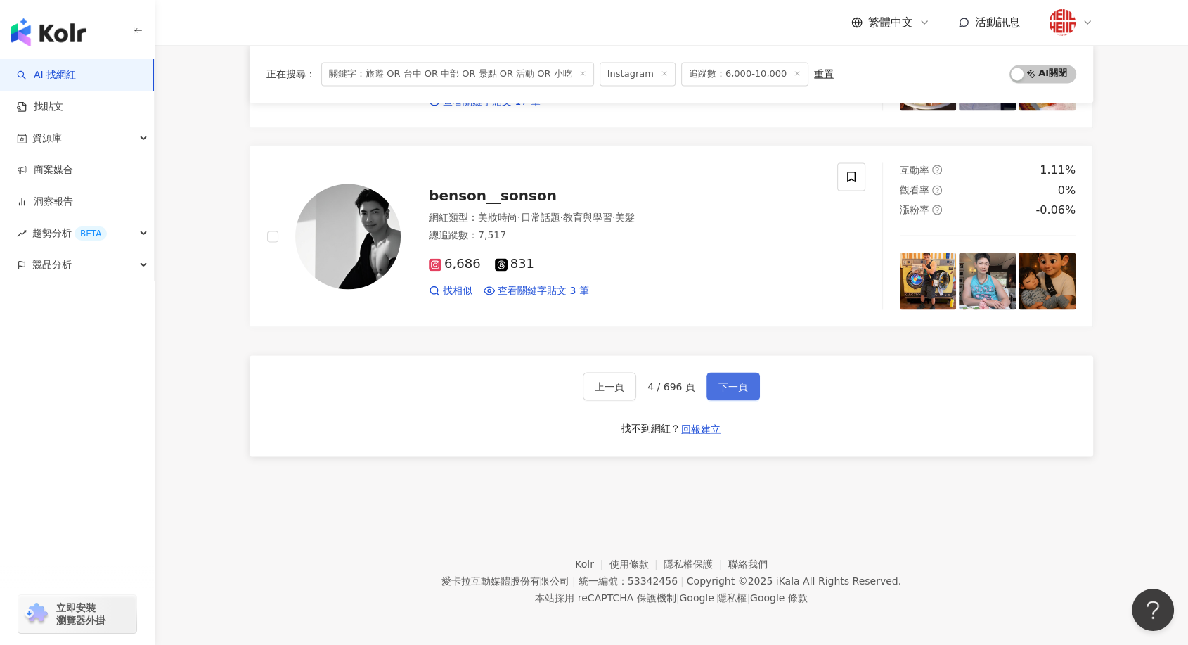
click at [735, 380] on span "下一頁" at bounding box center [734, 385] width 30 height 11
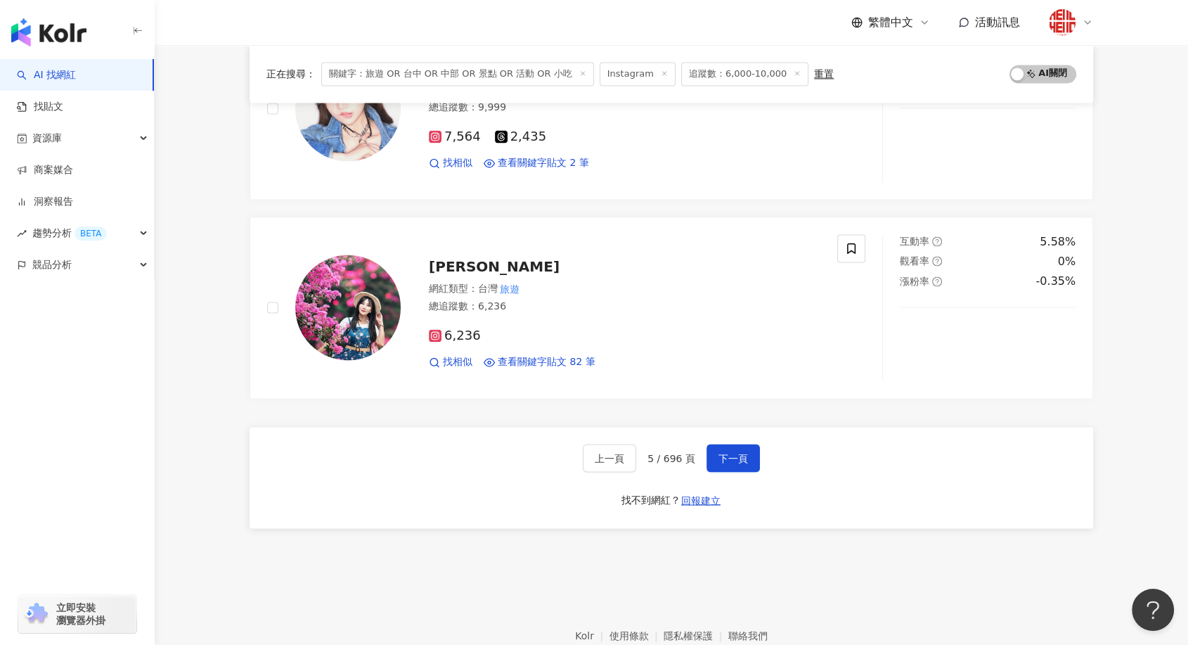
scroll to position [2318, 0]
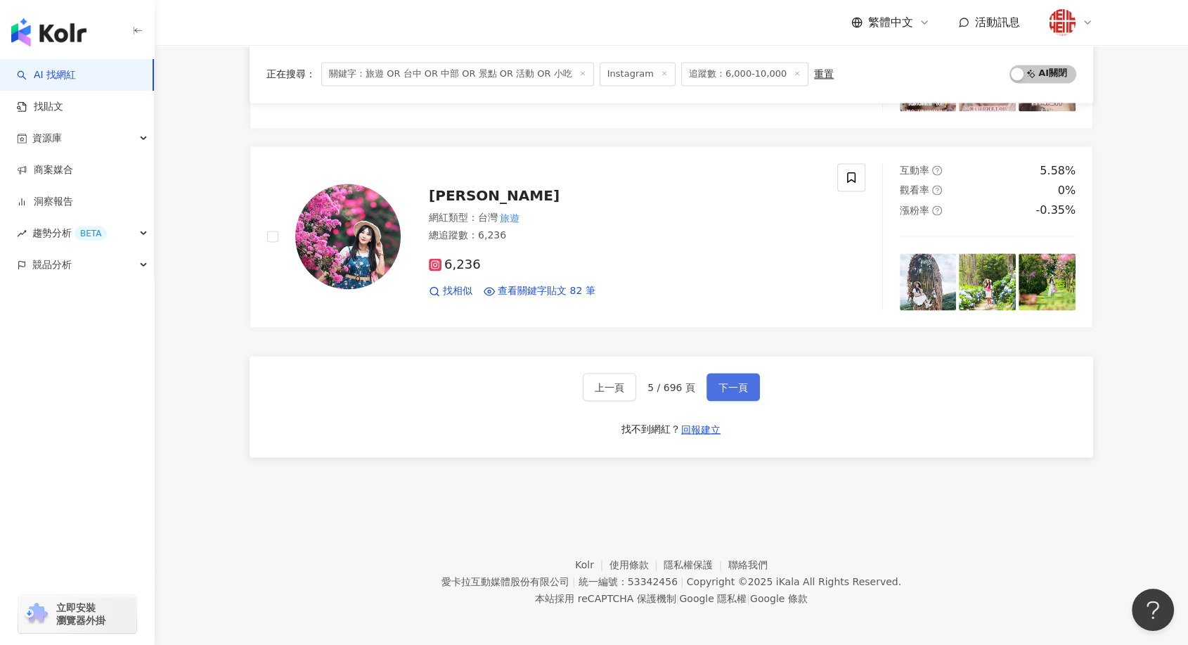
click at [719, 384] on span "下一頁" at bounding box center [734, 386] width 30 height 11
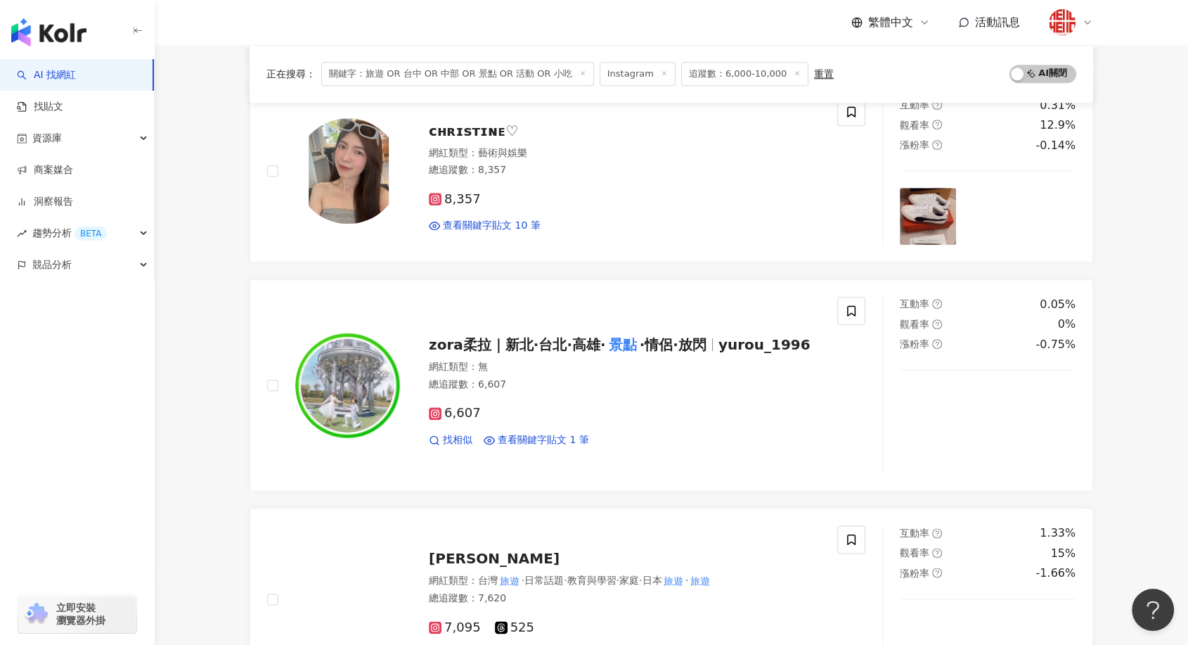
scroll to position [1562, 0]
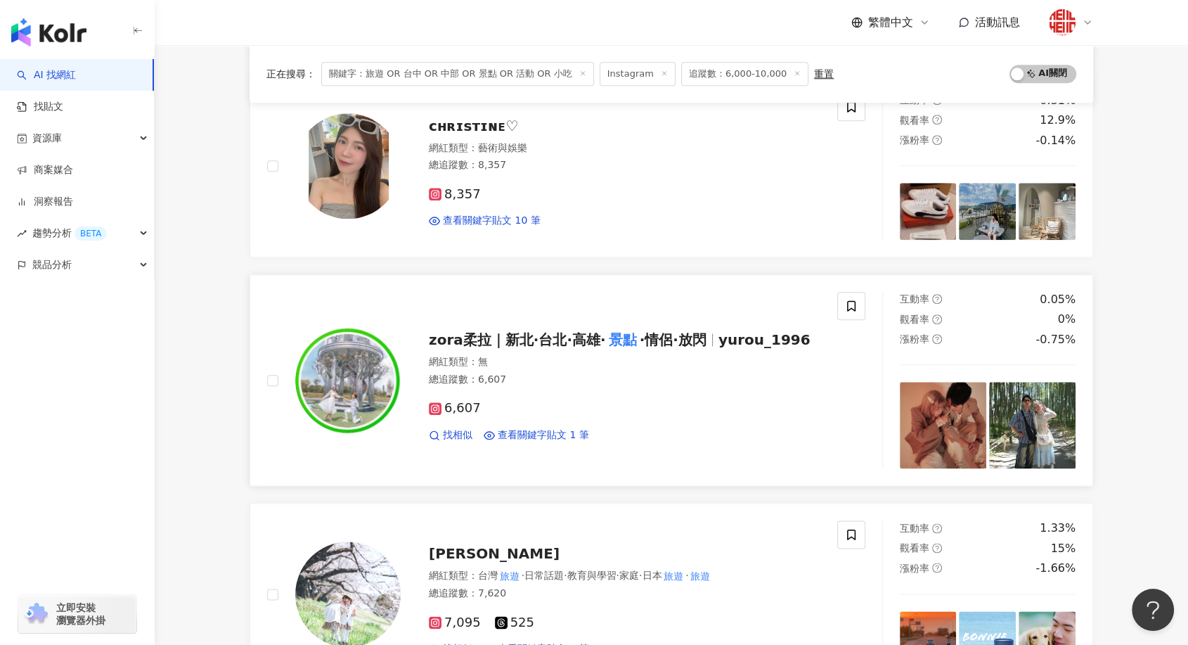
click at [634, 328] on mark "景點" at bounding box center [623, 339] width 34 height 22
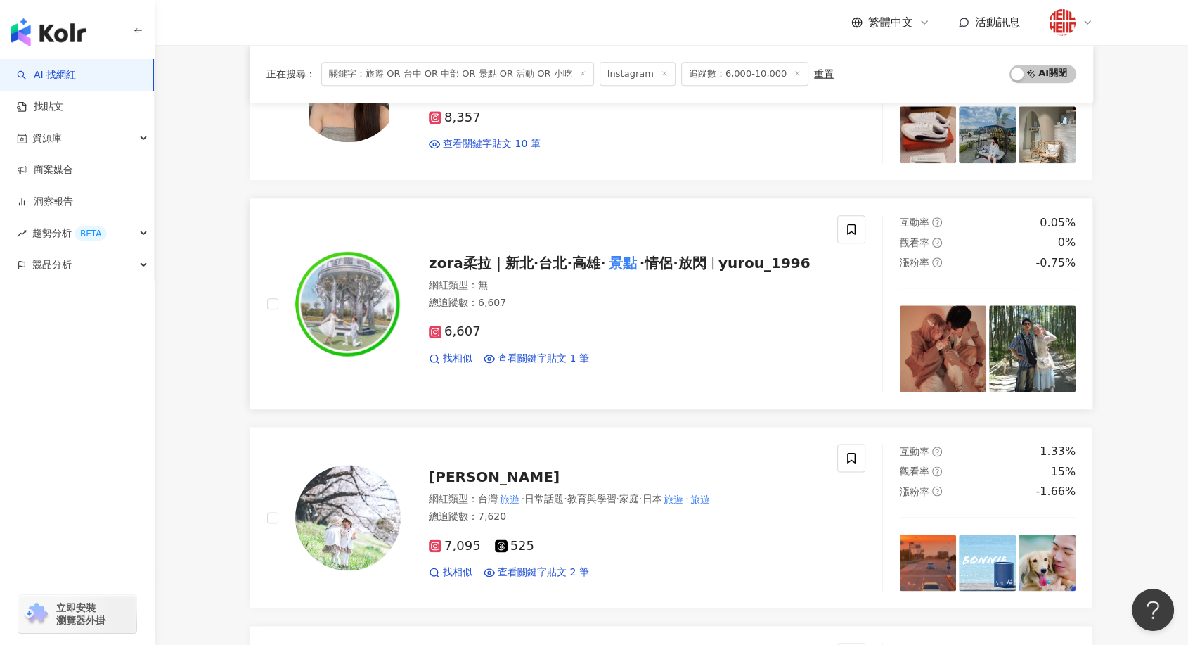
scroll to position [1796, 0]
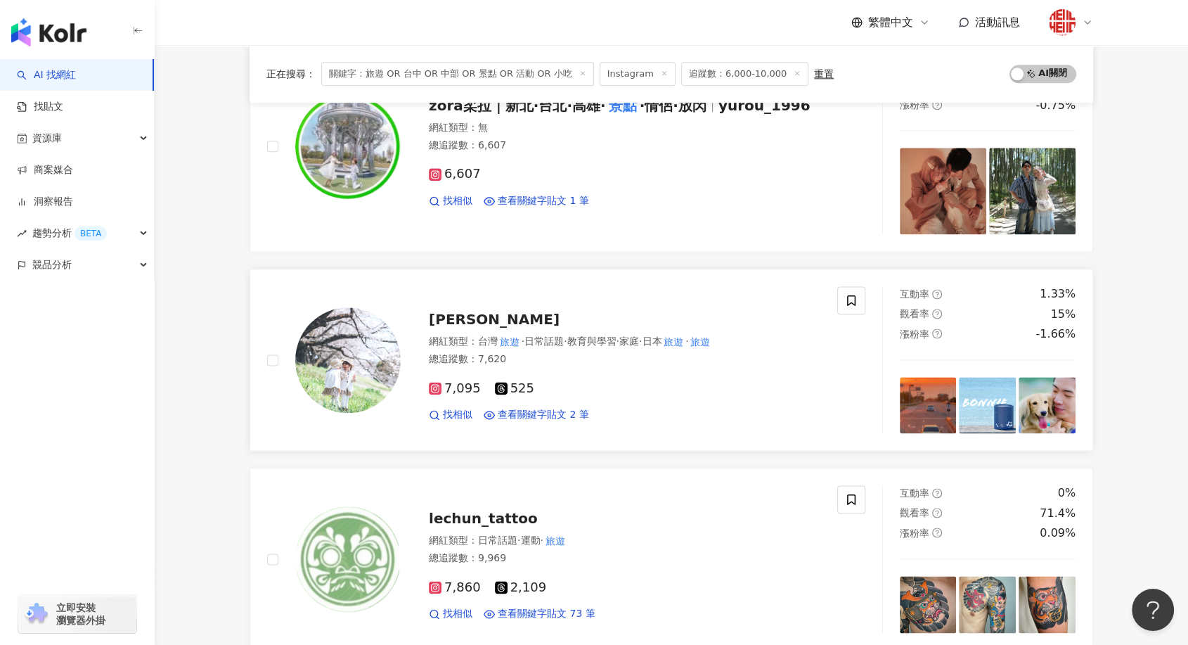
click at [472, 326] on span "Anwen Shen" at bounding box center [494, 319] width 131 height 17
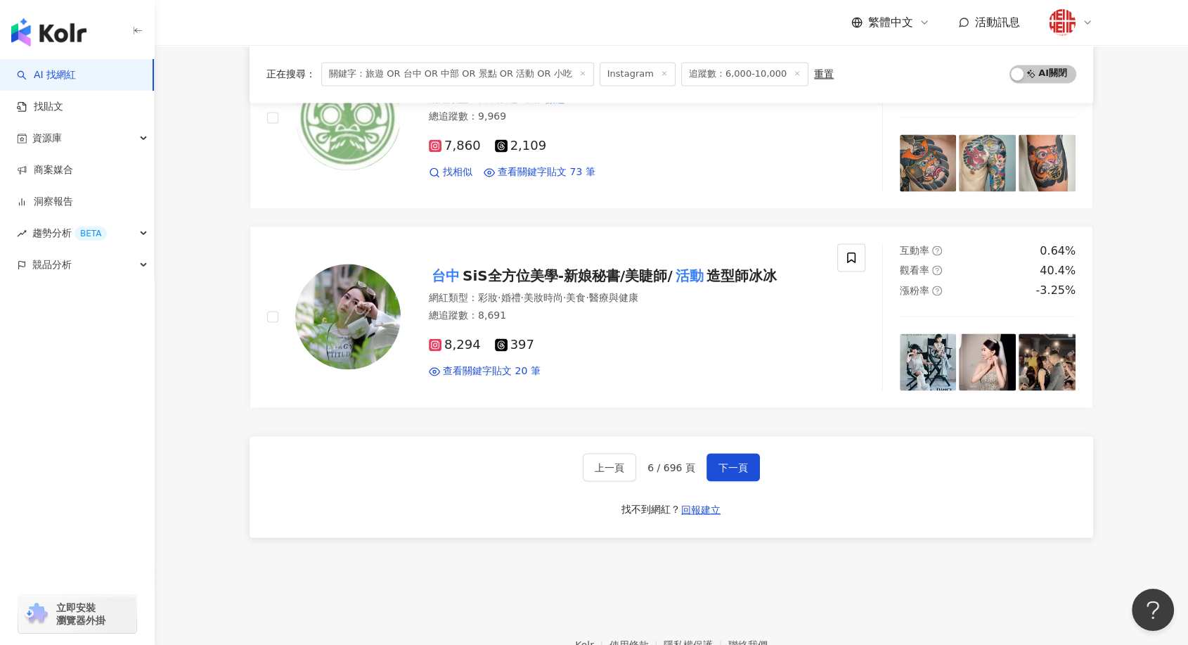
scroll to position [2265, 0]
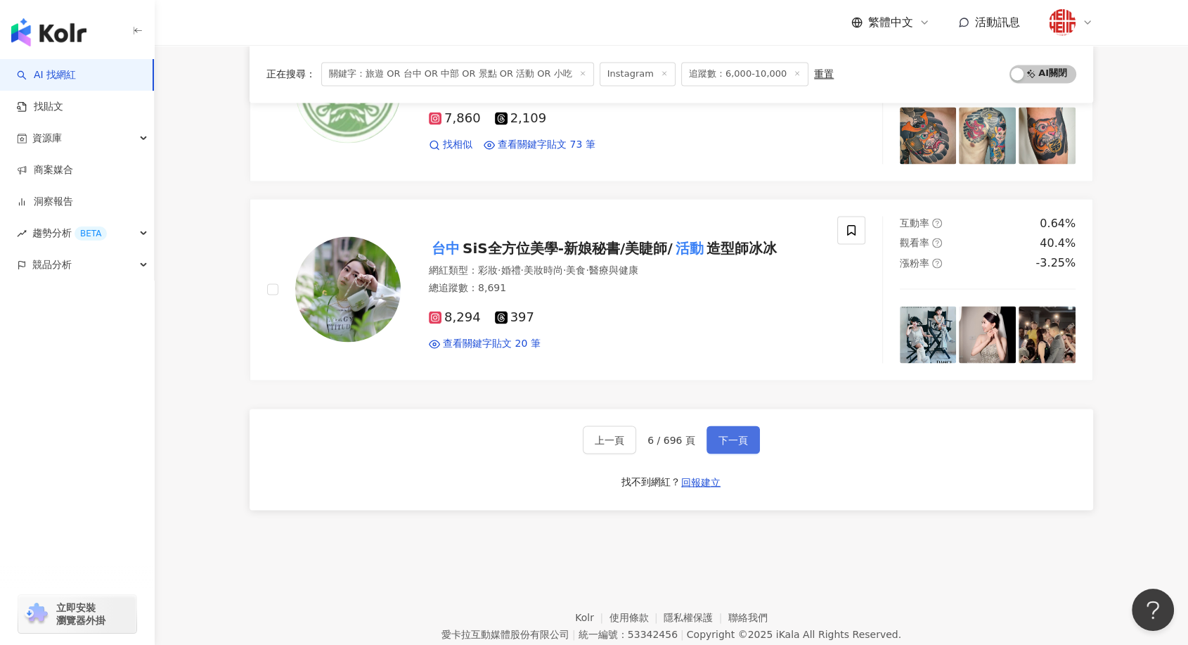
click at [748, 439] on button "下一頁" at bounding box center [733, 439] width 53 height 28
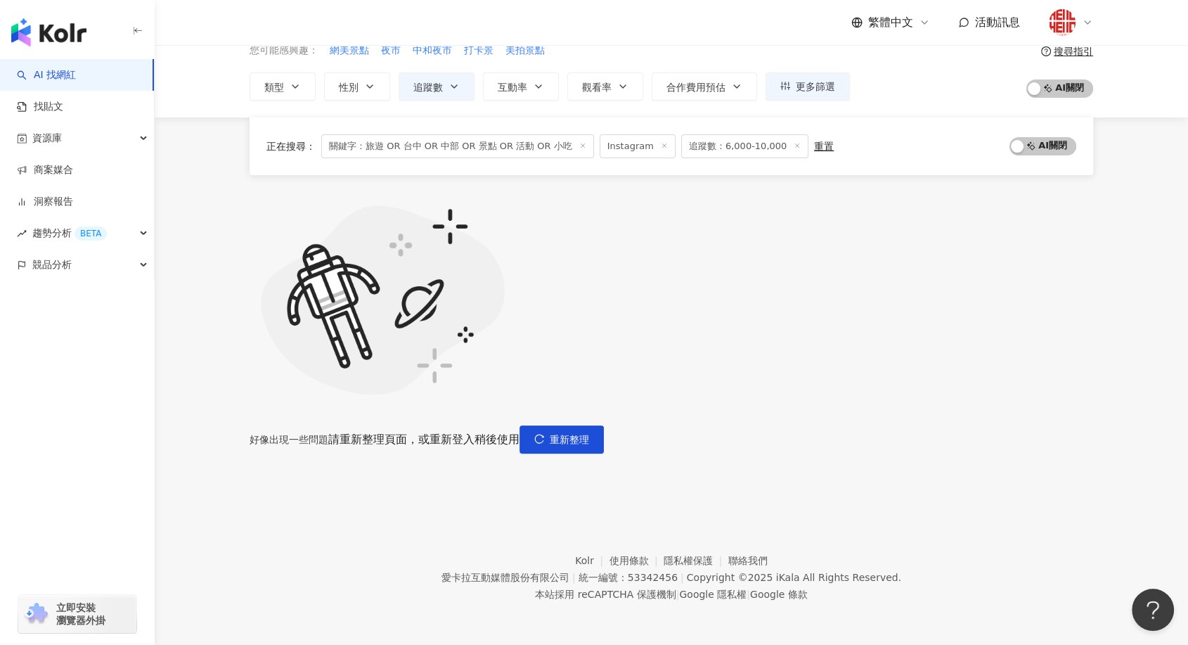
scroll to position [139, 0]
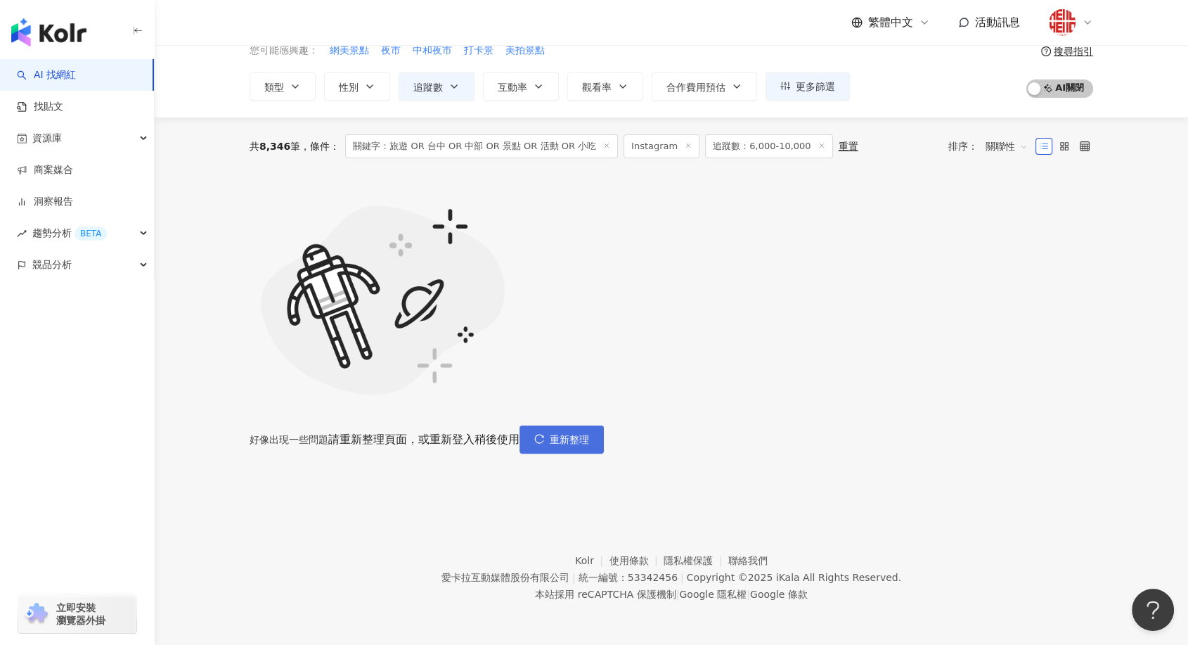
click at [604, 425] on button "重新整理" at bounding box center [562, 439] width 84 height 28
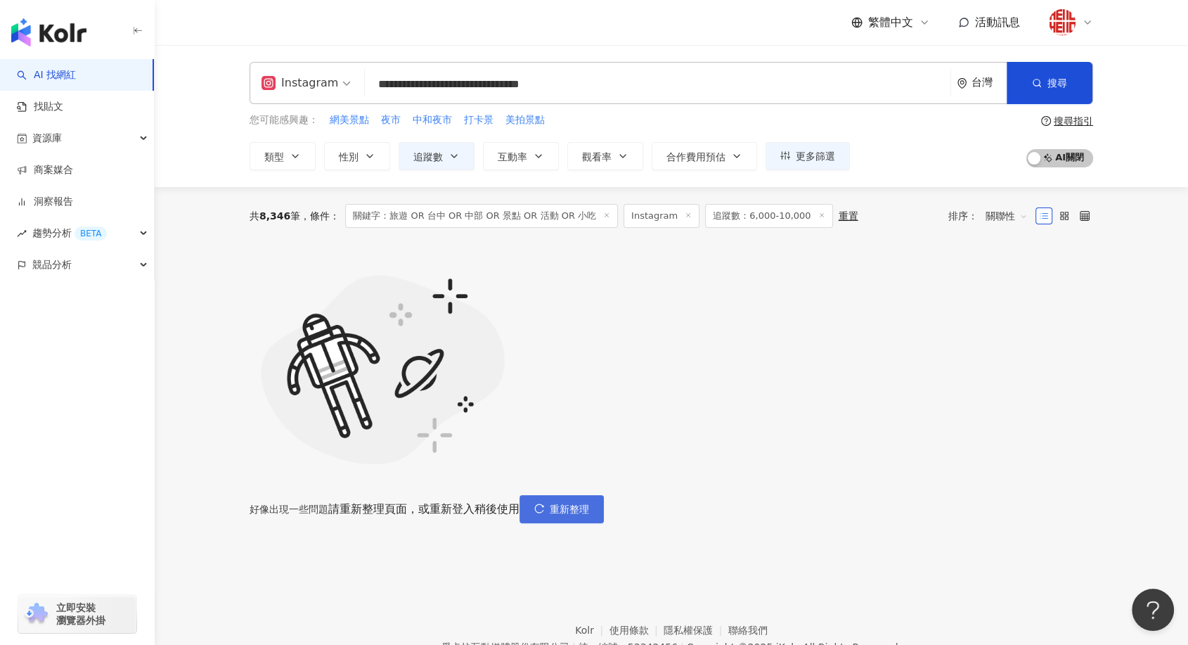
click at [604, 495] on button "重新整理" at bounding box center [562, 509] width 84 height 28
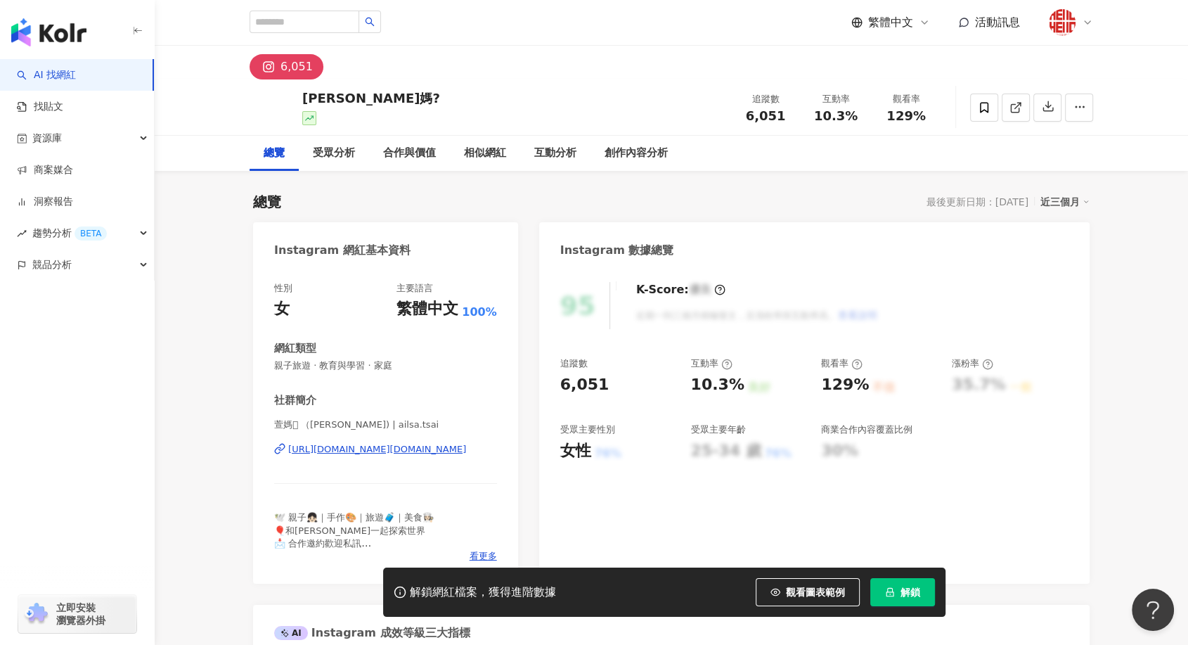
scroll to position [78, 0]
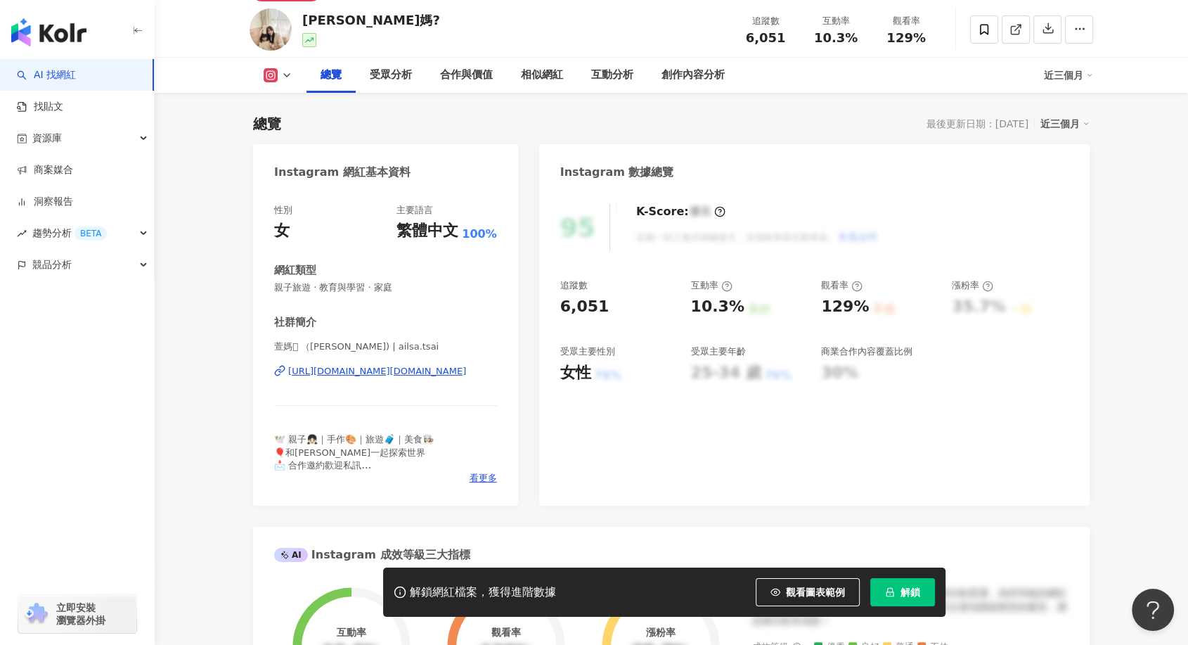
click at [393, 372] on div "https://www.instagram.com/ailsa.tsai/" at bounding box center [377, 371] width 178 height 13
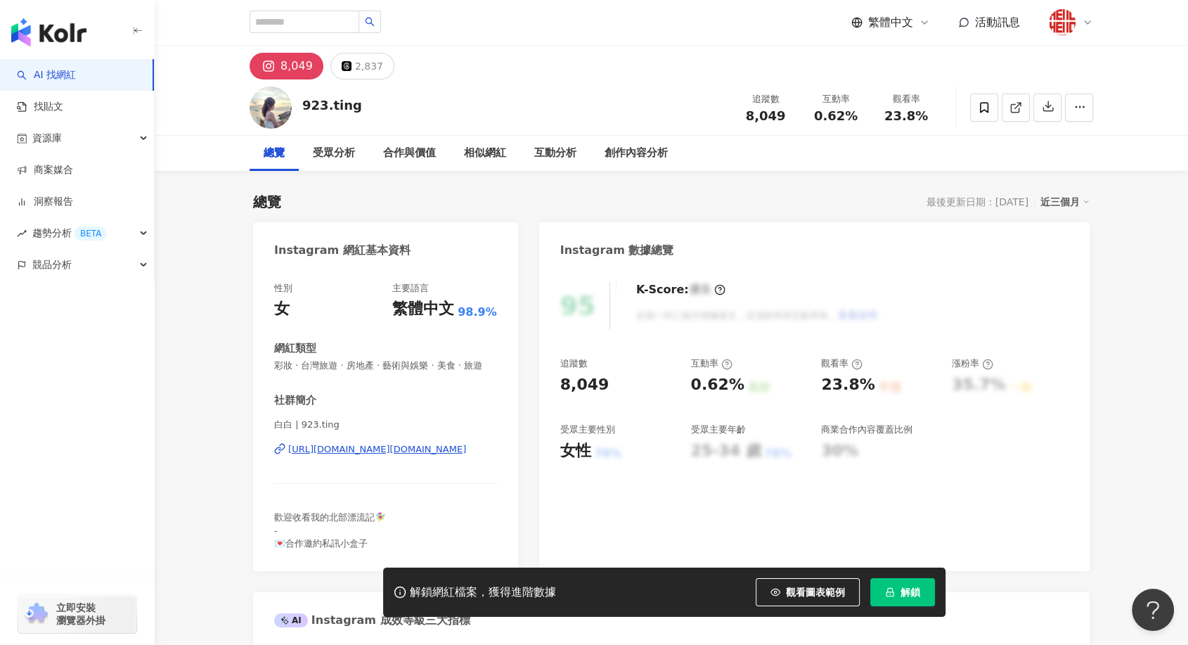
scroll to position [78, 0]
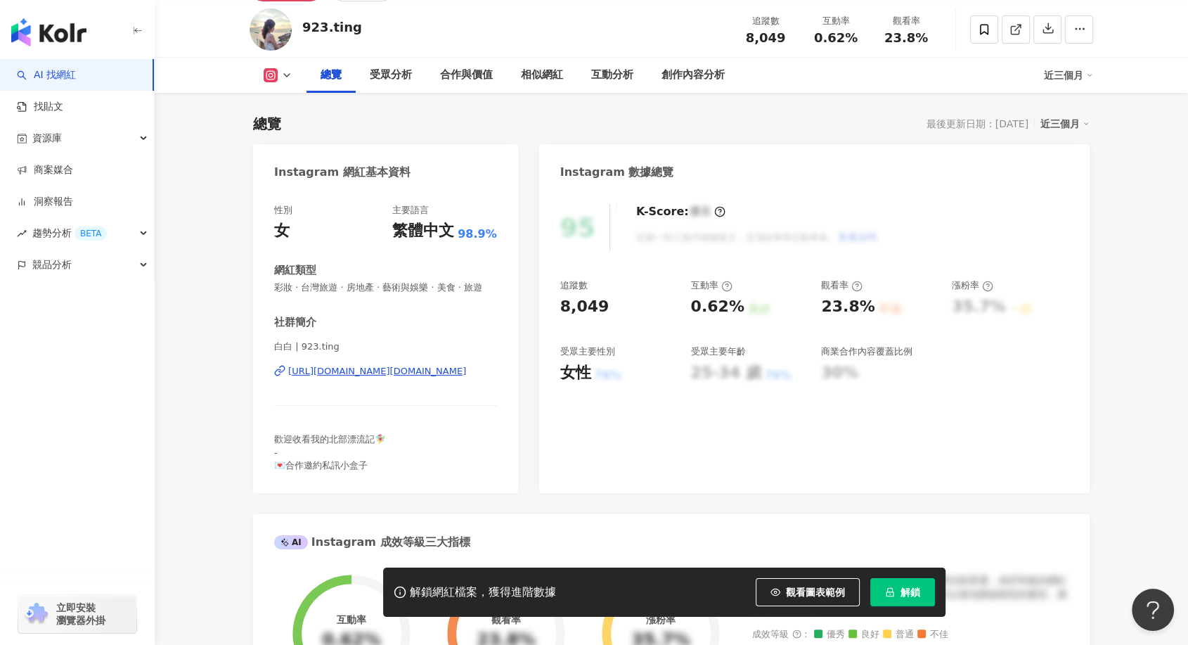
click at [390, 378] on div "https://www.instagram.com/923.ting/" at bounding box center [377, 371] width 178 height 13
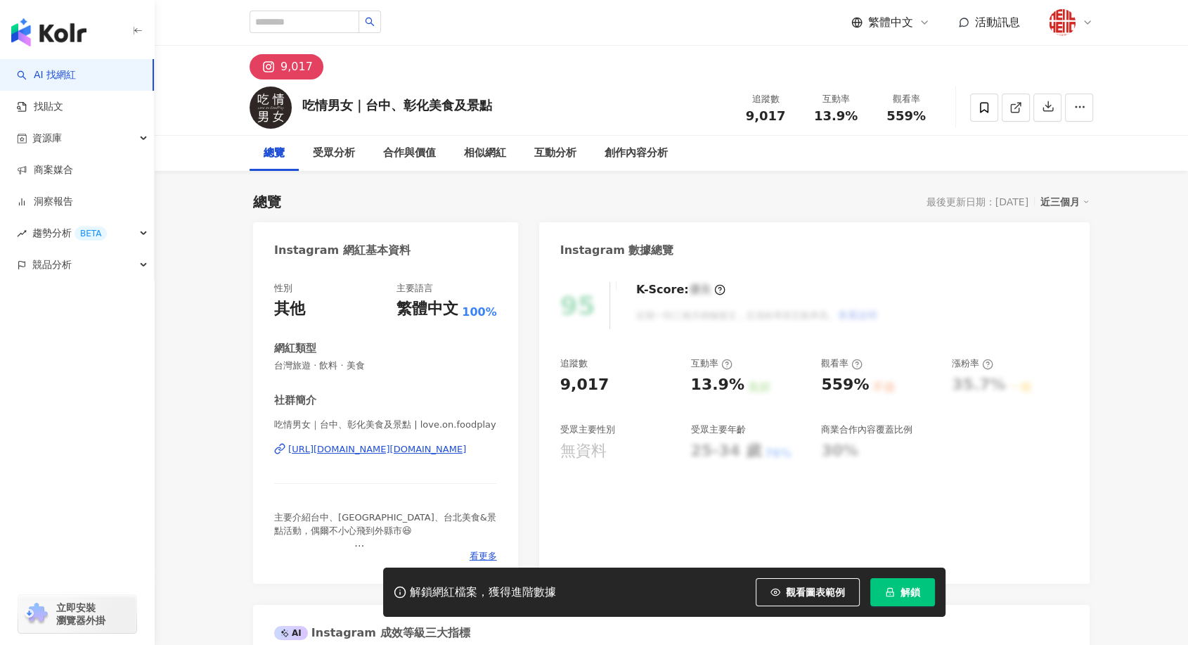
click at [405, 446] on div "https://www.instagram.com/love.on.foodplay/" at bounding box center [377, 449] width 178 height 13
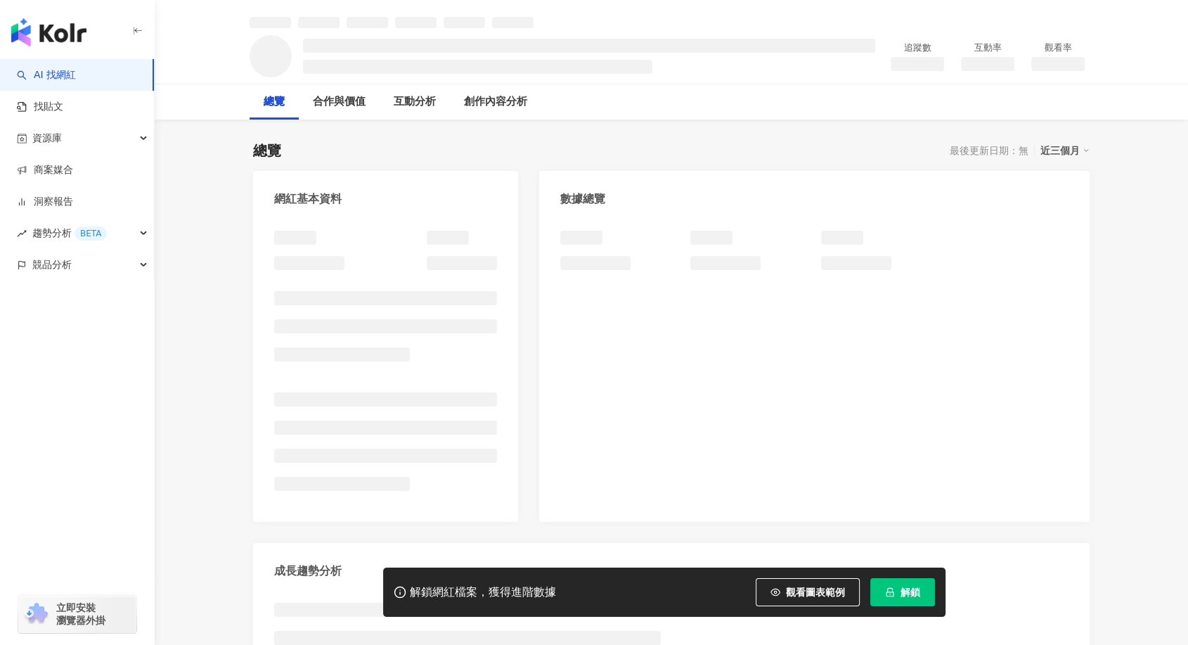
scroll to position [78, 0]
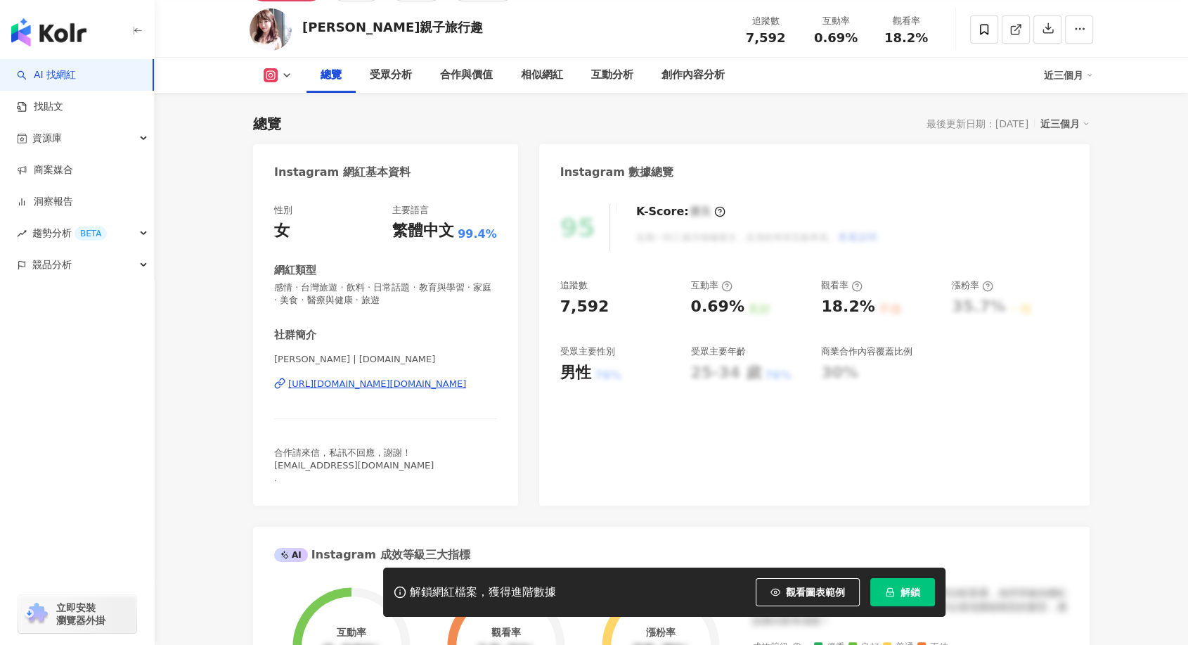
click at [366, 390] on div "https://www.instagram.com/sophiee.tw/" at bounding box center [377, 384] width 178 height 13
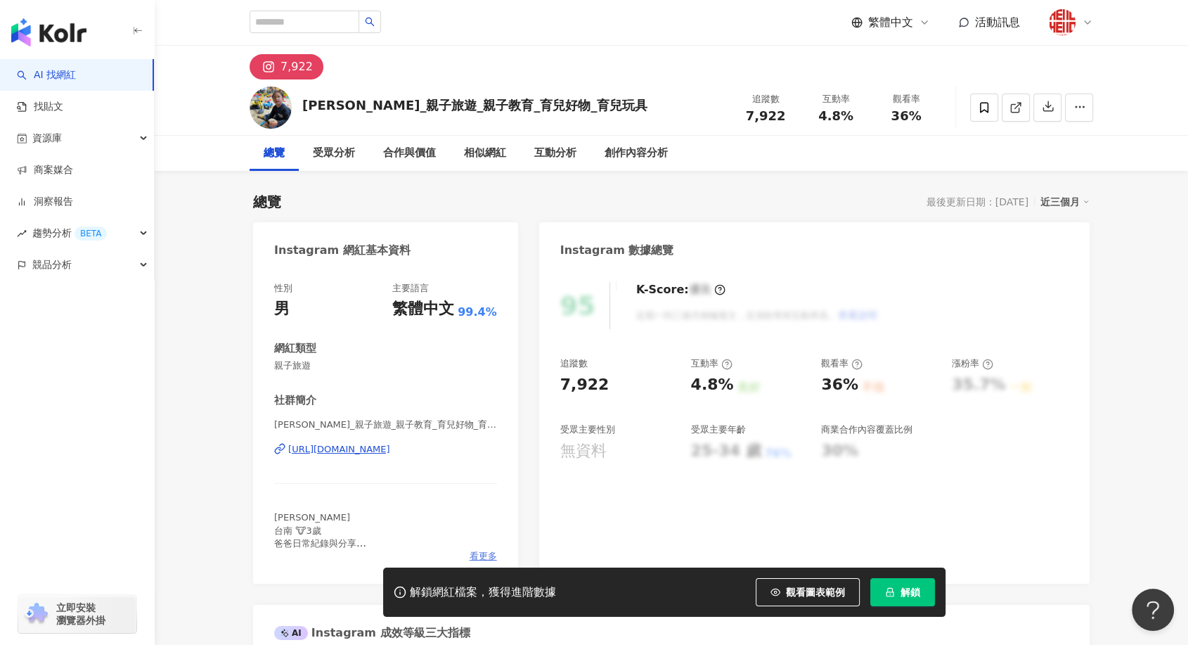
click at [477, 555] on span "看更多" at bounding box center [483, 556] width 27 height 13
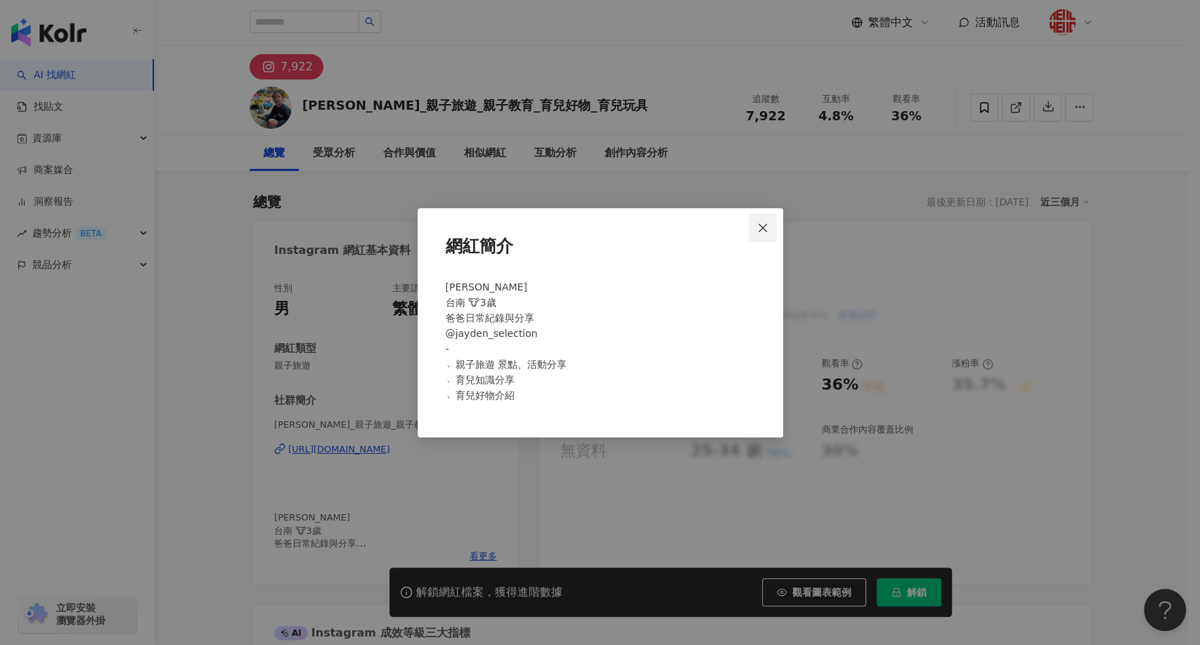
click at [759, 229] on icon "close" at bounding box center [762, 227] width 11 height 11
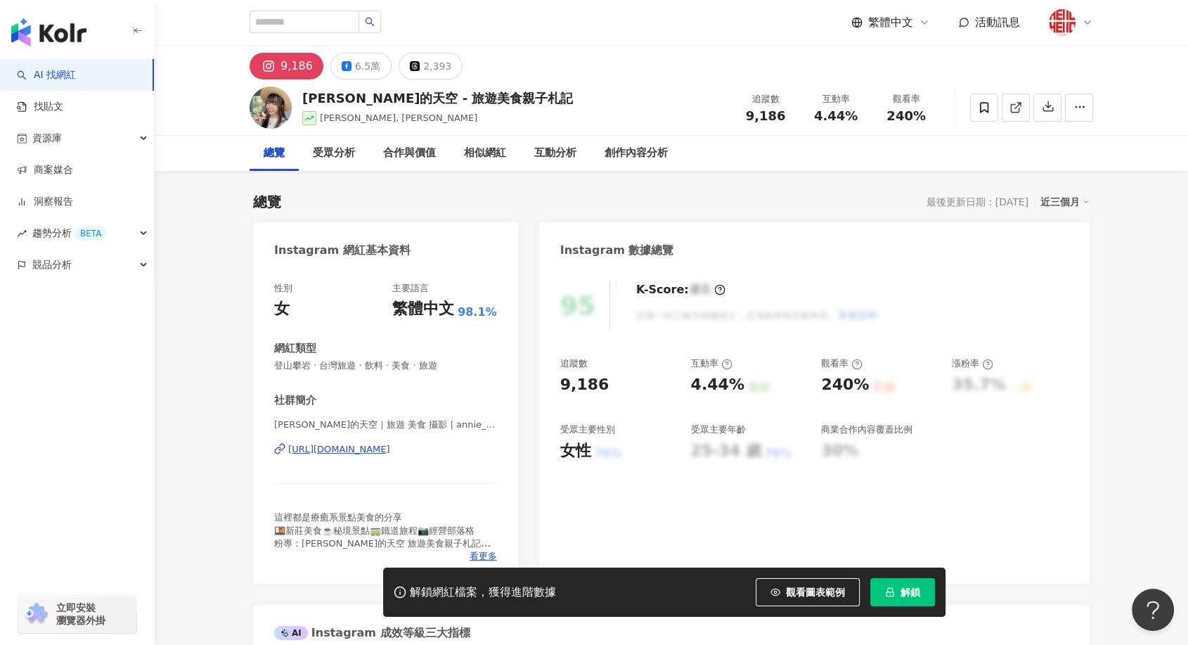
click at [359, 450] on div "[URL][DOMAIN_NAME]" at bounding box center [339, 449] width 102 height 13
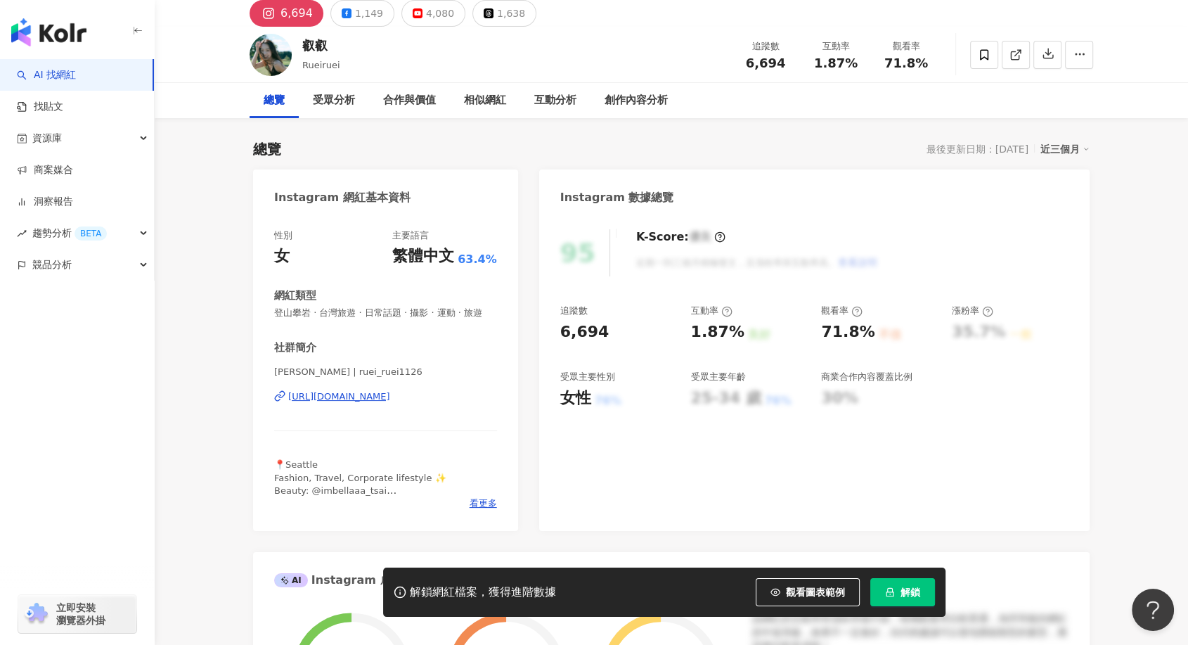
scroll to position [78, 0]
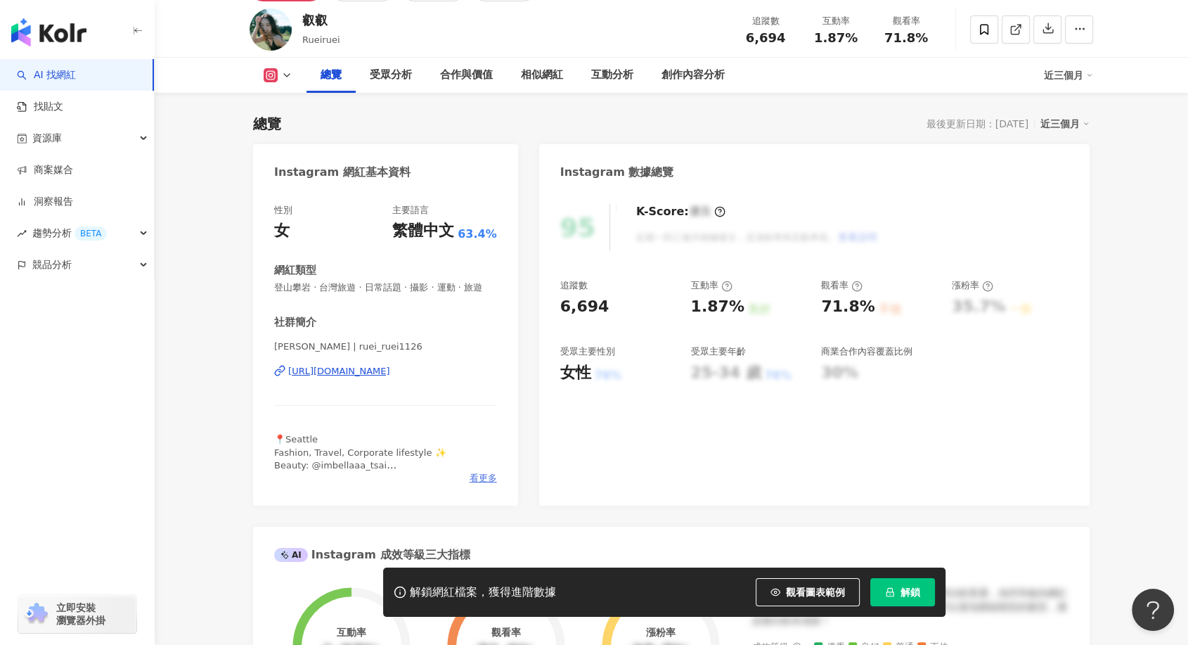
click at [483, 484] on span "看更多" at bounding box center [483, 478] width 27 height 13
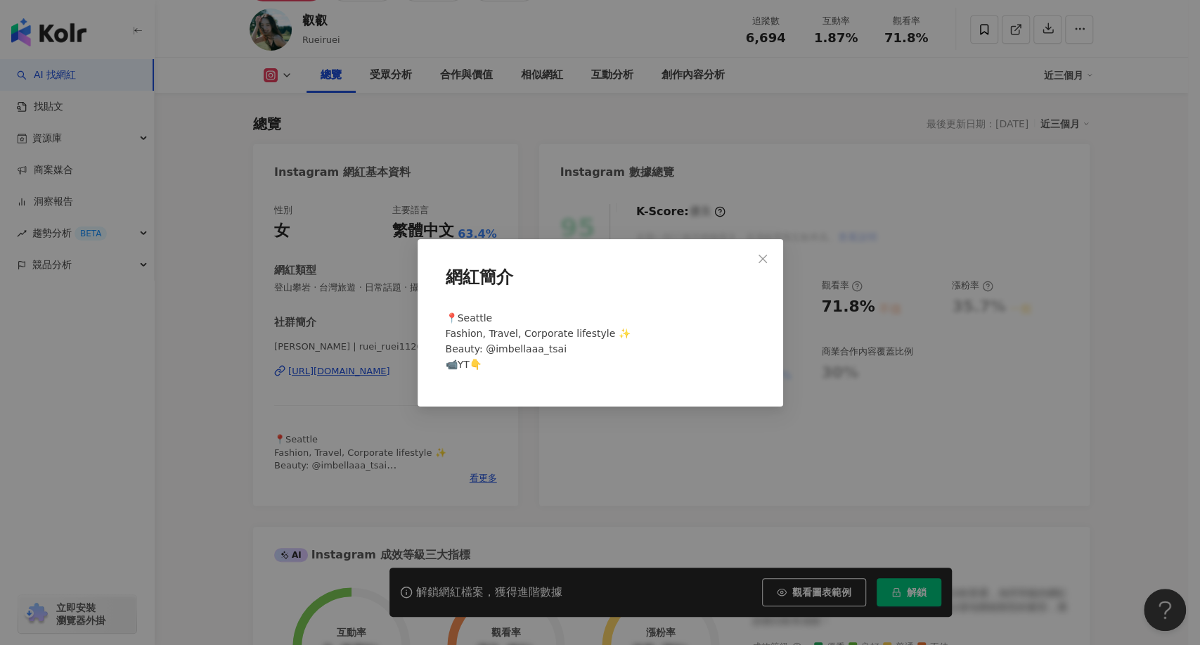
click at [487, 479] on div "網紅簡介 📍Seattle Fashion, Travel, Corporate lifestyle ✨ Beauty: @imbellaaa_tsai 📹Y…" at bounding box center [600, 322] width 1200 height 645
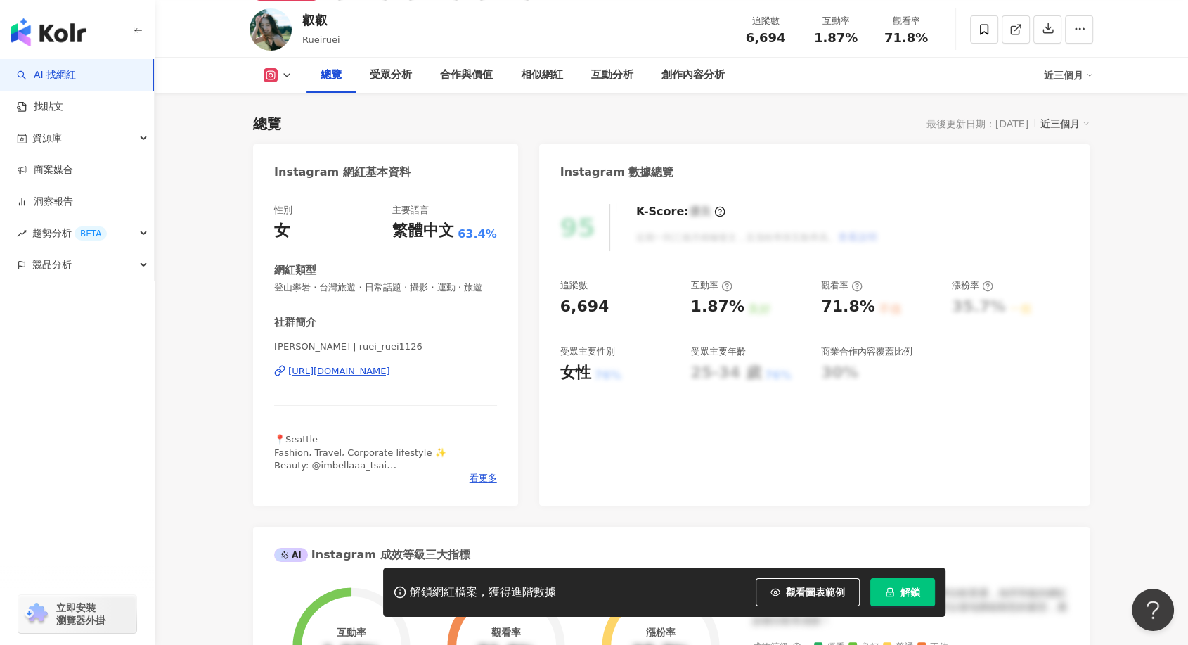
click at [390, 378] on div "https://www.instagram.com/ruei_ruei1126/" at bounding box center [339, 371] width 102 height 13
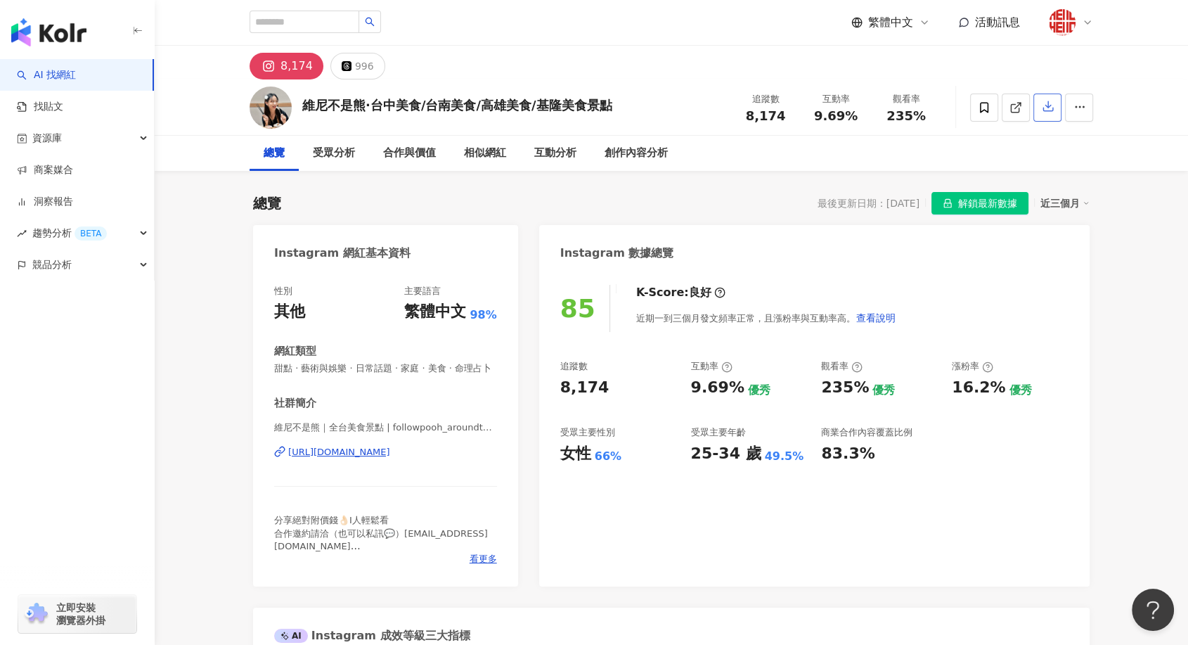
click at [1045, 108] on icon "button" at bounding box center [1048, 106] width 13 height 13
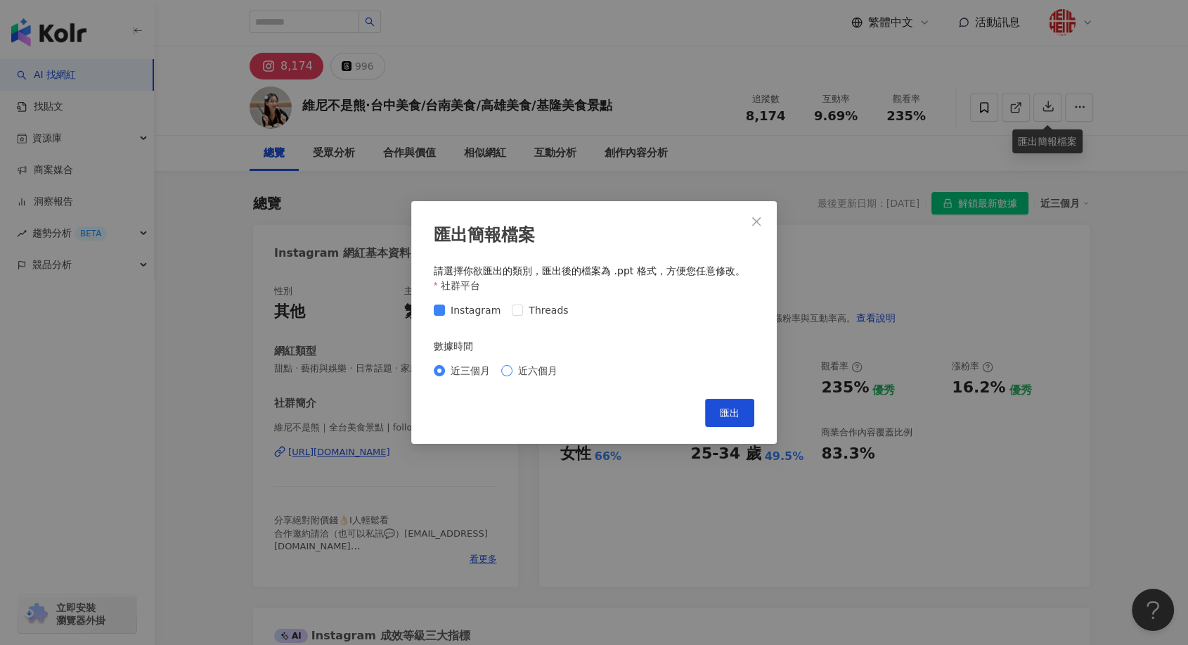
click at [515, 371] on span "近六個月" at bounding box center [538, 370] width 51 height 15
click at [737, 416] on span "匯出" at bounding box center [730, 412] width 20 height 11
click at [765, 217] on span "Close" at bounding box center [756, 221] width 28 height 11
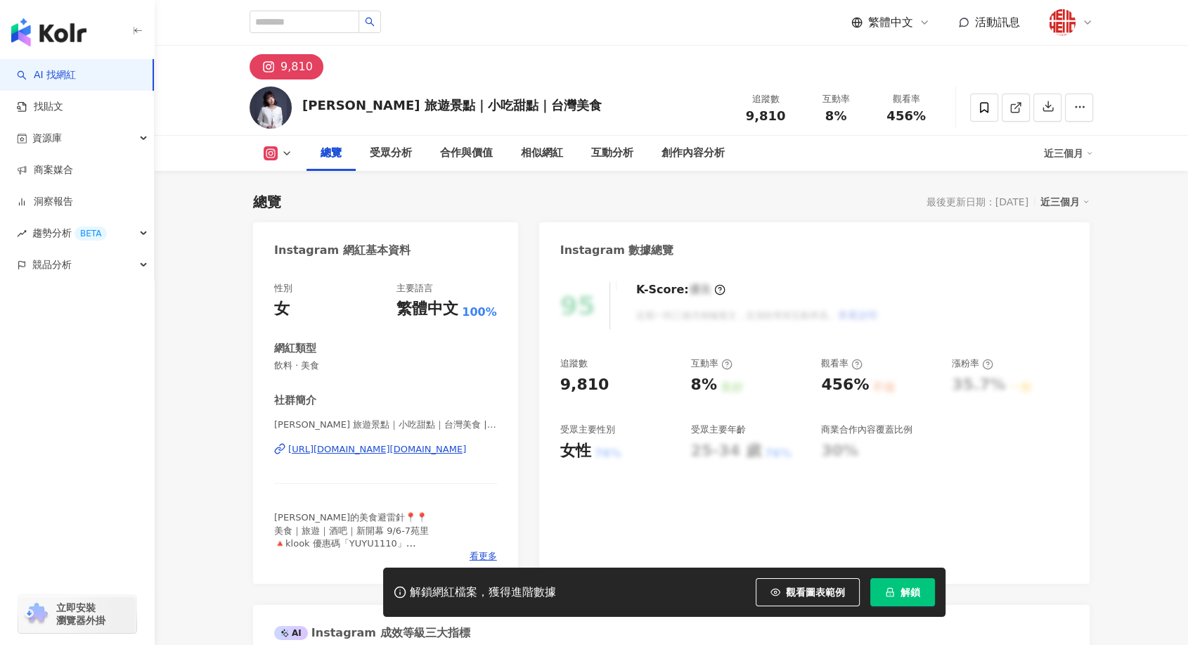
scroll to position [78, 0]
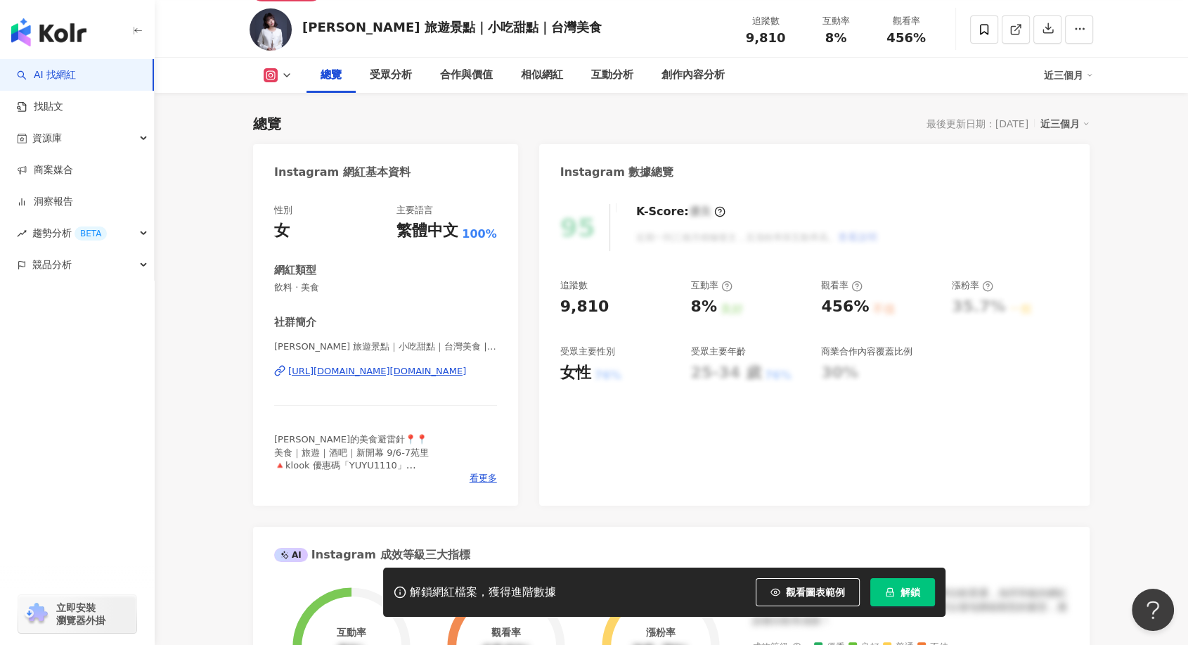
click at [443, 376] on div "[URL][DOMAIN_NAME][DOMAIN_NAME]" at bounding box center [377, 371] width 178 height 13
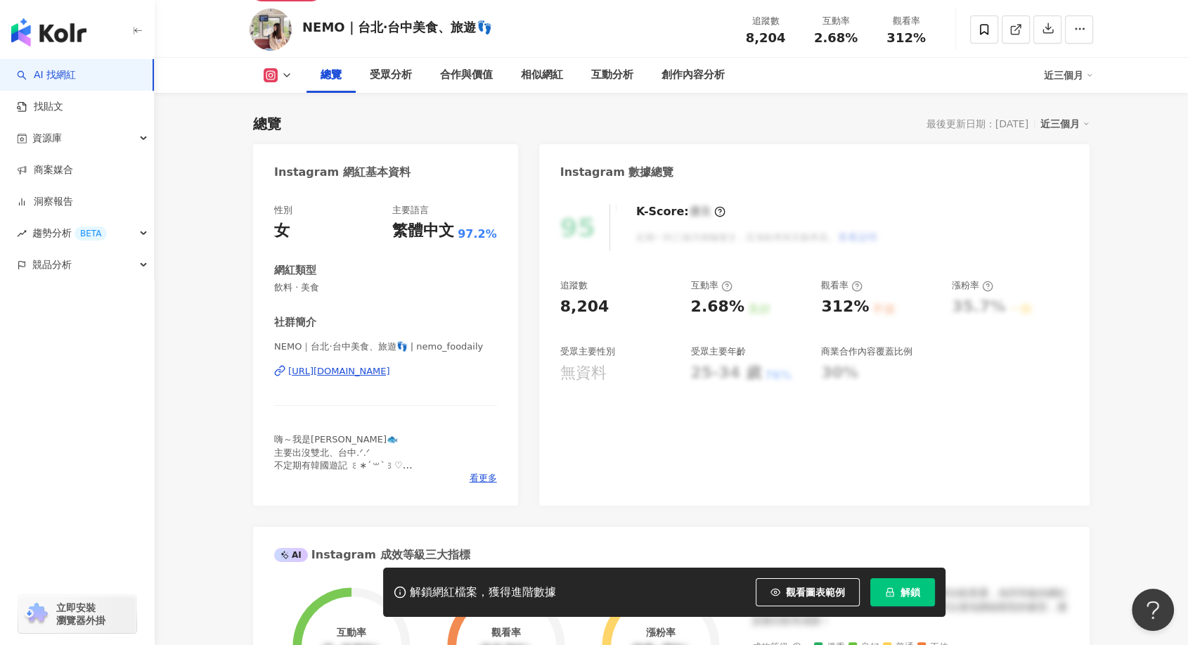
click at [390, 371] on div "https://www.instagram.com/nemo_foodaily/" at bounding box center [339, 371] width 102 height 13
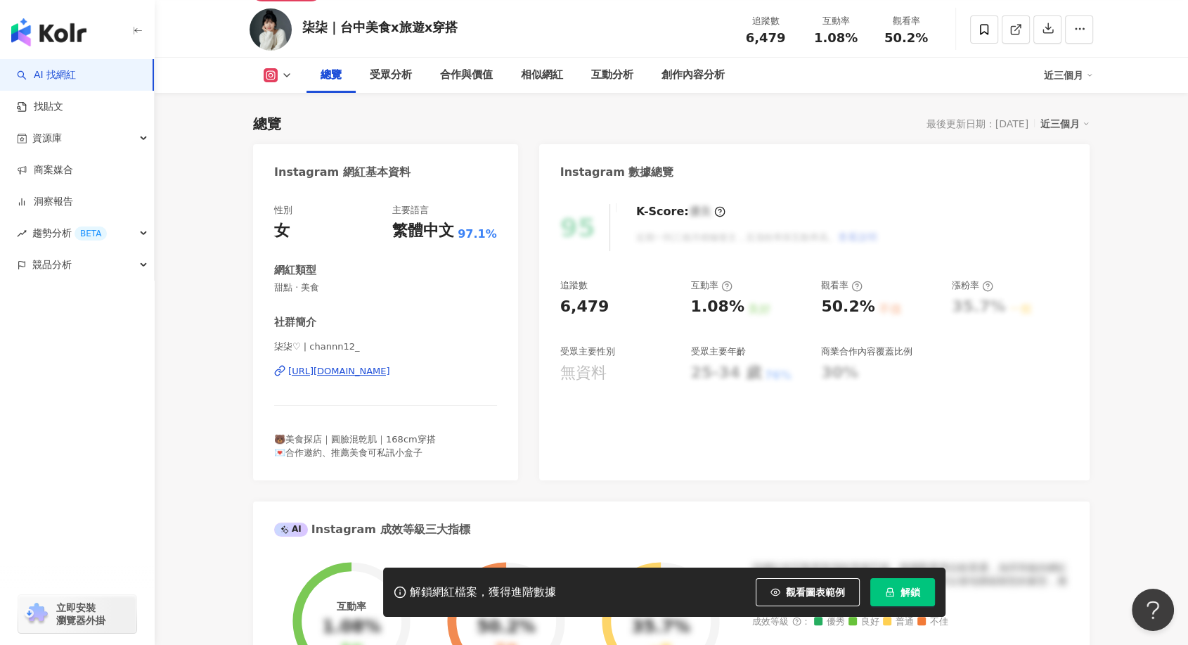
click at [390, 371] on div "https://www.instagram.com/channn12_/" at bounding box center [339, 371] width 102 height 13
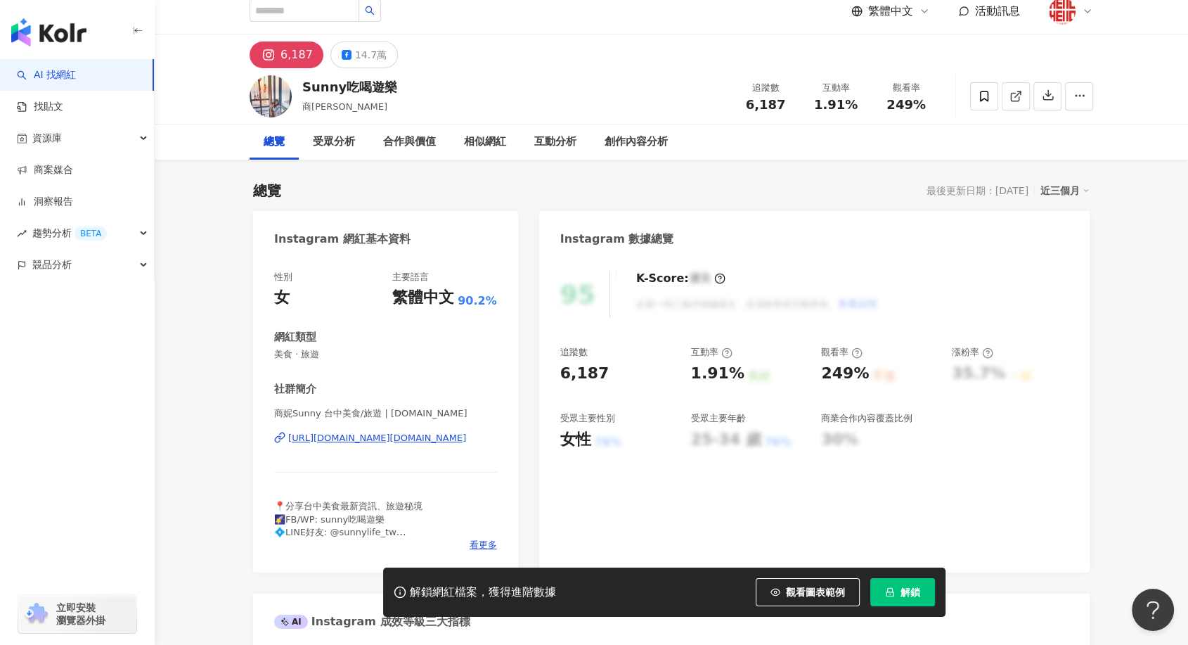
scroll to position [78, 0]
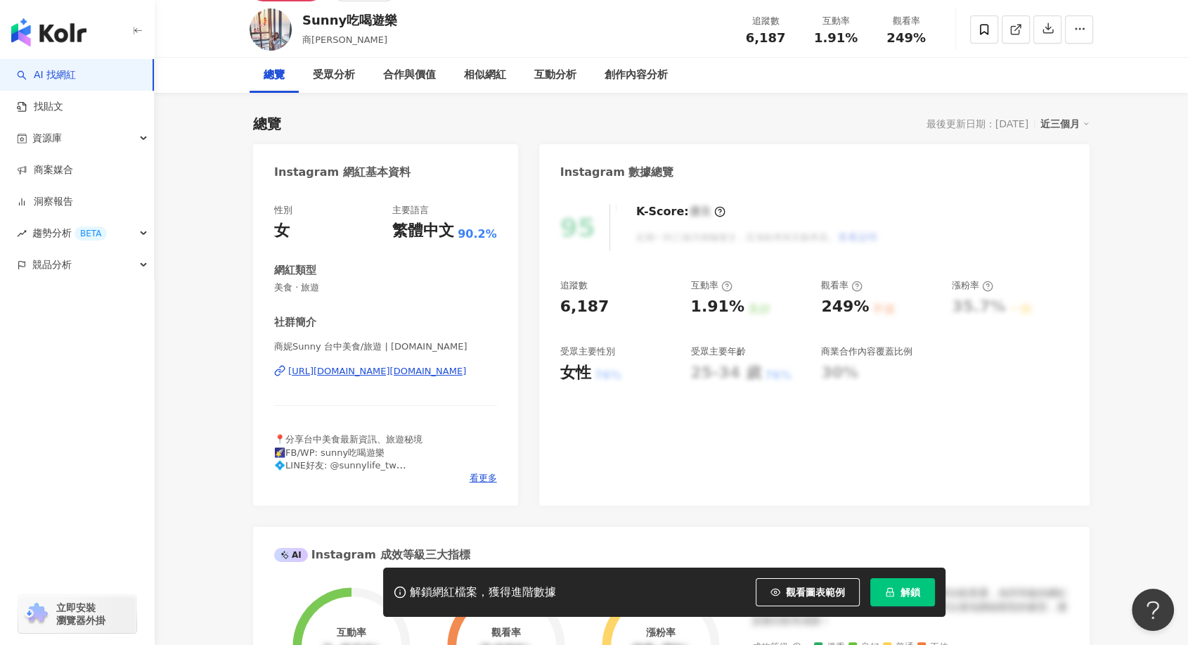
click at [401, 370] on div "https://www.instagram.com/sunnylife.tw/" at bounding box center [377, 371] width 178 height 13
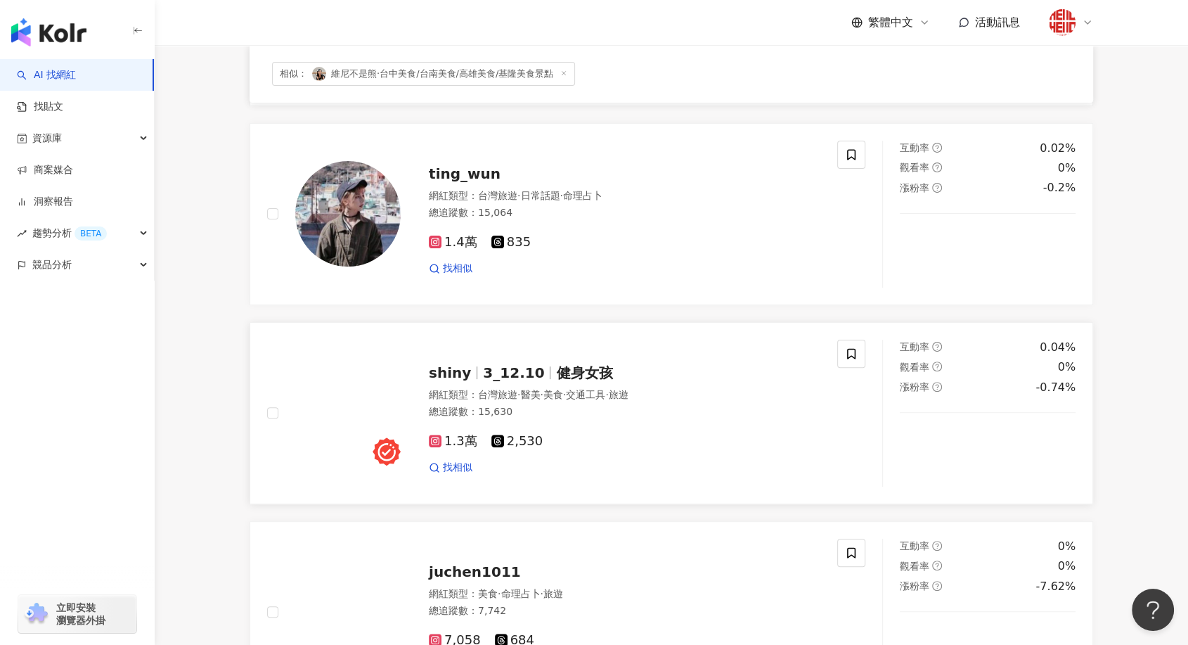
scroll to position [312, 0]
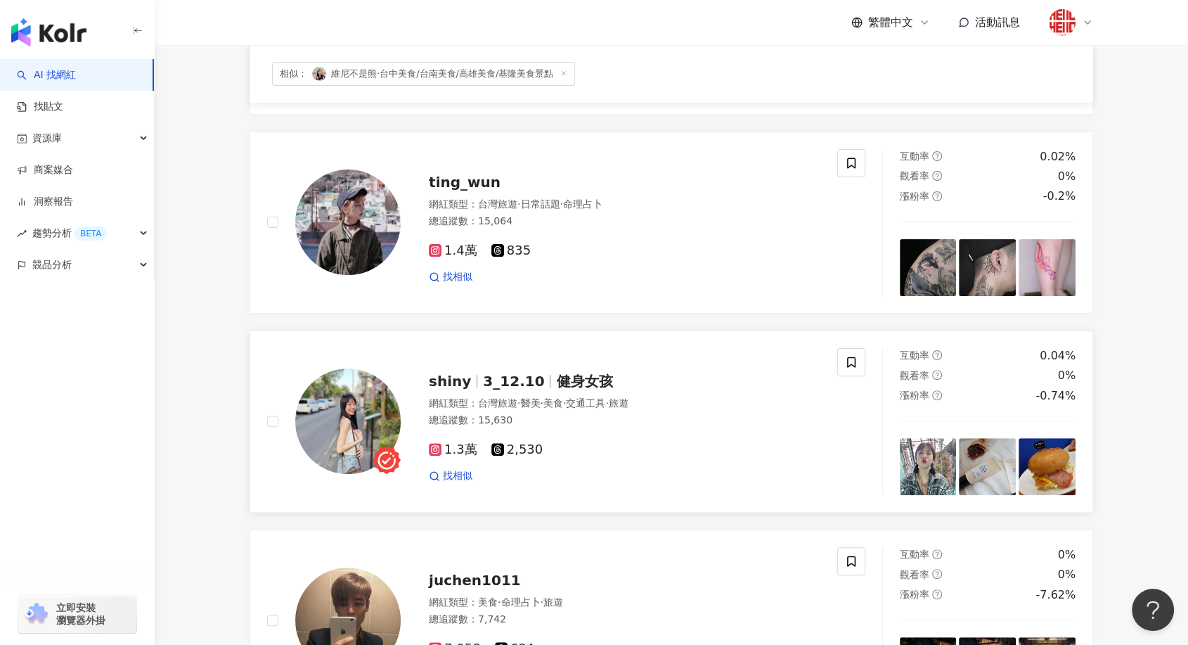
click at [483, 380] on span "3_12.10" at bounding box center [513, 381] width 61 height 17
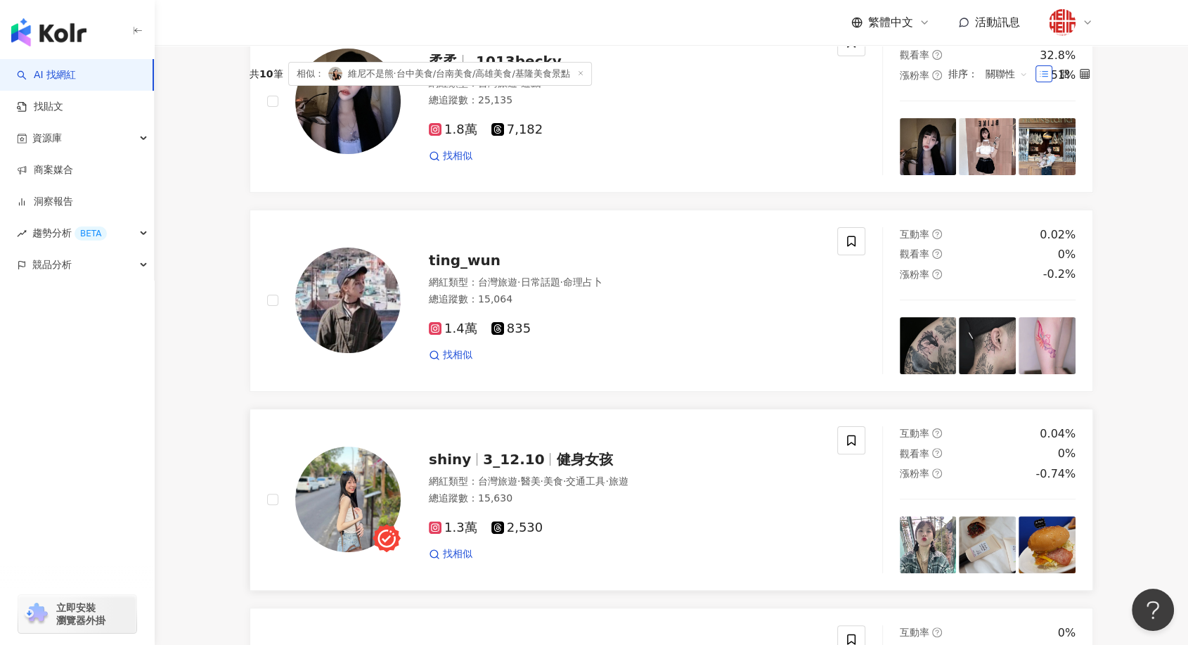
scroll to position [43, 0]
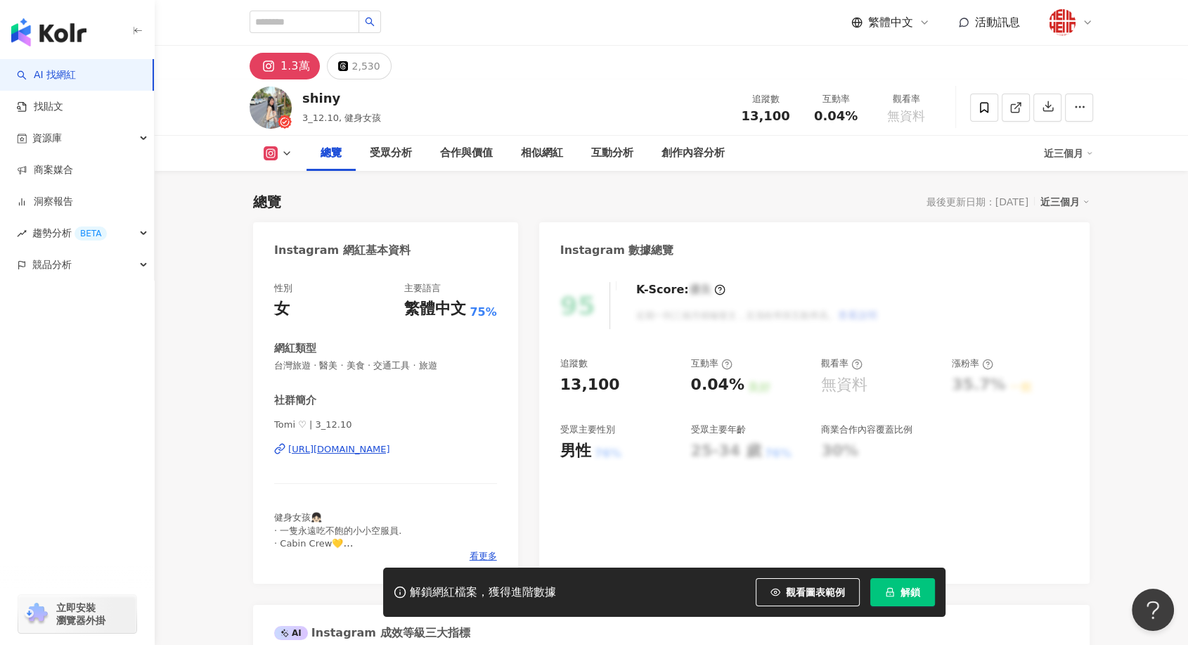
scroll to position [156, 0]
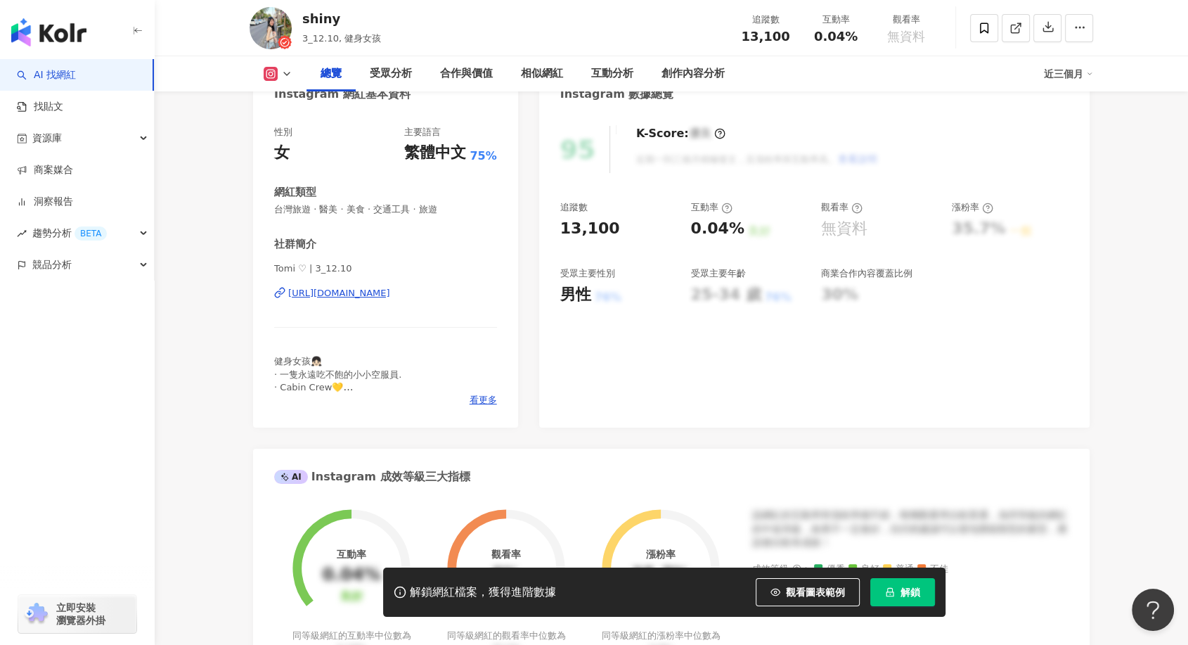
click at [390, 295] on div "https://www.instagram.com/3_12.10/" at bounding box center [339, 293] width 102 height 13
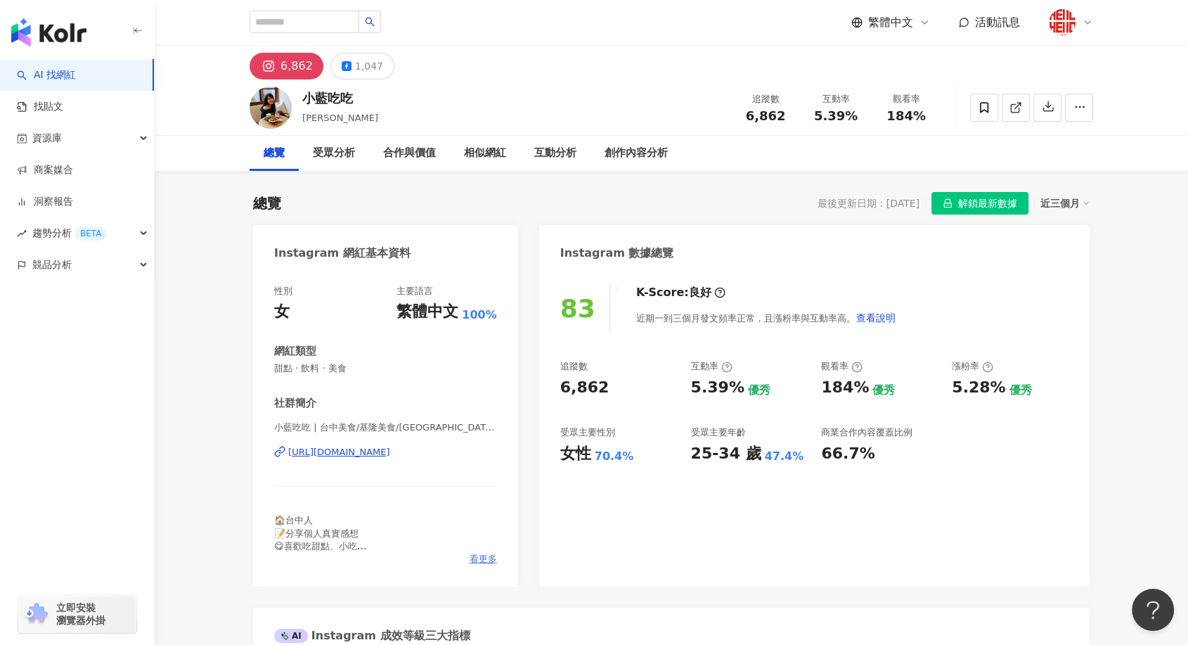
click at [484, 559] on span "看更多" at bounding box center [483, 559] width 27 height 13
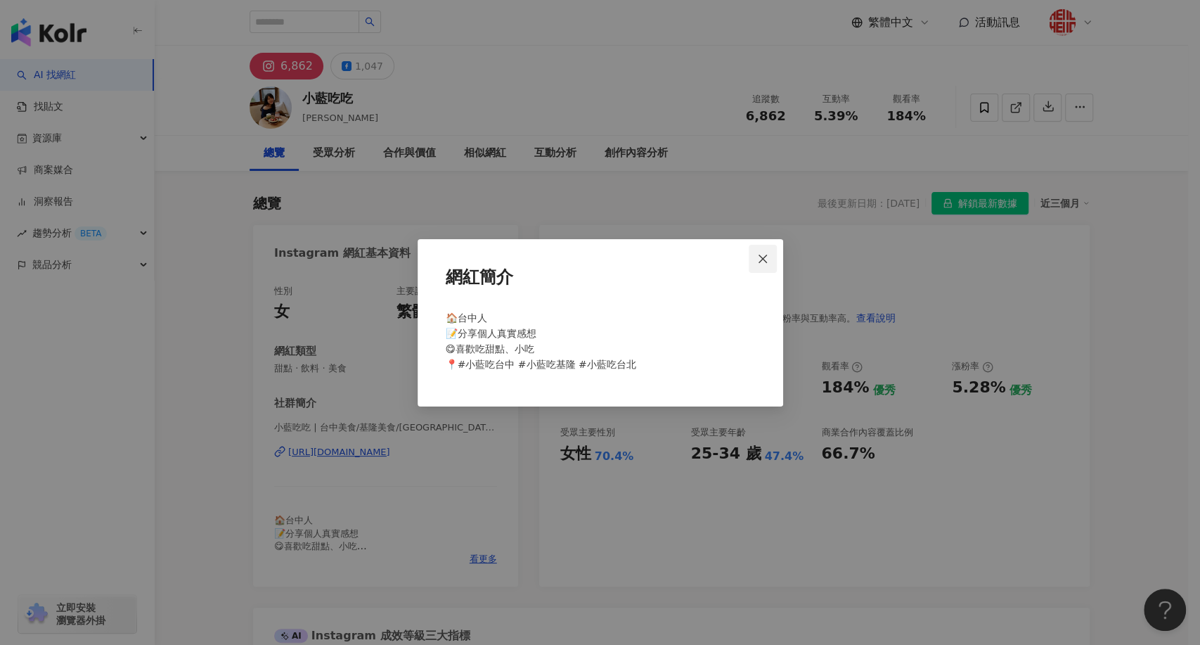
click at [768, 259] on span "Close" at bounding box center [763, 258] width 28 height 11
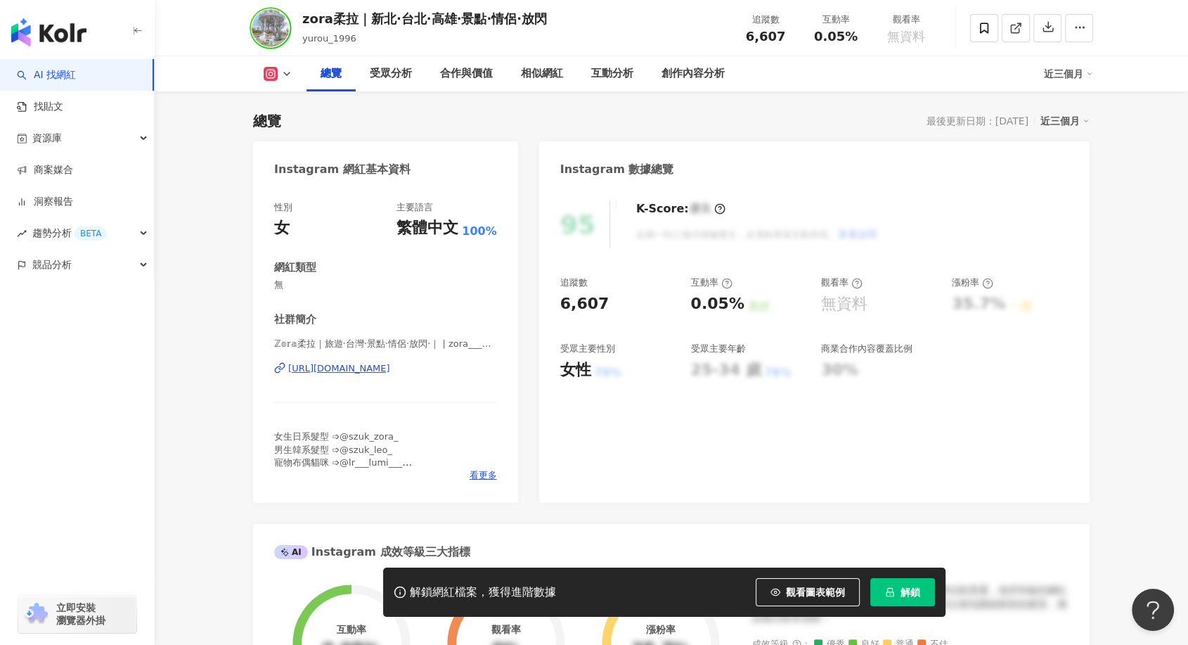
scroll to position [156, 0]
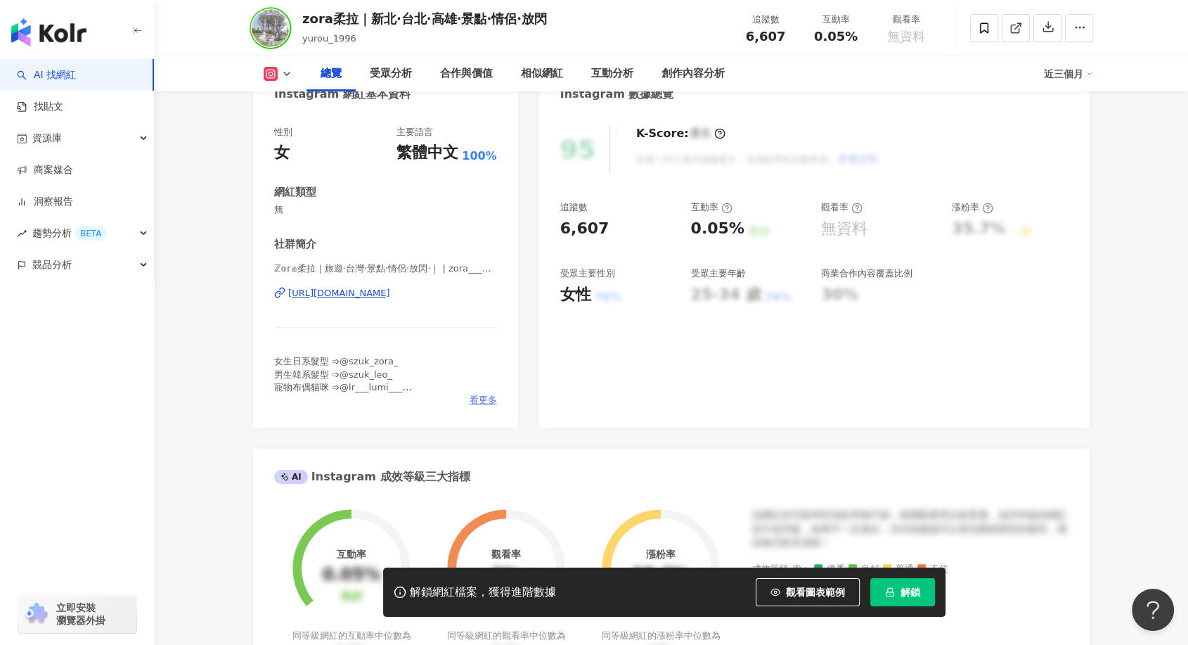
click at [479, 401] on span "看更多" at bounding box center [483, 400] width 27 height 13
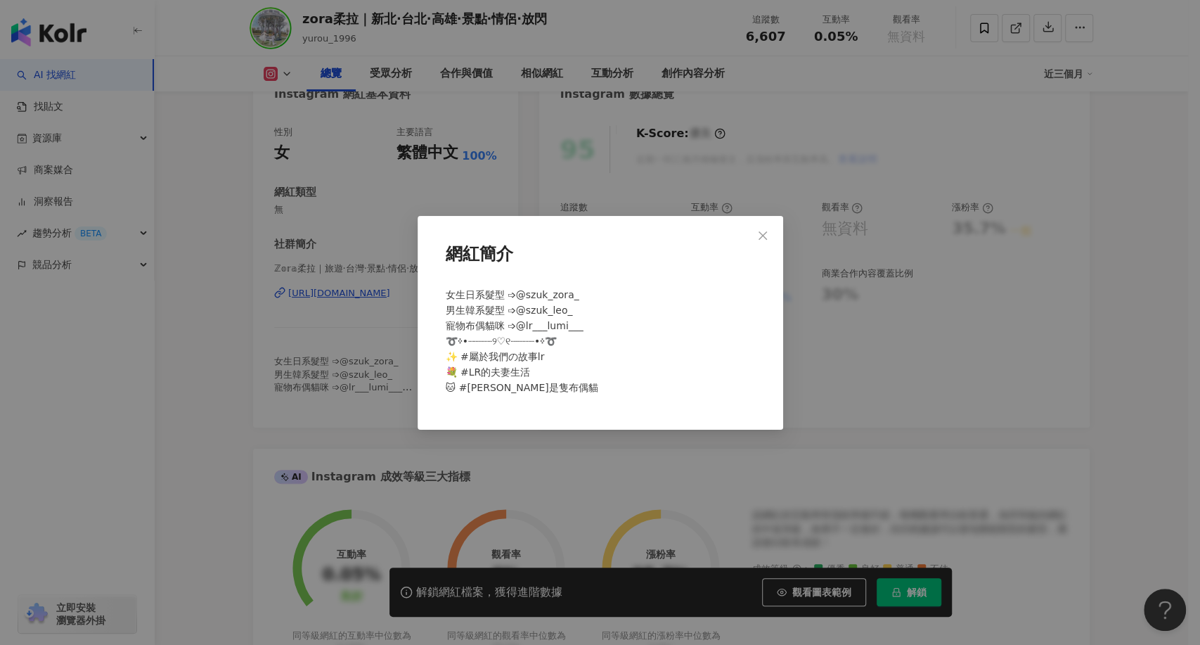
click at [359, 389] on div "網紅簡介 女生日系髮型 ➩@szuk_zora_ 男生韓系髮型 ➩@szuk_leo_ 寵物布偶貓咪 ➩@lr___lumi___ ➰༶•┈┈┈┈୨♡୧┈┈┈…" at bounding box center [600, 322] width 1200 height 645
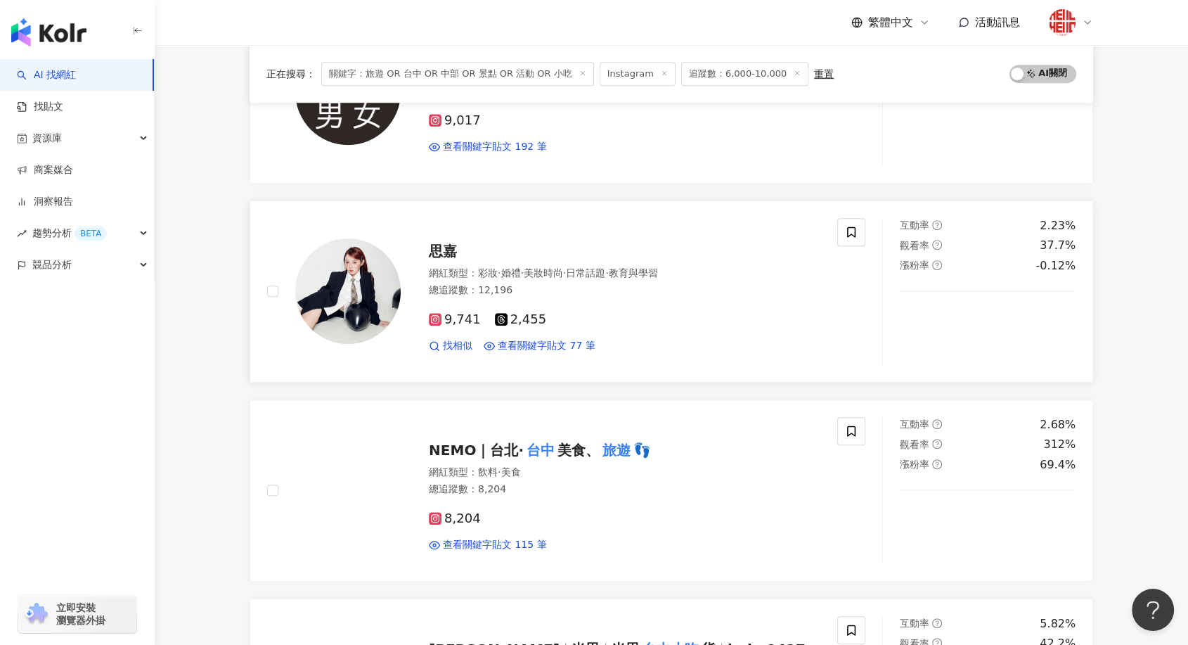
scroll to position [468, 0]
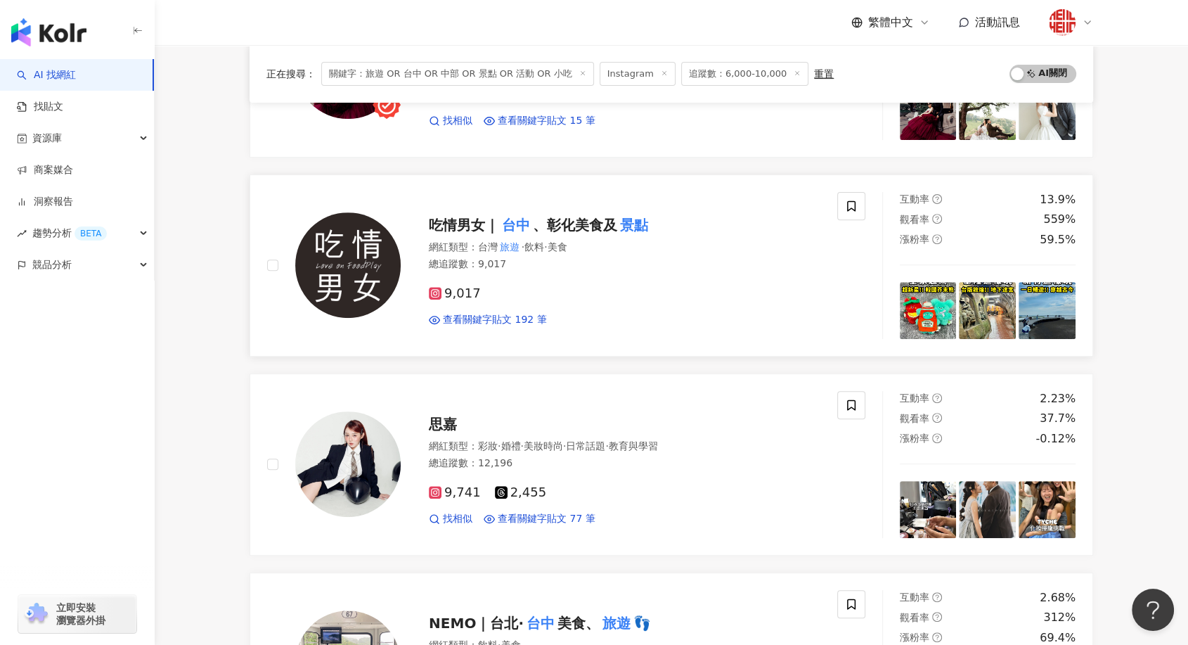
click at [502, 226] on mark "台中" at bounding box center [516, 225] width 34 height 22
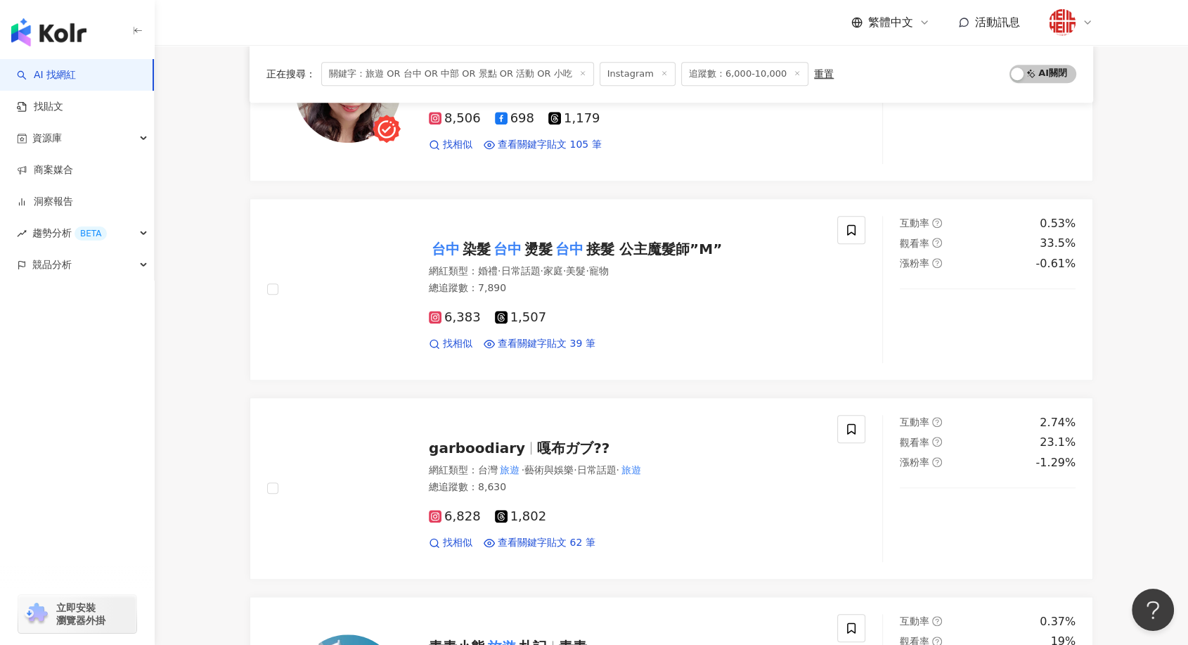
scroll to position [1406, 0]
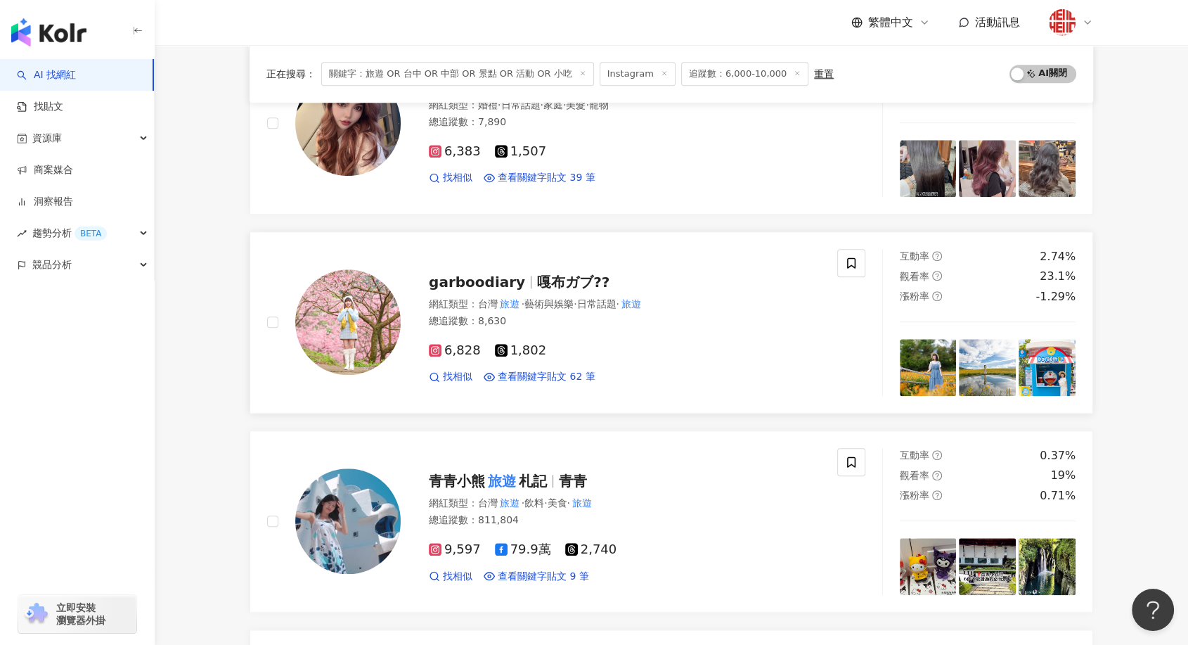
click at [492, 283] on span "garboodiary" at bounding box center [477, 281] width 96 height 17
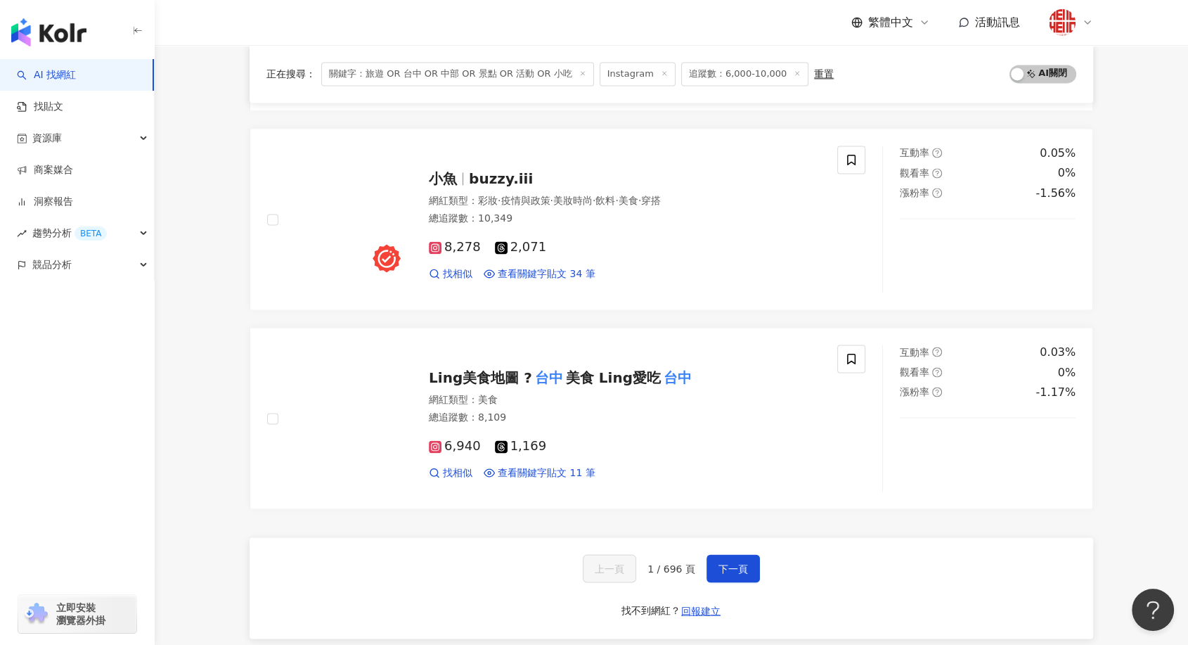
scroll to position [2109, 0]
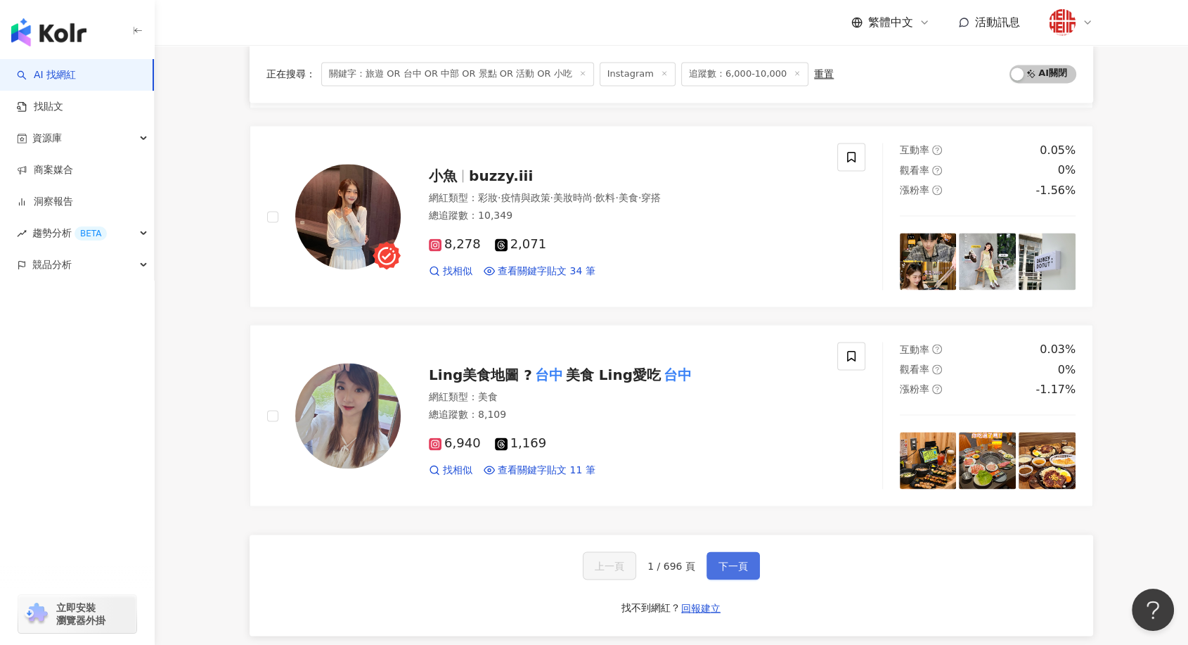
click at [742, 567] on span "下一頁" at bounding box center [734, 565] width 30 height 11
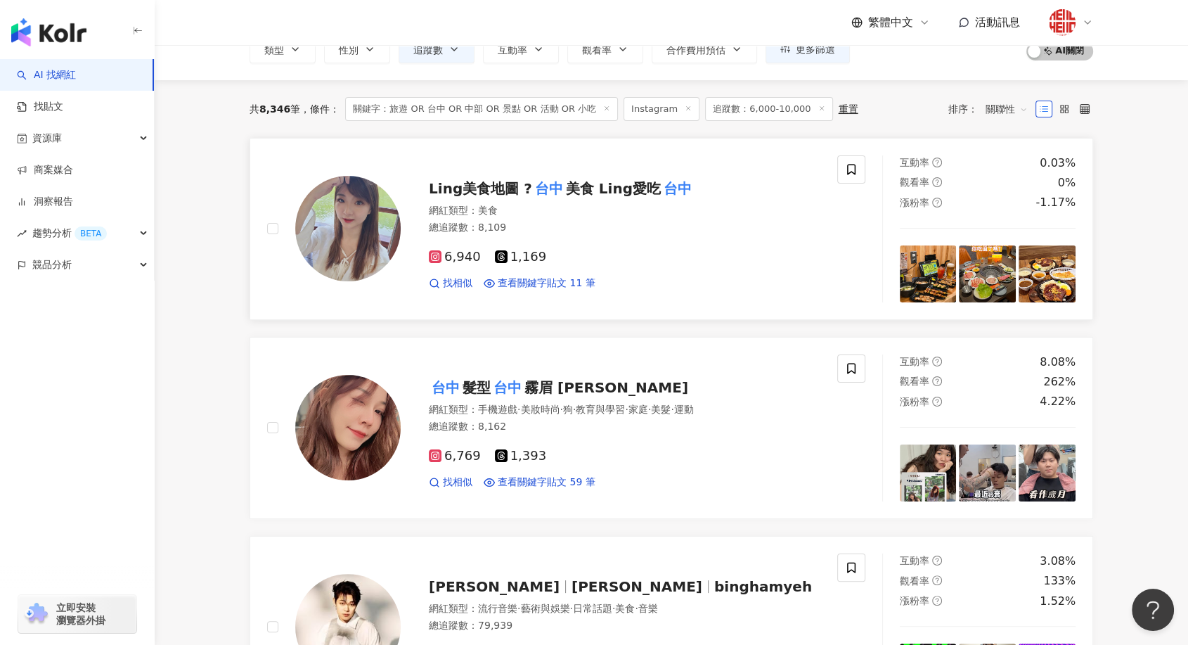
scroll to position [0, 0]
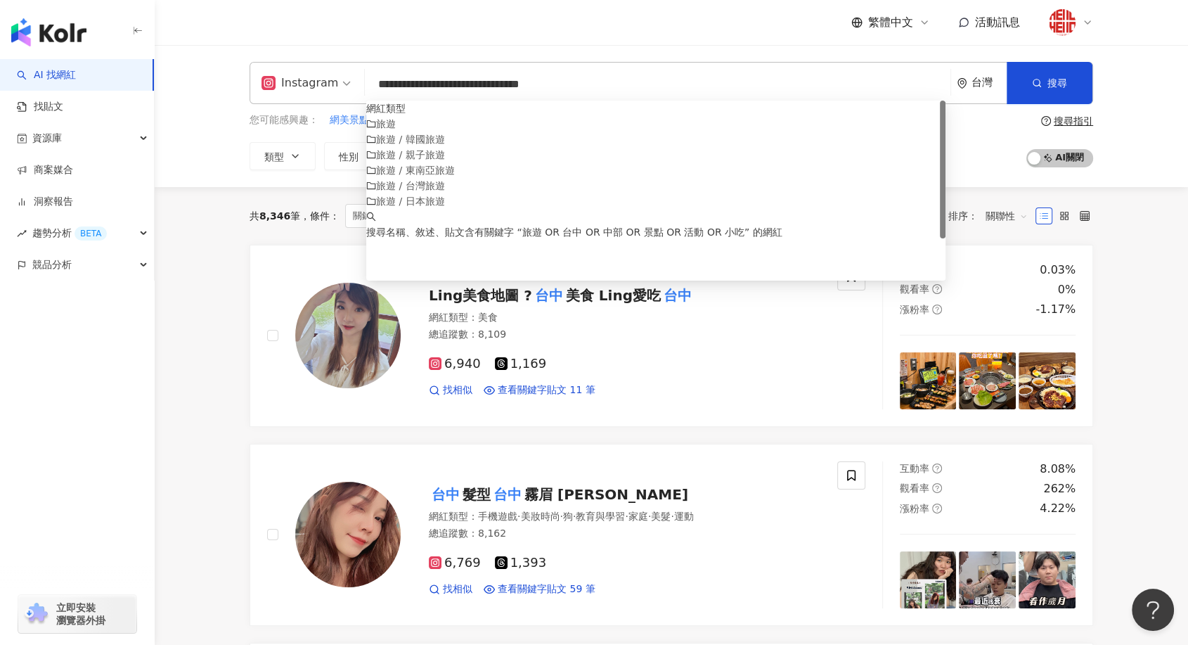
drag, startPoint x: 590, startPoint y: 84, endPoint x: 650, endPoint y: 85, distance: 60.5
click at [650, 85] on input "**********" at bounding box center [658, 84] width 574 height 27
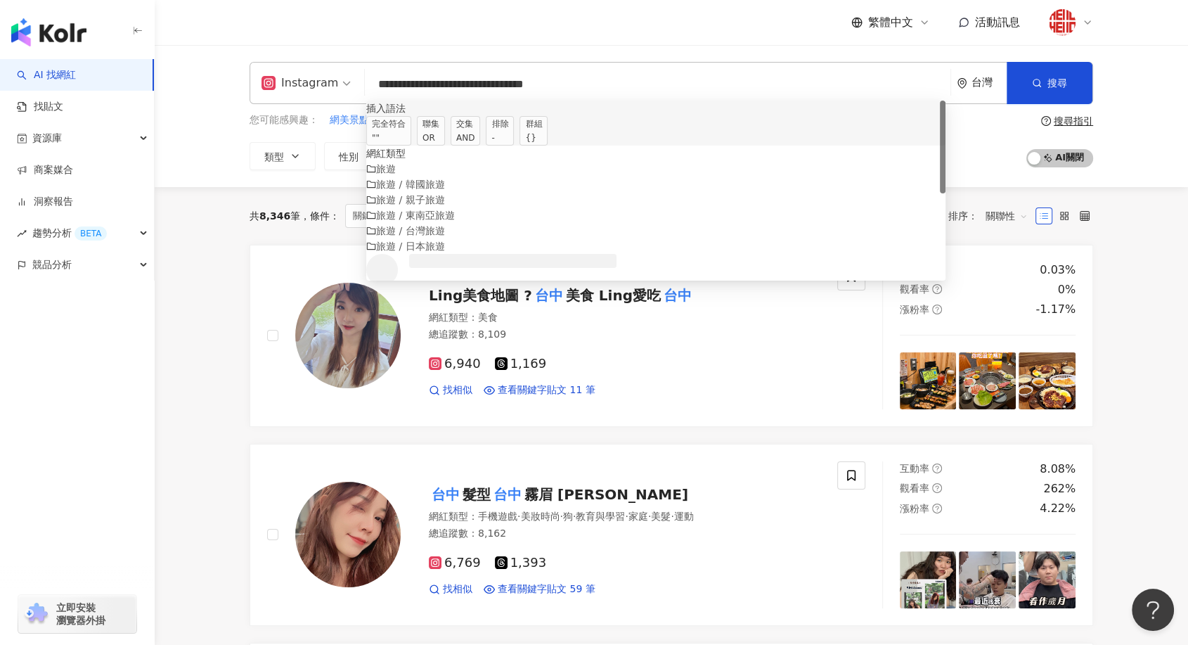
click at [445, 141] on span "聯集 OR" at bounding box center [431, 131] width 28 height 30
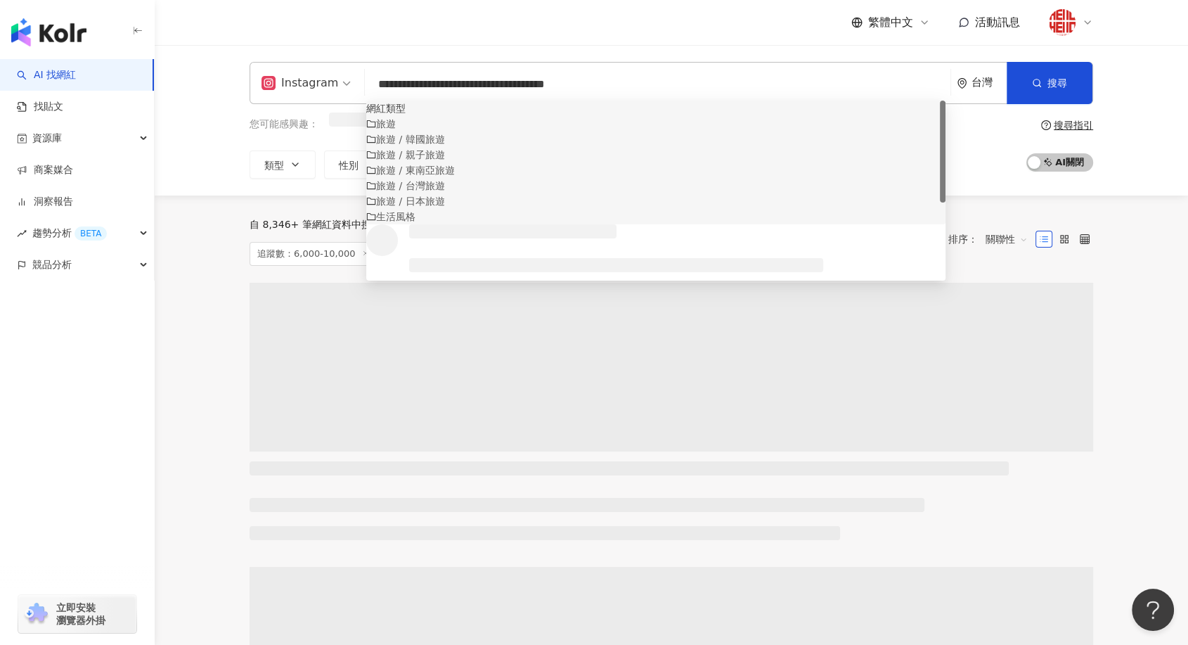
type input "**********"
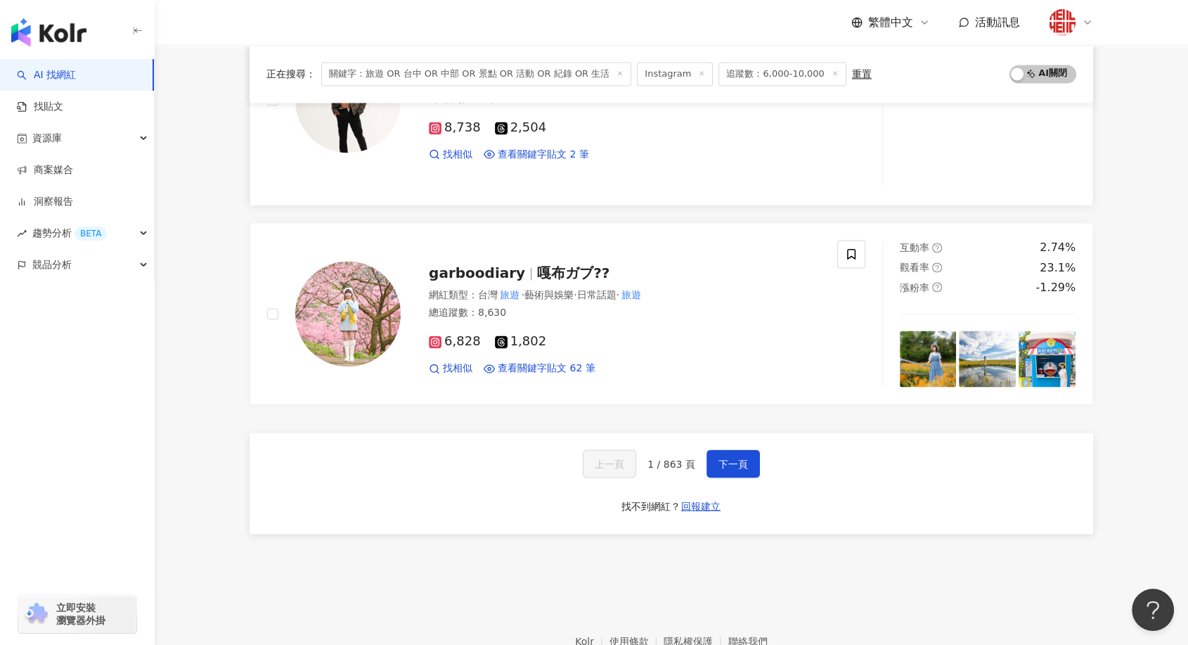
scroll to position [2378, 0]
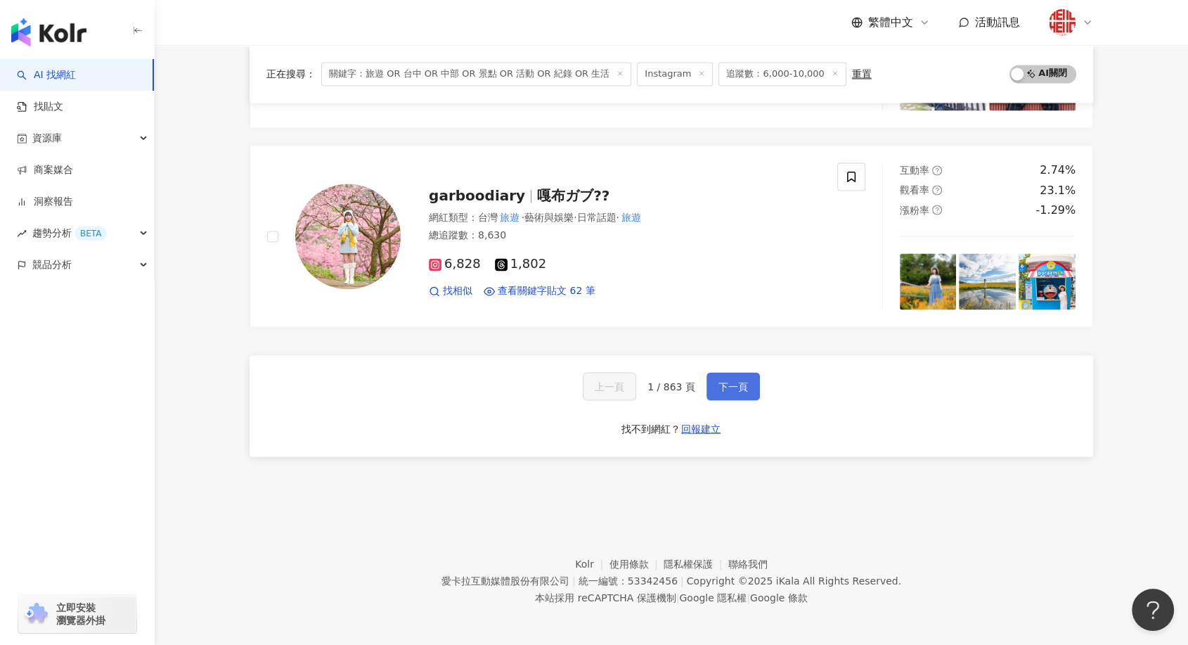
click at [709, 373] on button "下一頁" at bounding box center [733, 386] width 53 height 28
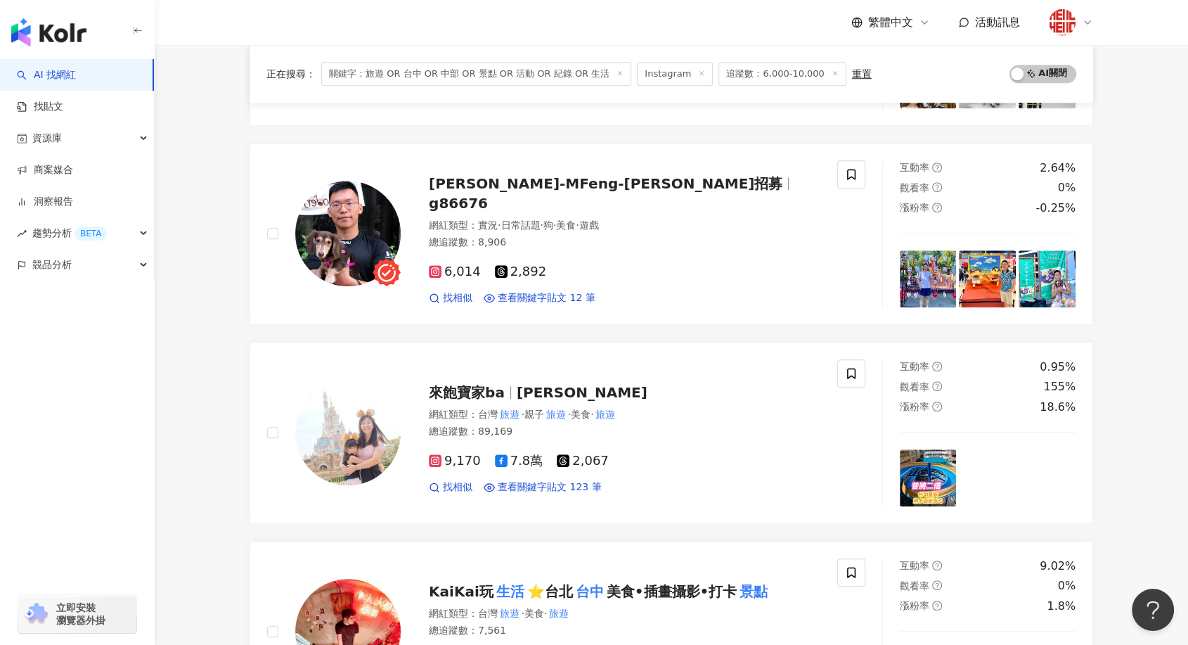
scroll to position [912, 0]
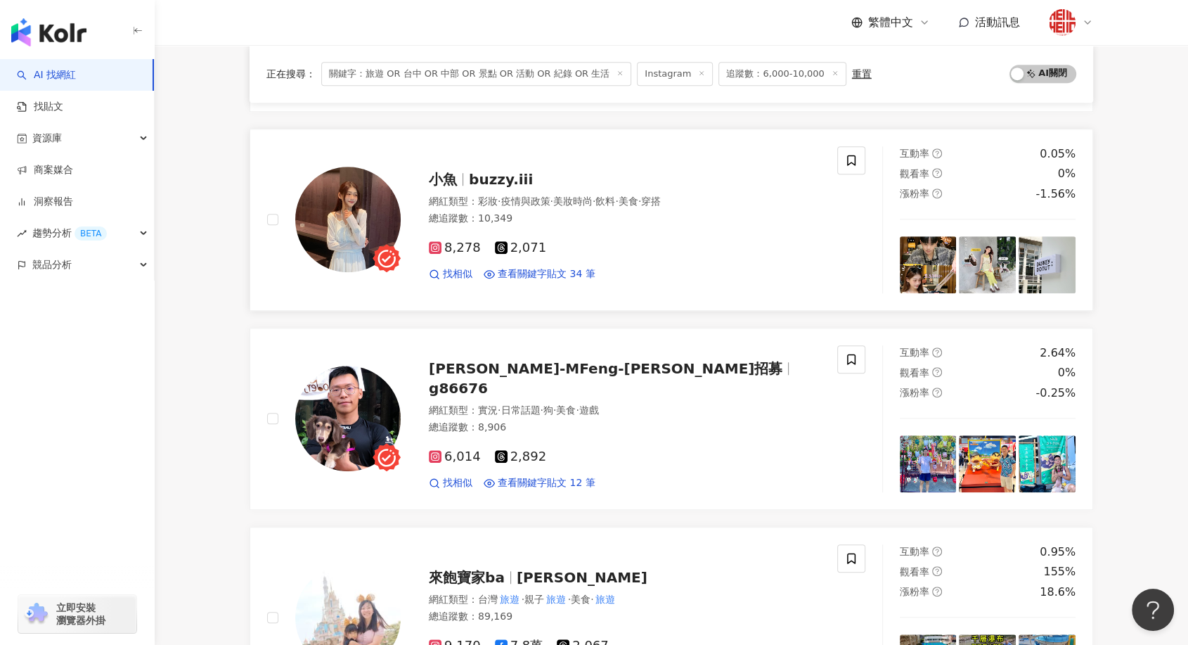
click at [482, 176] on span "buzzy.iii" at bounding box center [501, 179] width 64 height 17
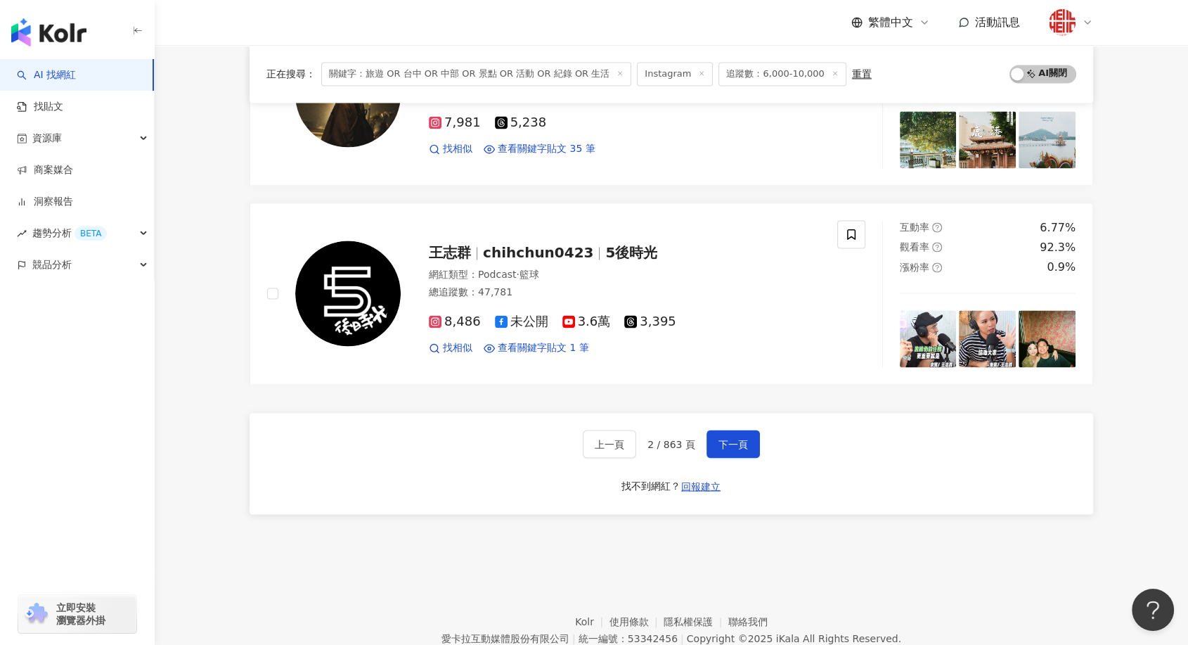
scroll to position [2318, 0]
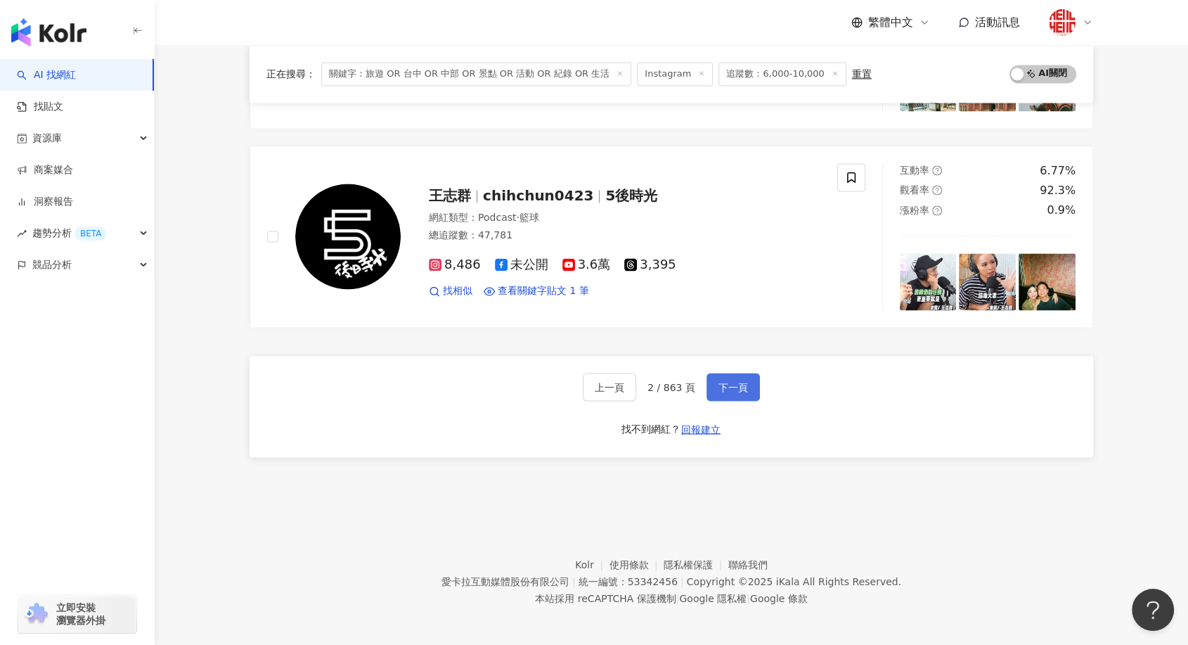
click at [731, 381] on span "下一頁" at bounding box center [734, 386] width 30 height 11
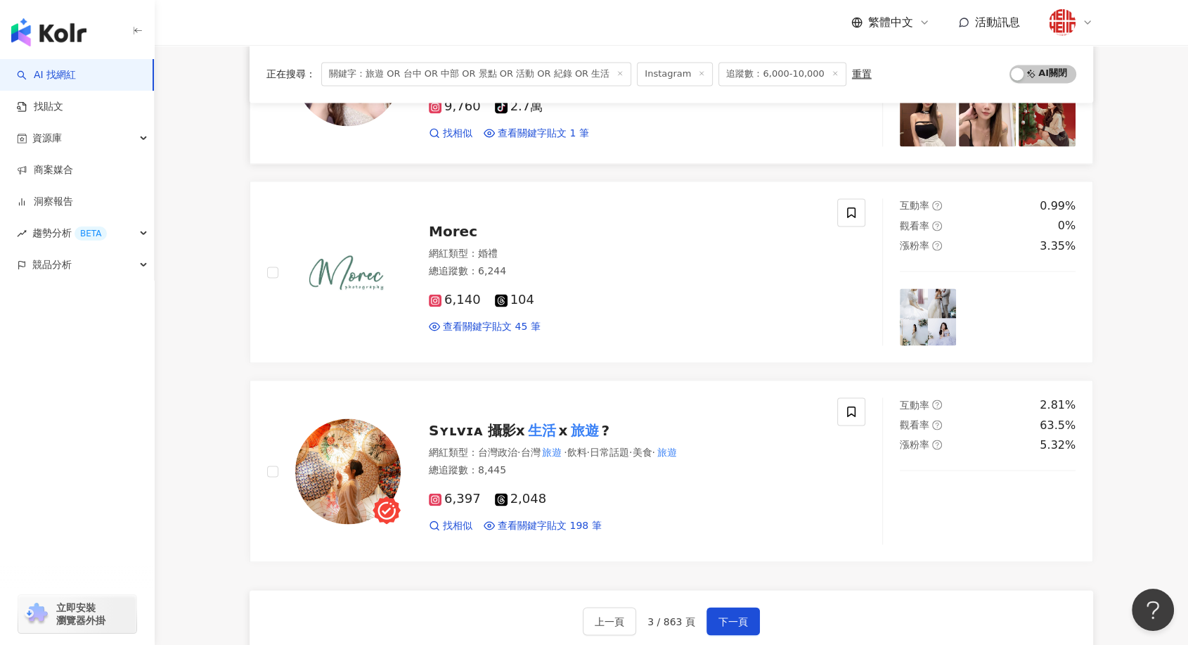
scroll to position [2288, 0]
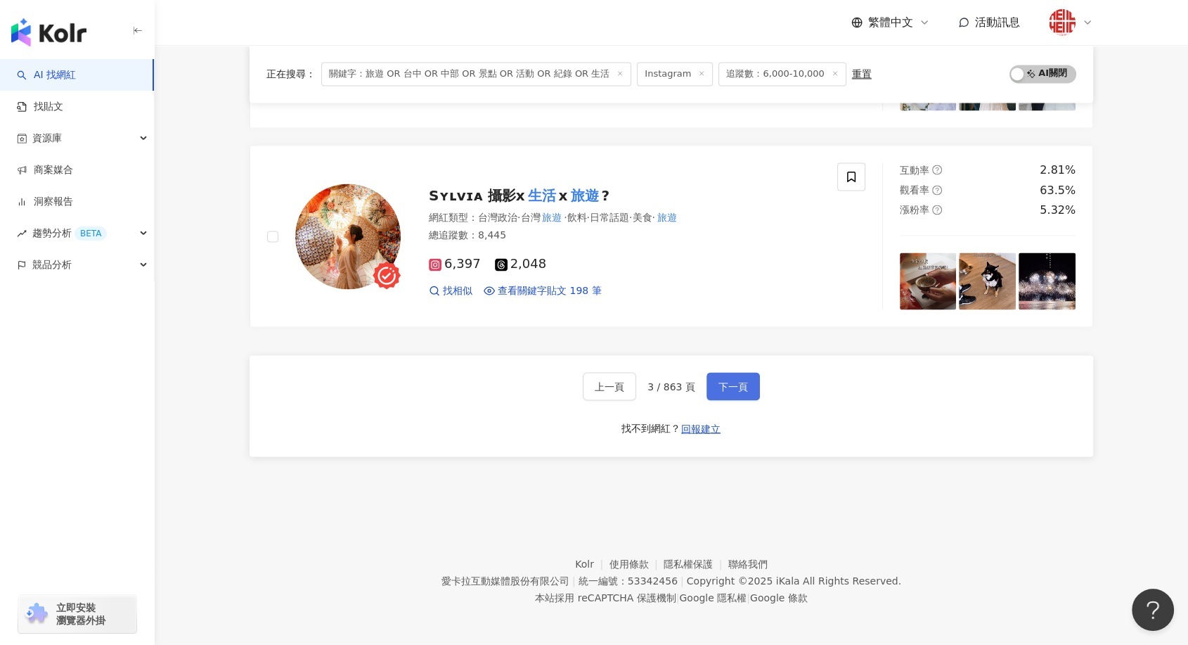
click at [744, 373] on button "下一頁" at bounding box center [733, 386] width 53 height 28
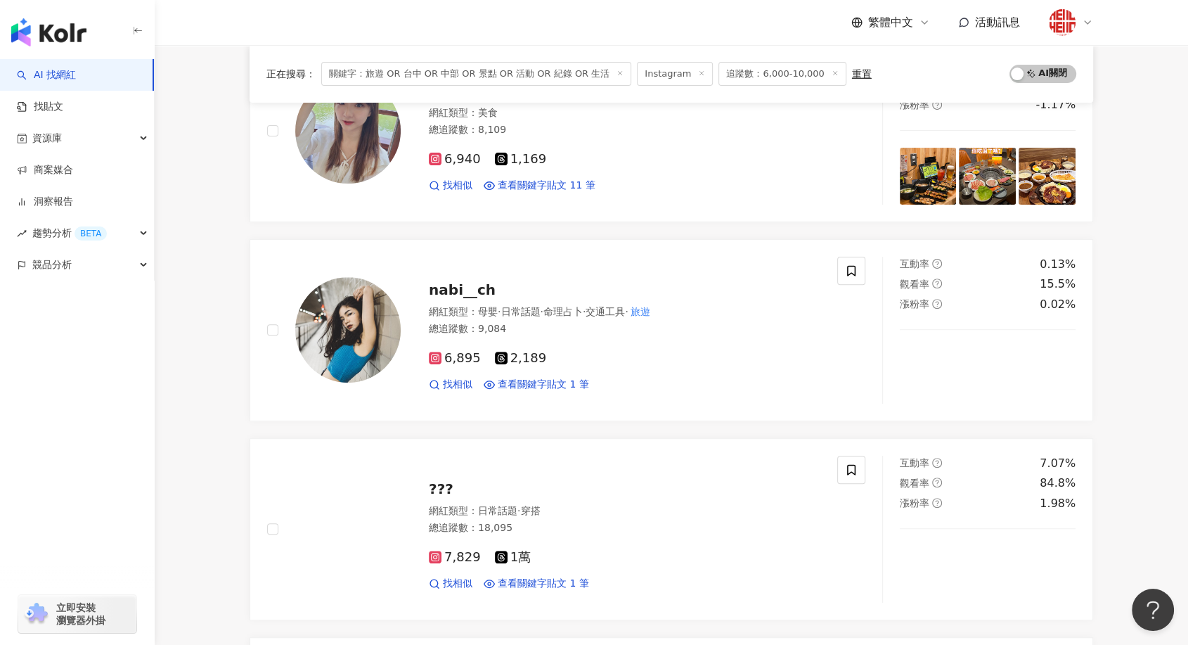
scroll to position [546, 0]
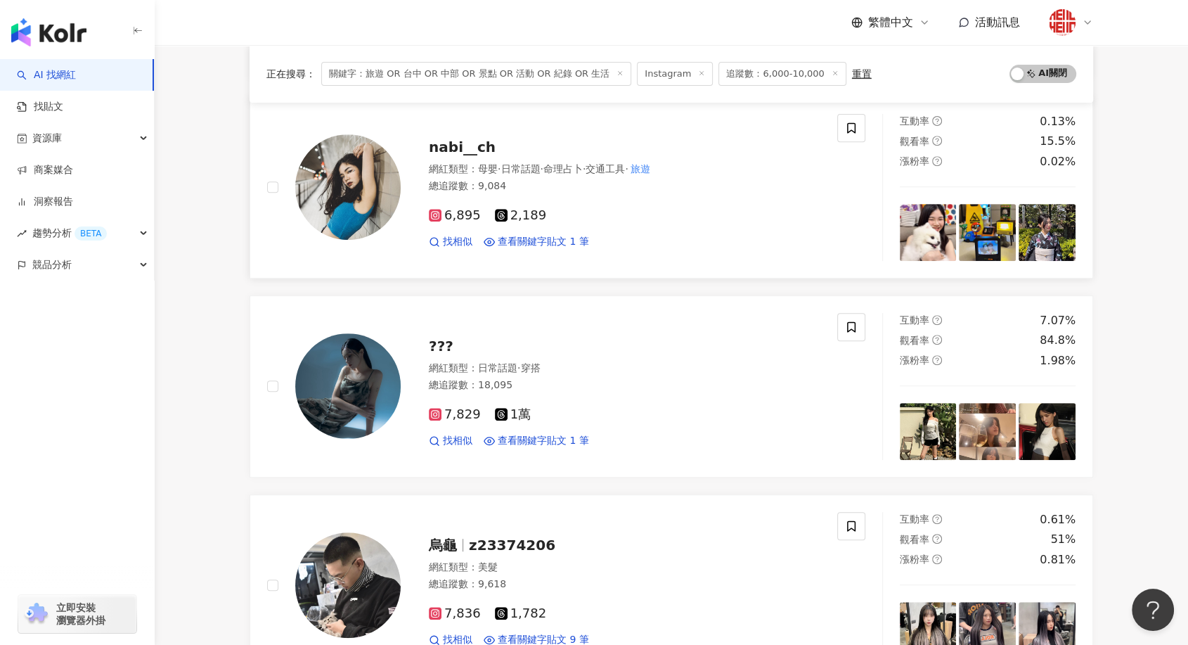
click at [465, 153] on span "nabi__ch" at bounding box center [462, 147] width 67 height 17
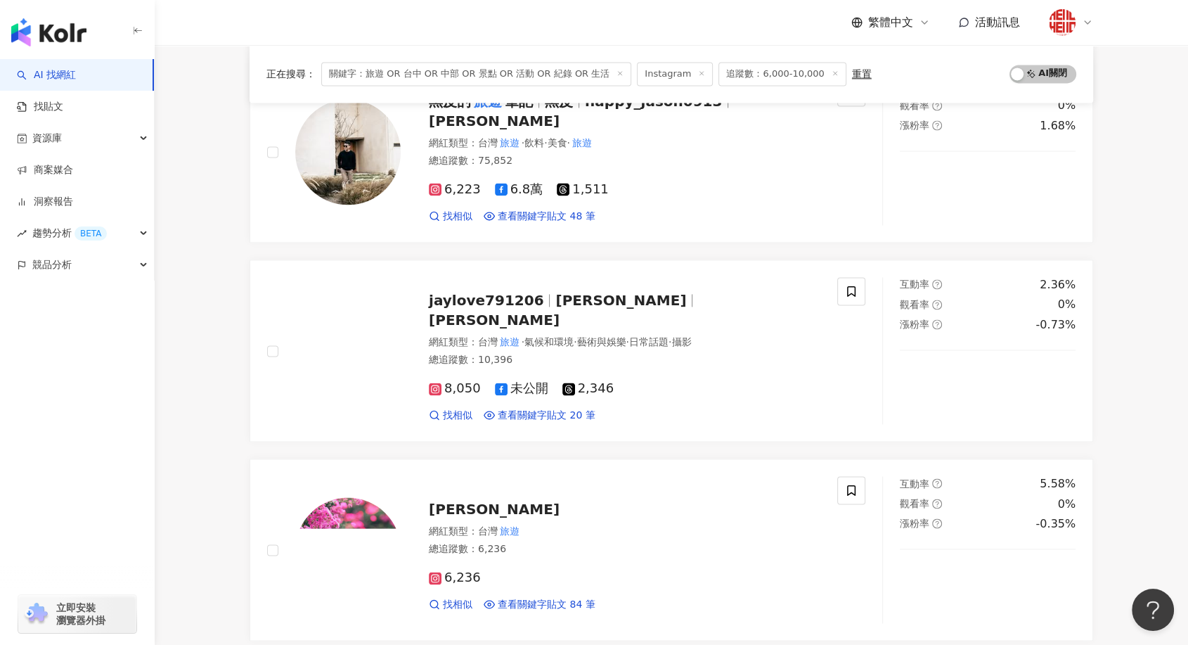
scroll to position [2109, 0]
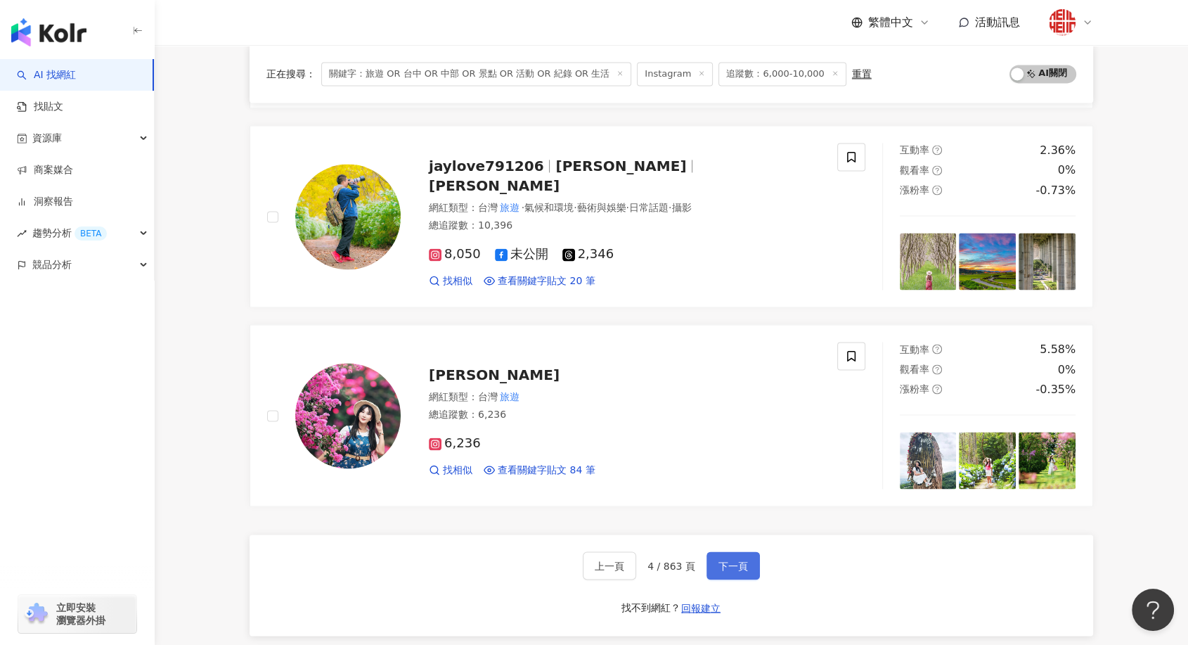
click at [722, 571] on button "下一頁" at bounding box center [733, 565] width 53 height 28
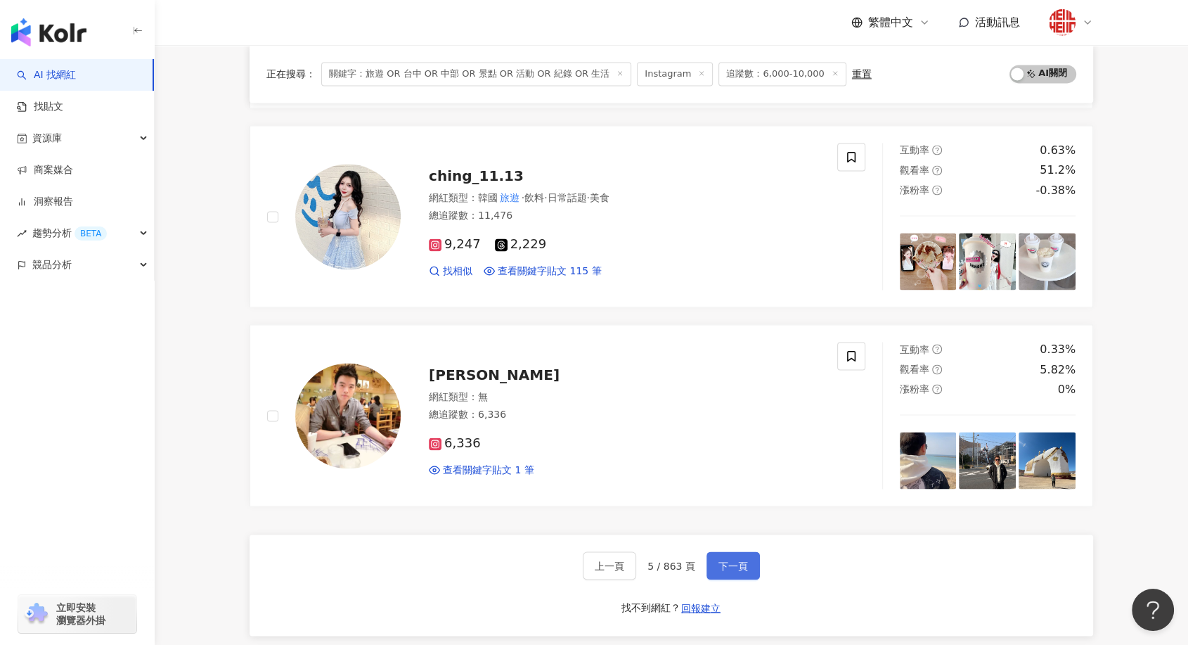
click at [731, 568] on span "下一頁" at bounding box center [734, 565] width 30 height 11
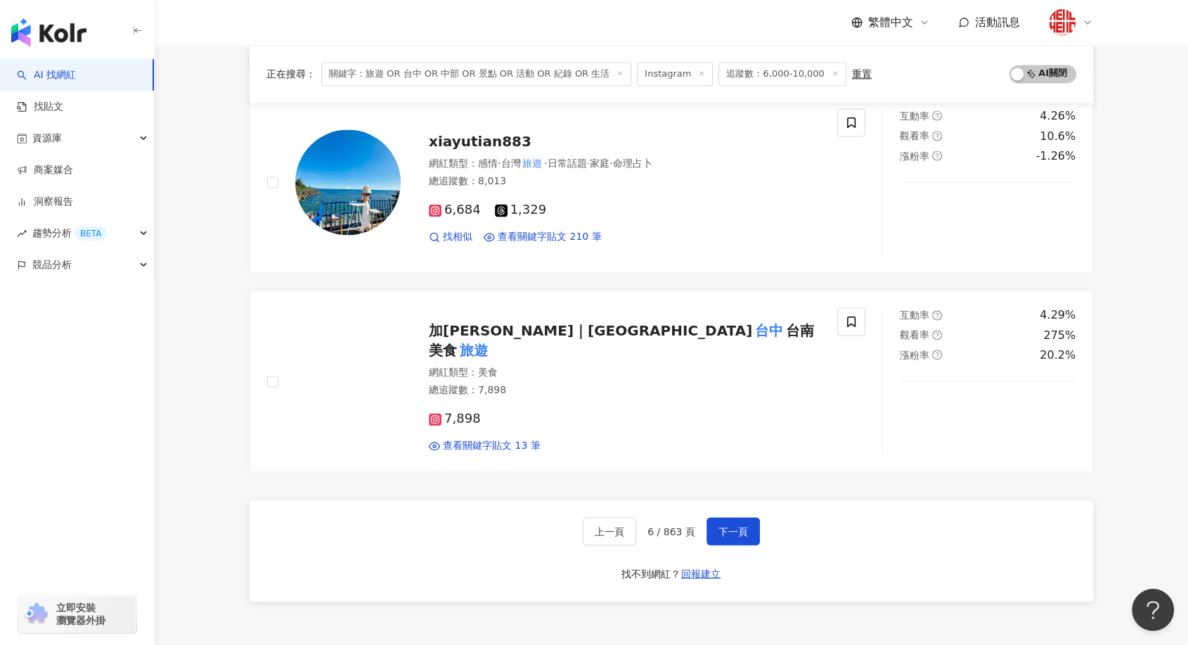
scroll to position [2187, 0]
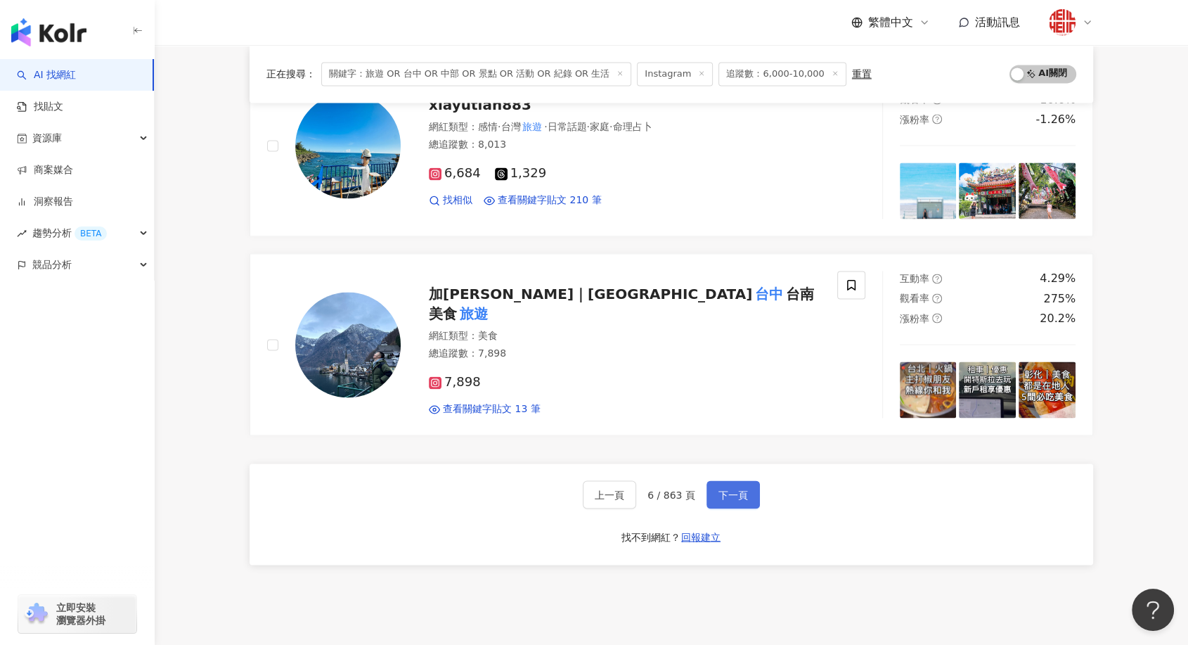
click at [750, 480] on button "下一頁" at bounding box center [733, 494] width 53 height 28
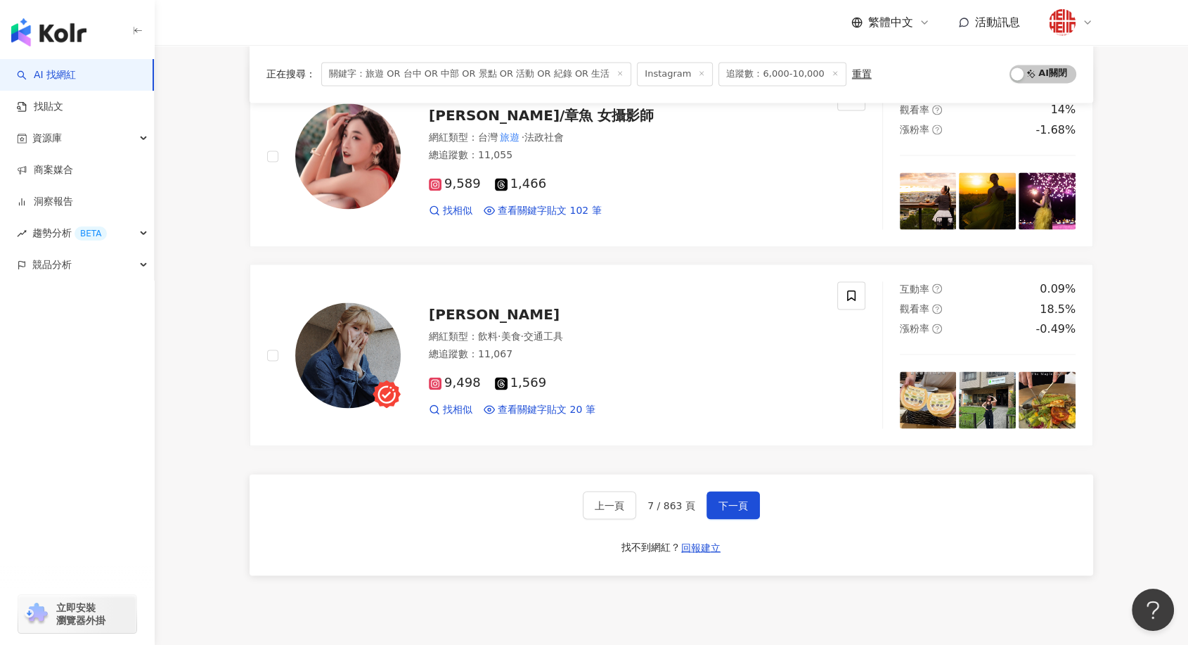
scroll to position [2288, 0]
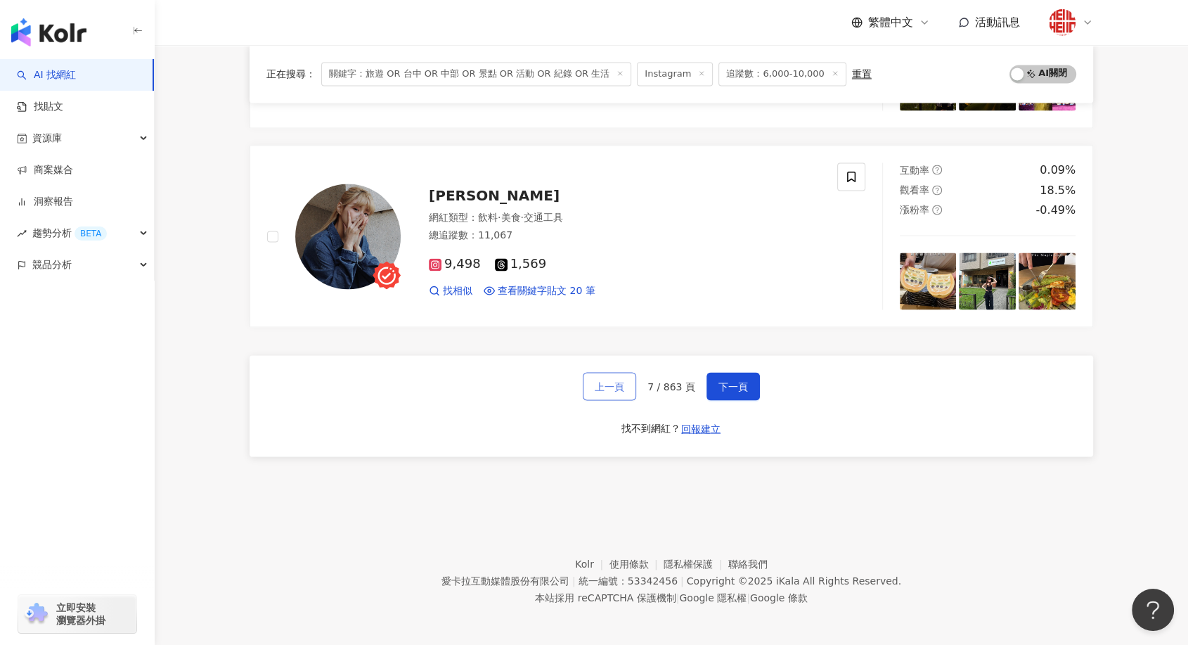
click at [622, 380] on span "上一頁" at bounding box center [610, 385] width 30 height 11
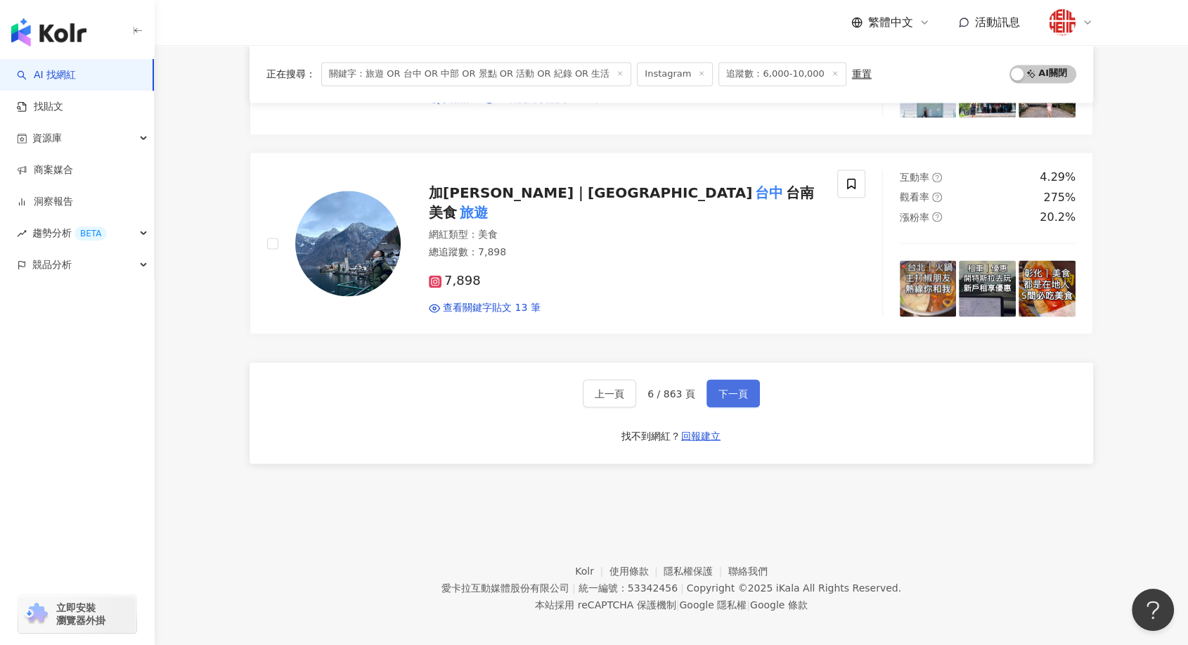
click at [746, 389] on button "下一頁" at bounding box center [733, 393] width 53 height 28
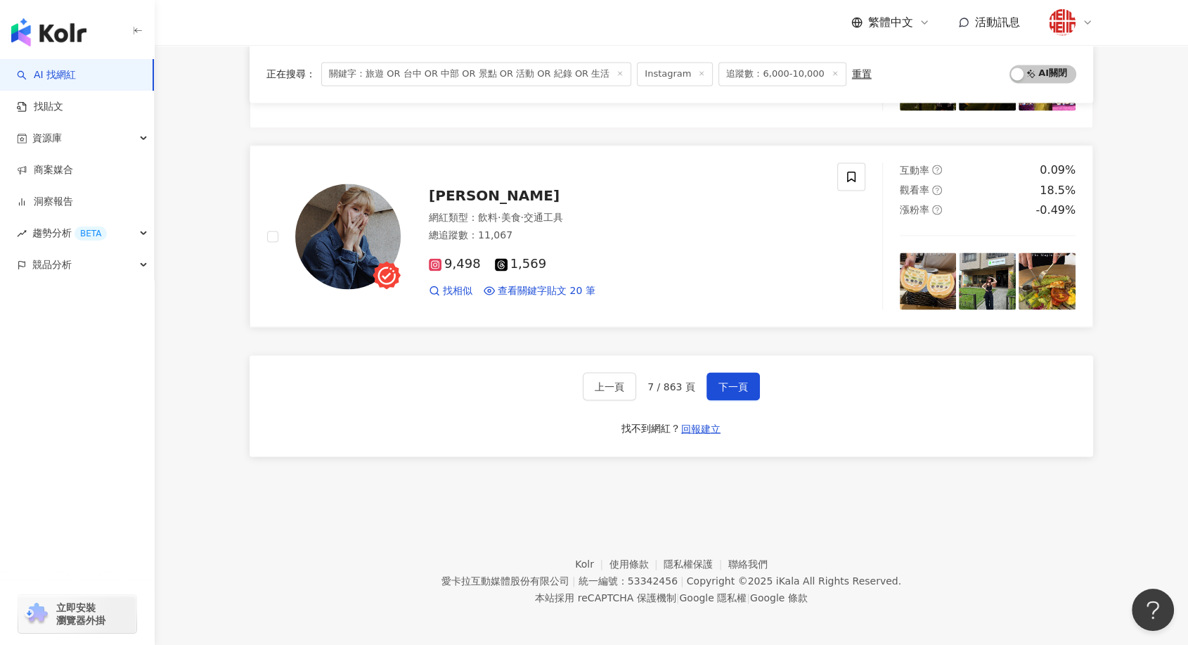
click at [501, 212] on span "·" at bounding box center [499, 217] width 3 height 11
click at [731, 380] on span "下一頁" at bounding box center [734, 385] width 30 height 11
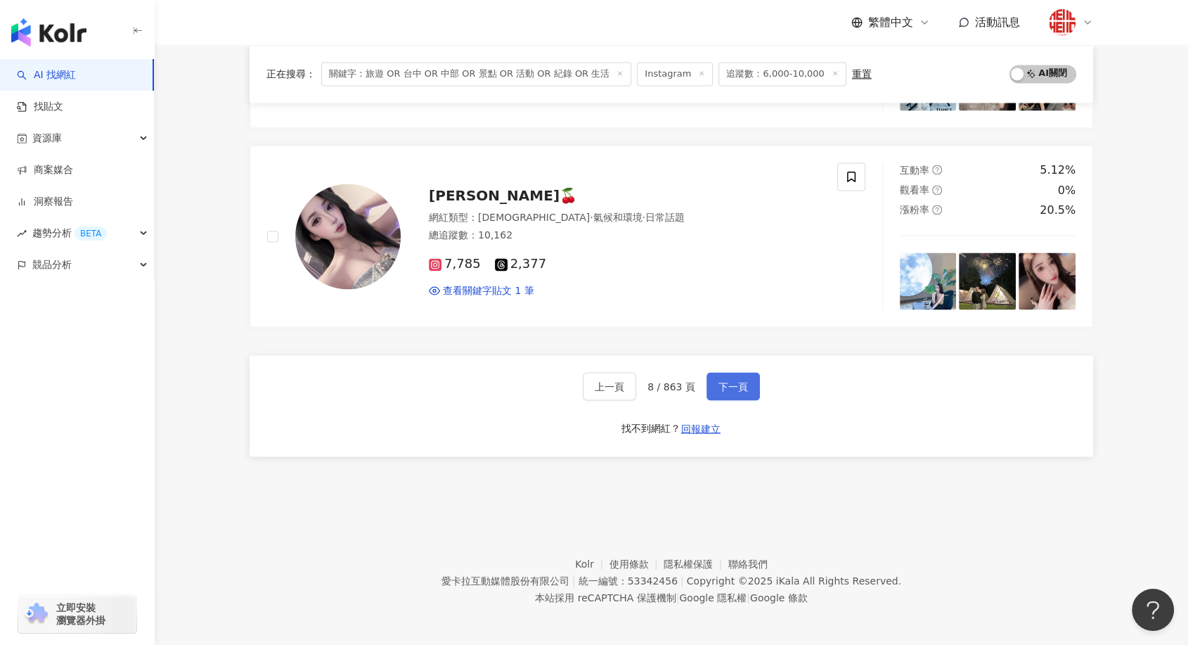
click at [742, 385] on span "下一頁" at bounding box center [734, 385] width 30 height 11
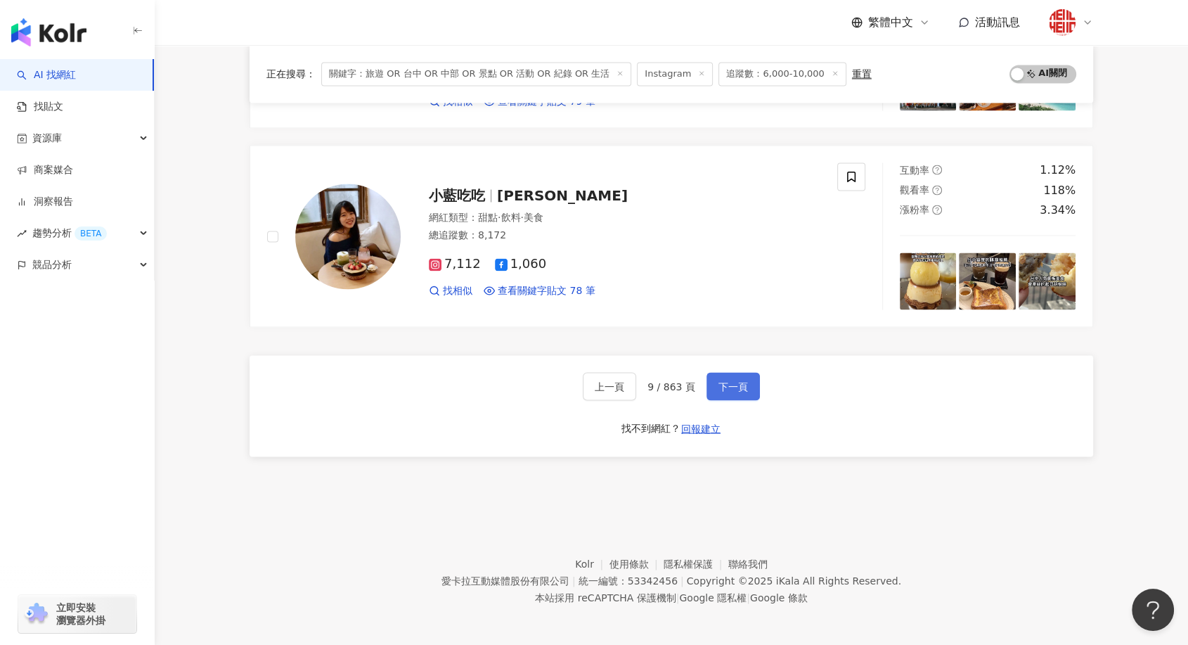
click at [742, 385] on span "下一頁" at bounding box center [734, 385] width 30 height 11
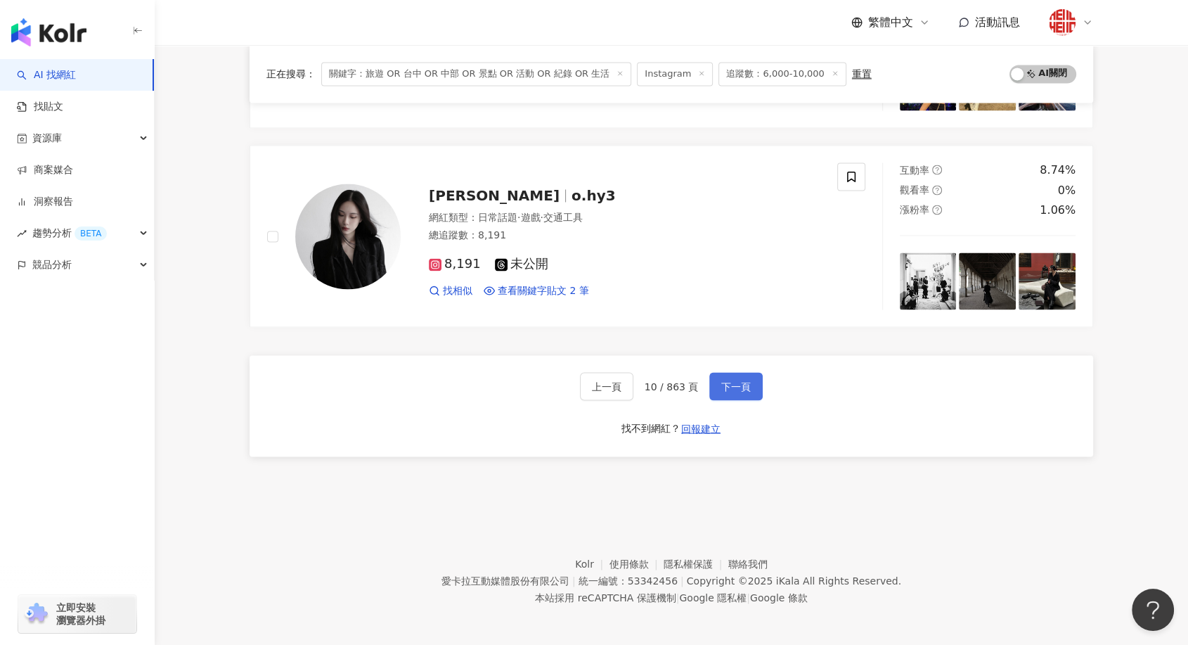
click at [737, 373] on button "下一頁" at bounding box center [735, 386] width 53 height 28
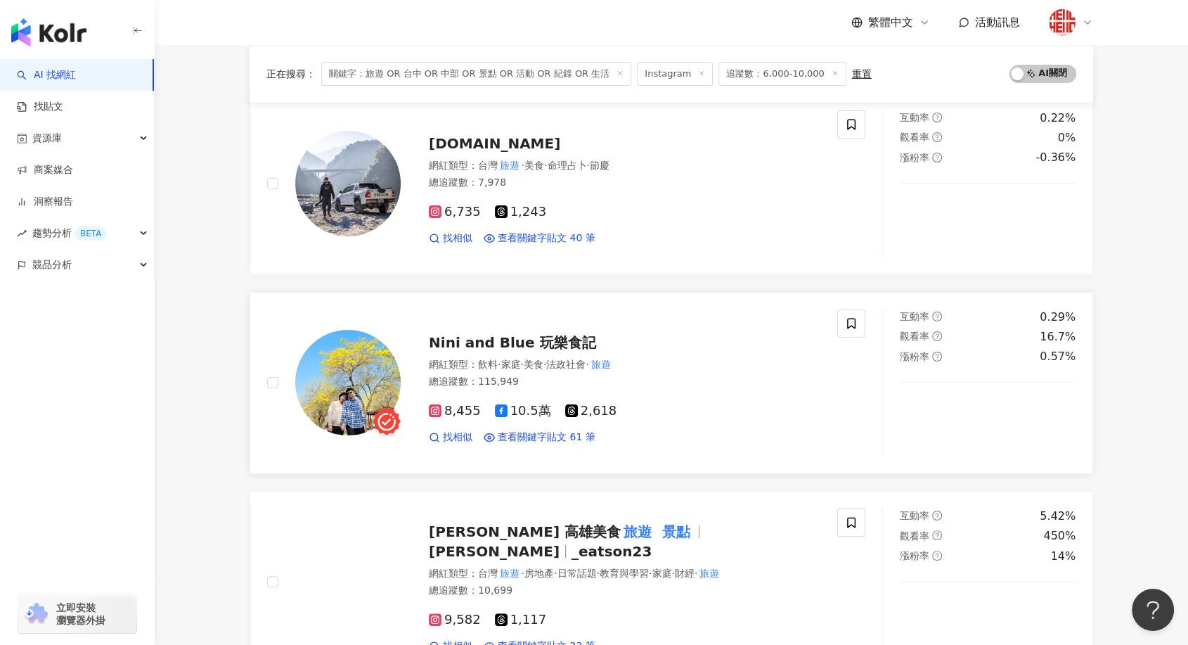
scroll to position [179, 0]
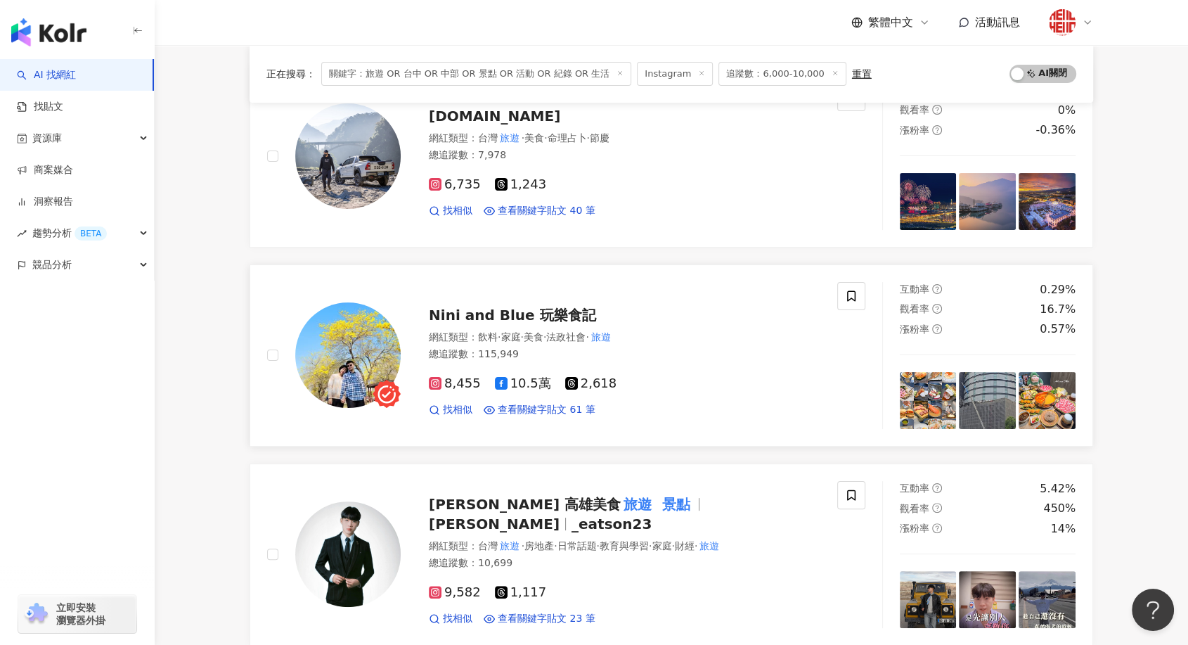
click at [517, 323] on div "Nini and Blue 玩樂食記" at bounding box center [625, 315] width 392 height 20
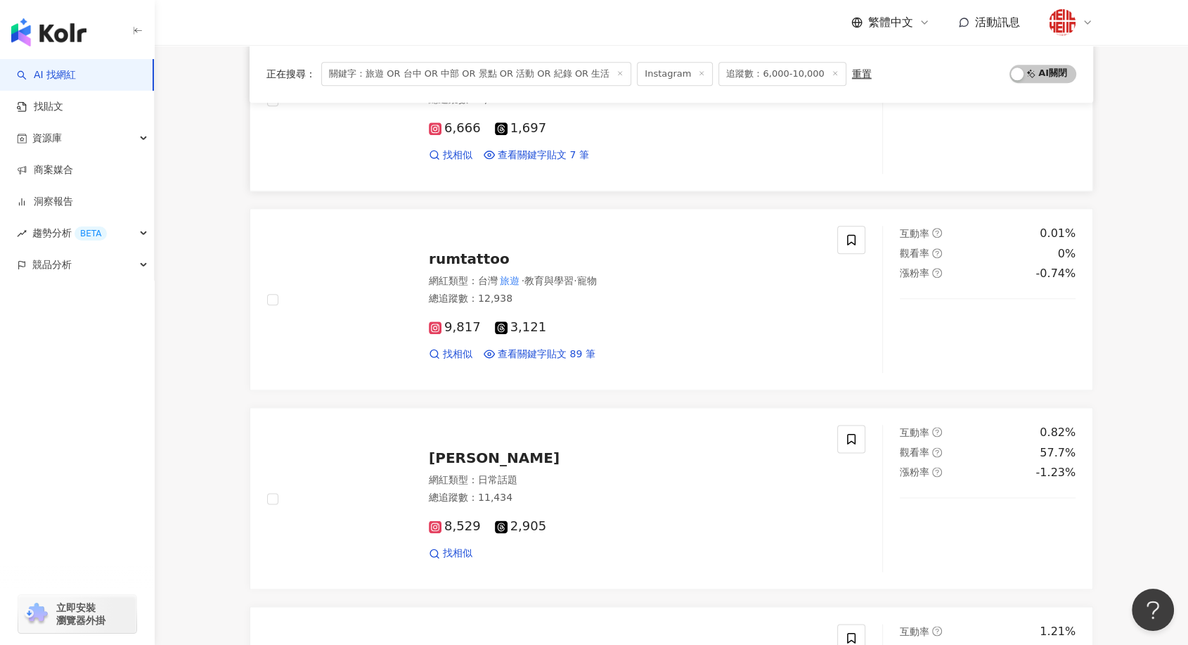
scroll to position [2132, 0]
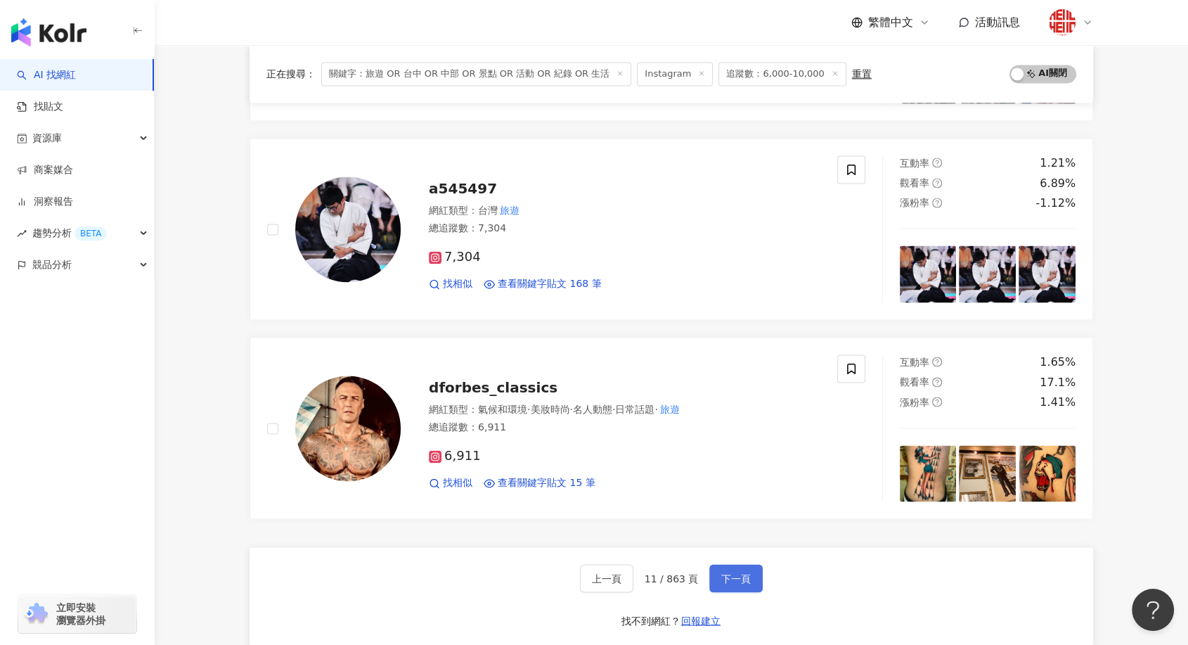
click at [728, 572] on span "下一頁" at bounding box center [736, 577] width 30 height 11
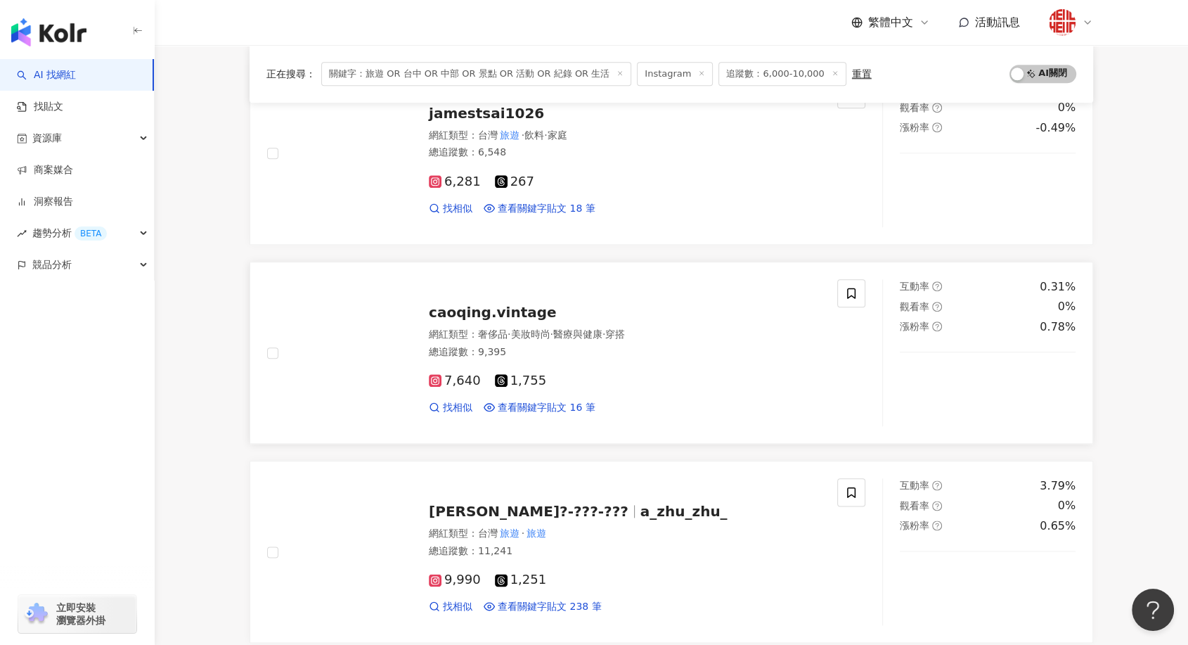
scroll to position [1344, 0]
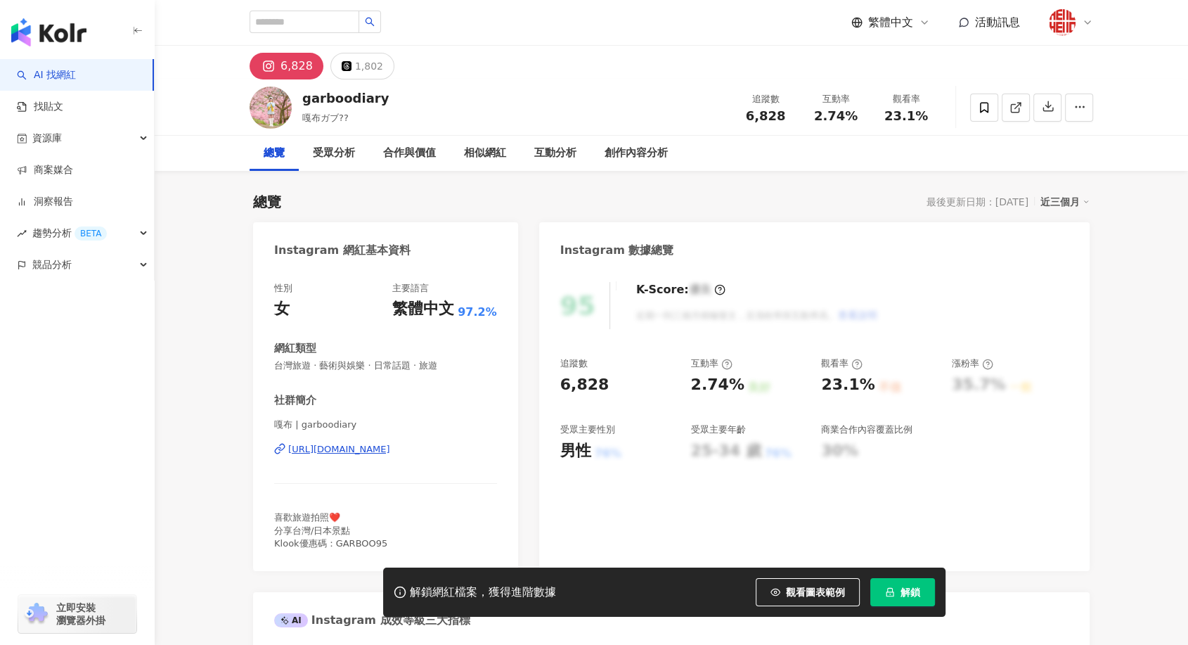
click at [360, 451] on div "[URL][DOMAIN_NAME]" at bounding box center [339, 449] width 102 height 13
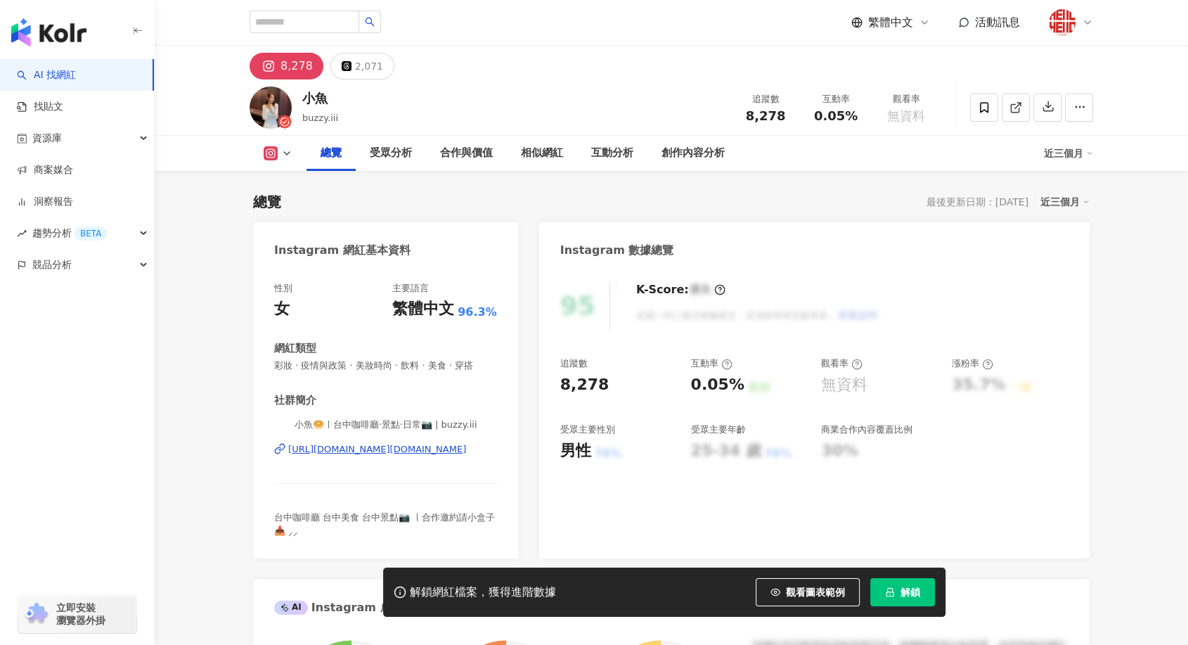
scroll to position [78, 0]
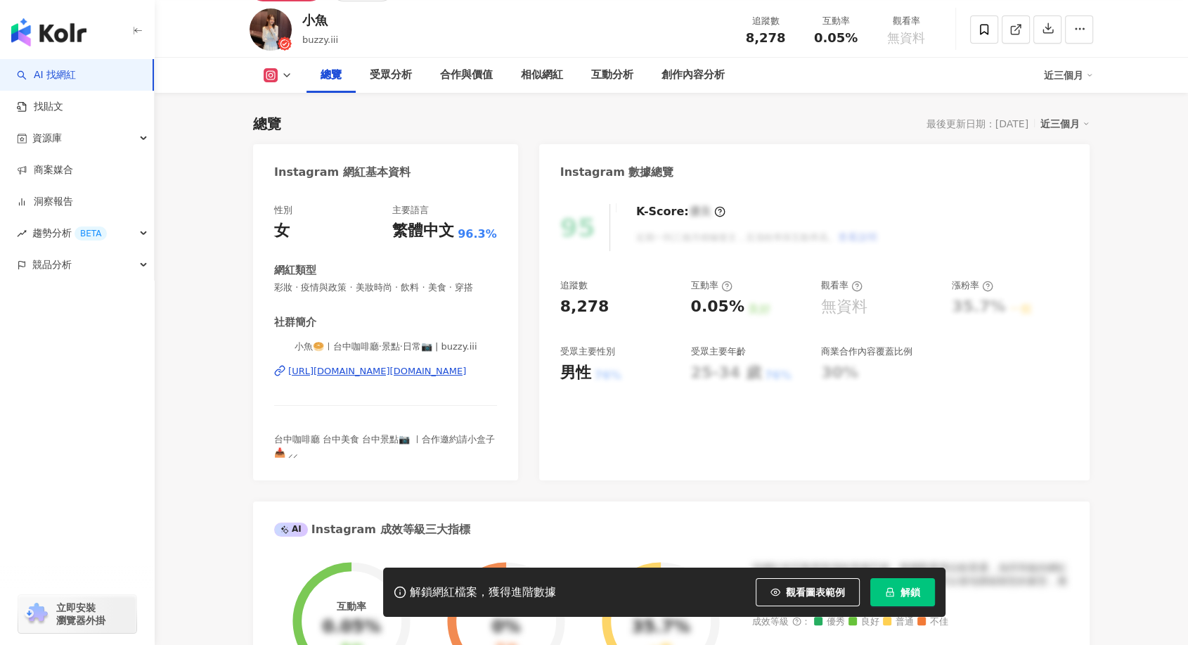
click at [425, 370] on div "https://www.instagram.com/buzzy.iii/" at bounding box center [377, 371] width 178 height 13
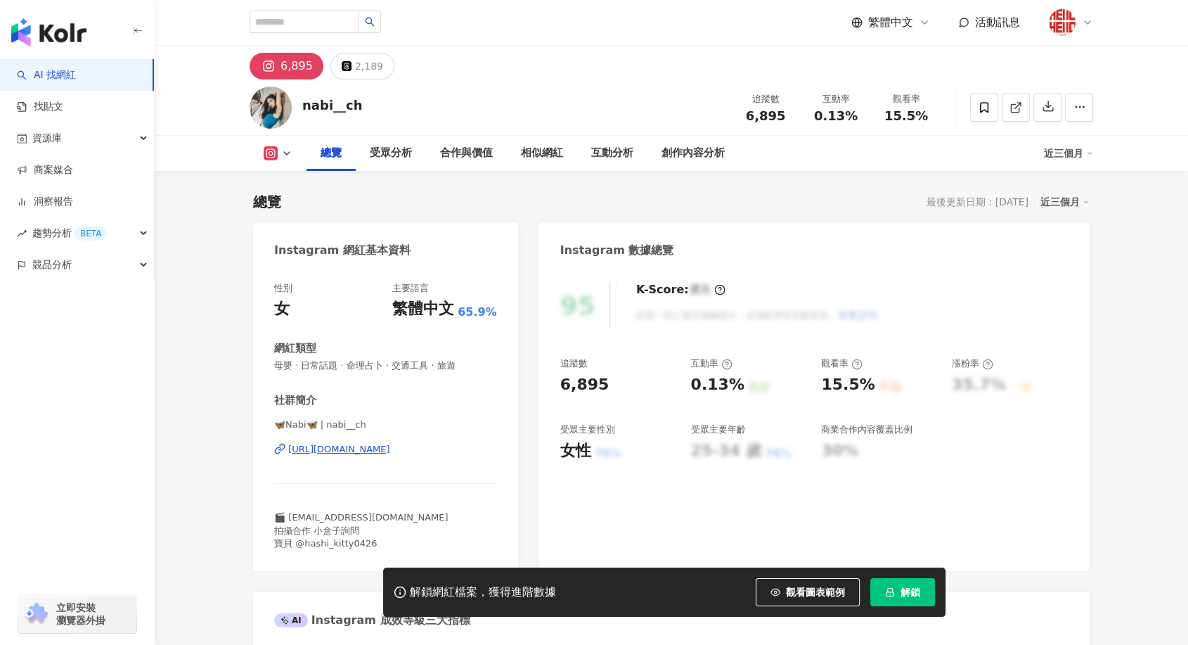
click at [390, 454] on div "[URL][DOMAIN_NAME]" at bounding box center [339, 449] width 102 height 13
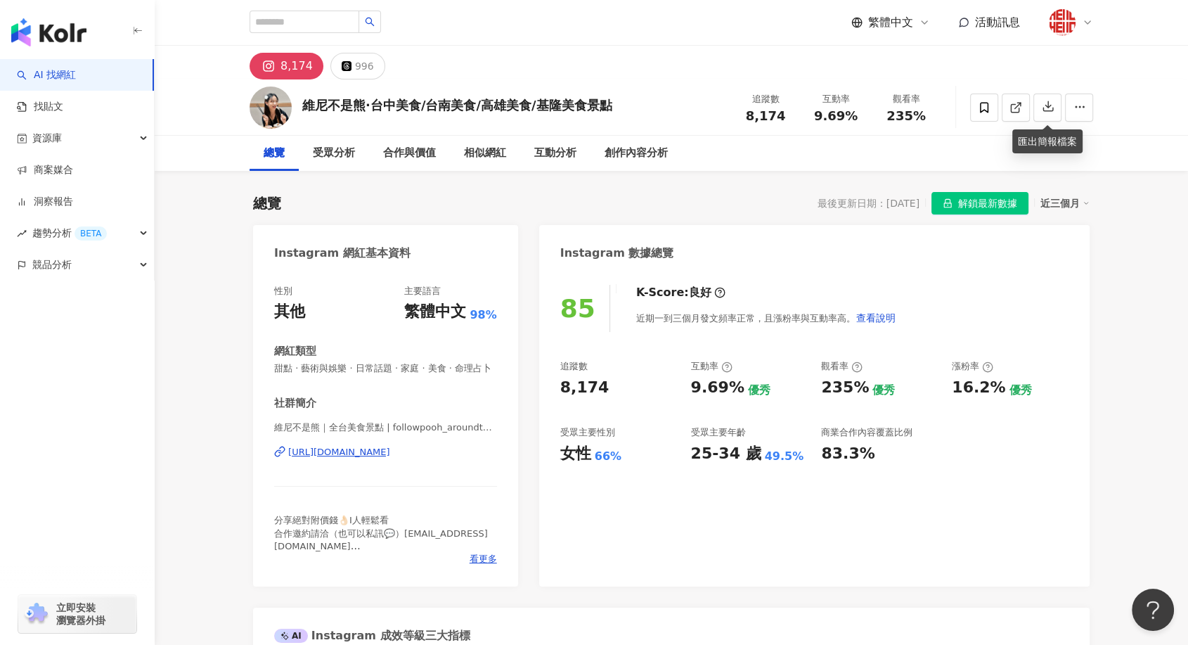
click at [390, 458] on div "https://www.instagram.com/followpooh_aroundtheworld/" at bounding box center [339, 452] width 102 height 13
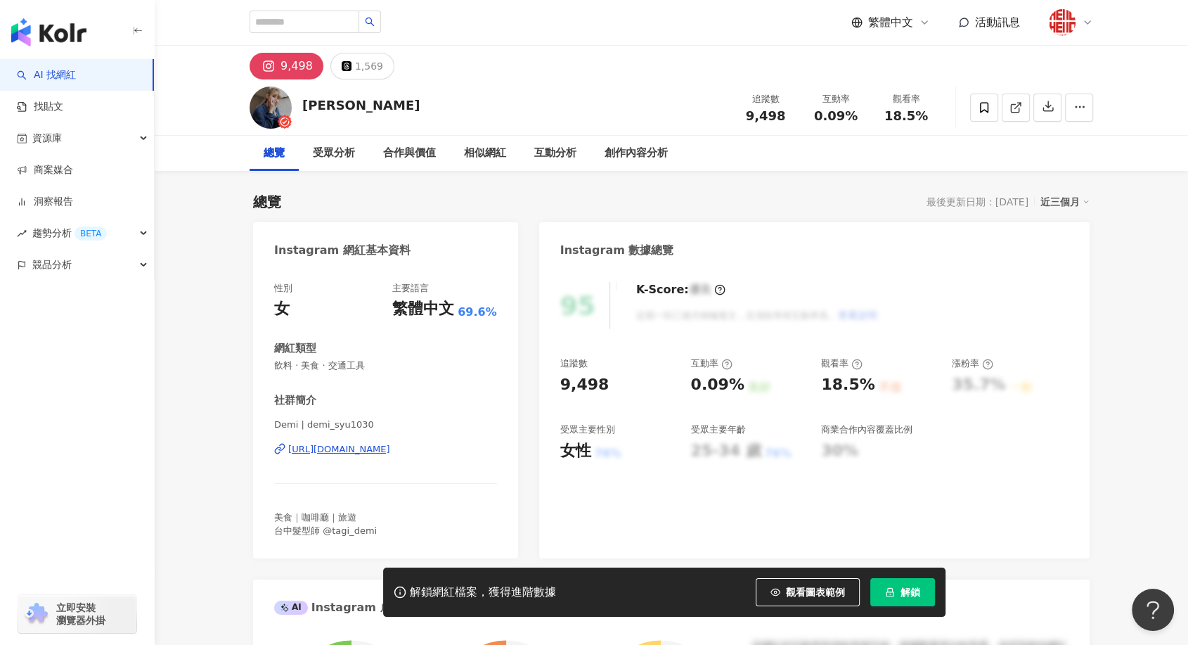
click at [349, 447] on div "[URL][DOMAIN_NAME]" at bounding box center [339, 449] width 102 height 13
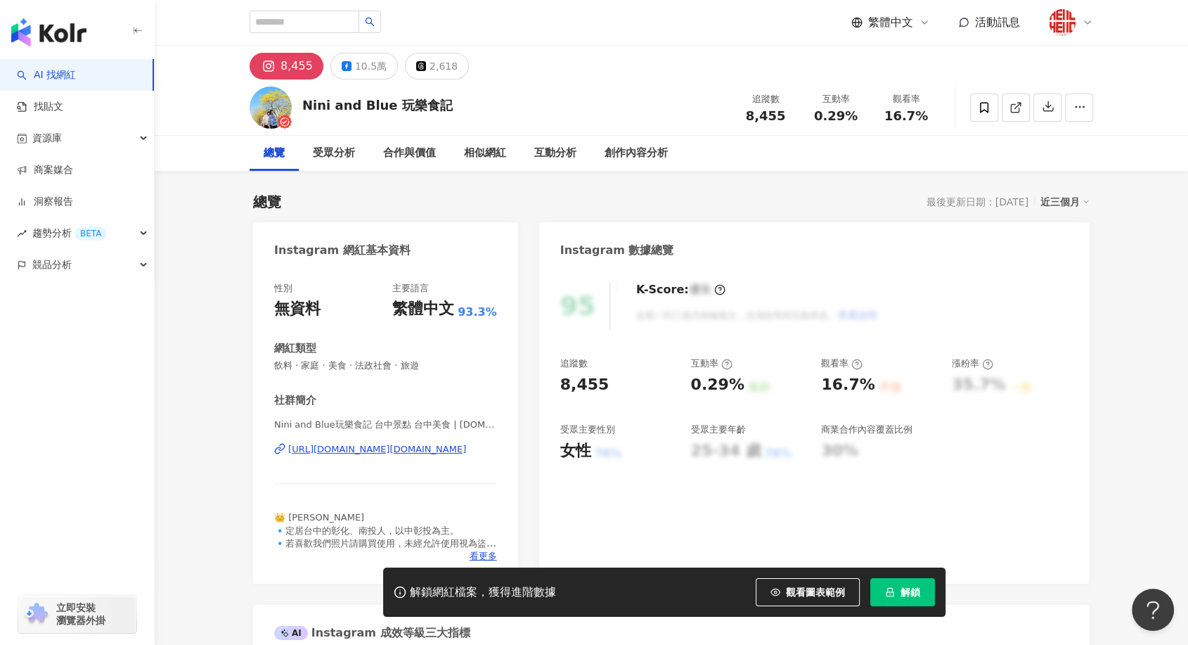
scroll to position [78, 0]
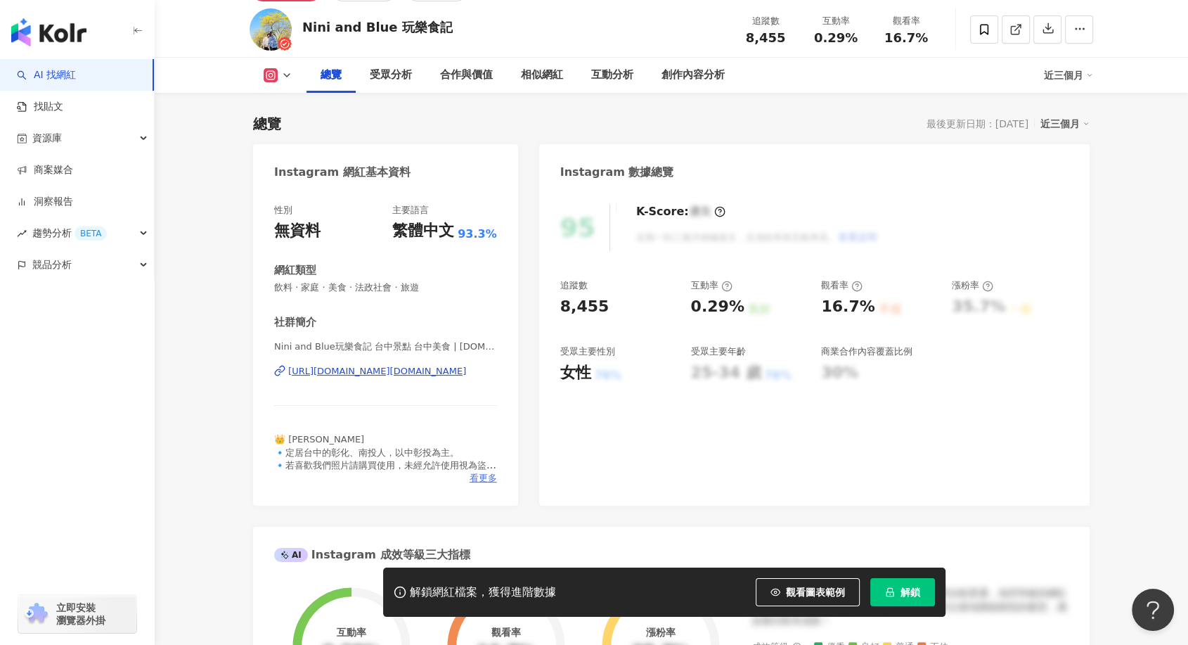
click at [483, 484] on span "看更多" at bounding box center [483, 478] width 27 height 13
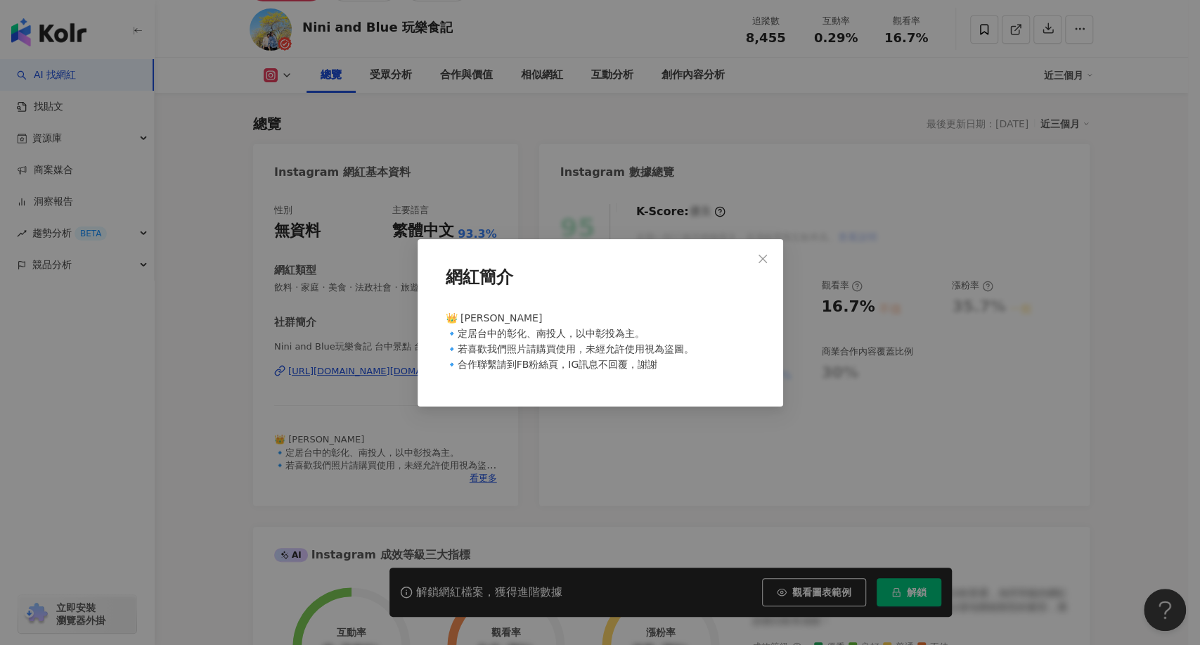
click at [484, 482] on div "網紅簡介 👑 [PERSON_NAME] 🔹定居台中的彰化、南投人，以中彰投為主。 🔹若喜歡我們照片請購買使用，未經允許使用視為盜圖。 🔹合作聯繫請到FB粉絲…" at bounding box center [600, 322] width 1200 height 645
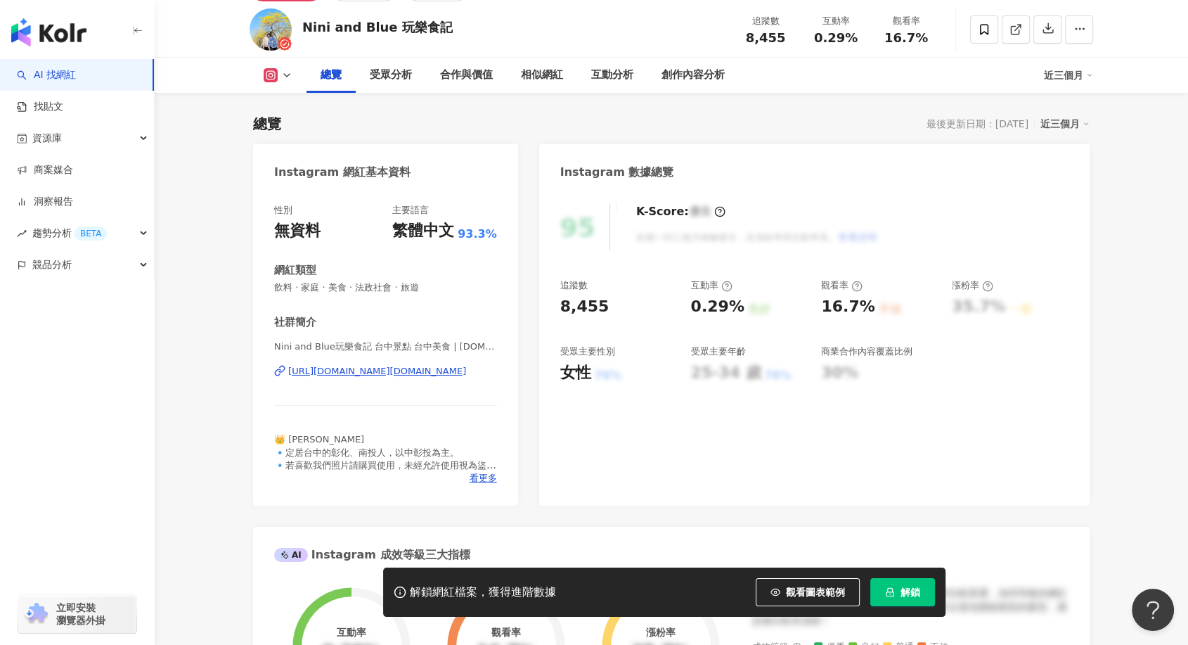
click at [416, 375] on div "[URL][DOMAIN_NAME][DOMAIN_NAME]" at bounding box center [377, 371] width 178 height 13
